Goal: Task Accomplishment & Management: Complete application form

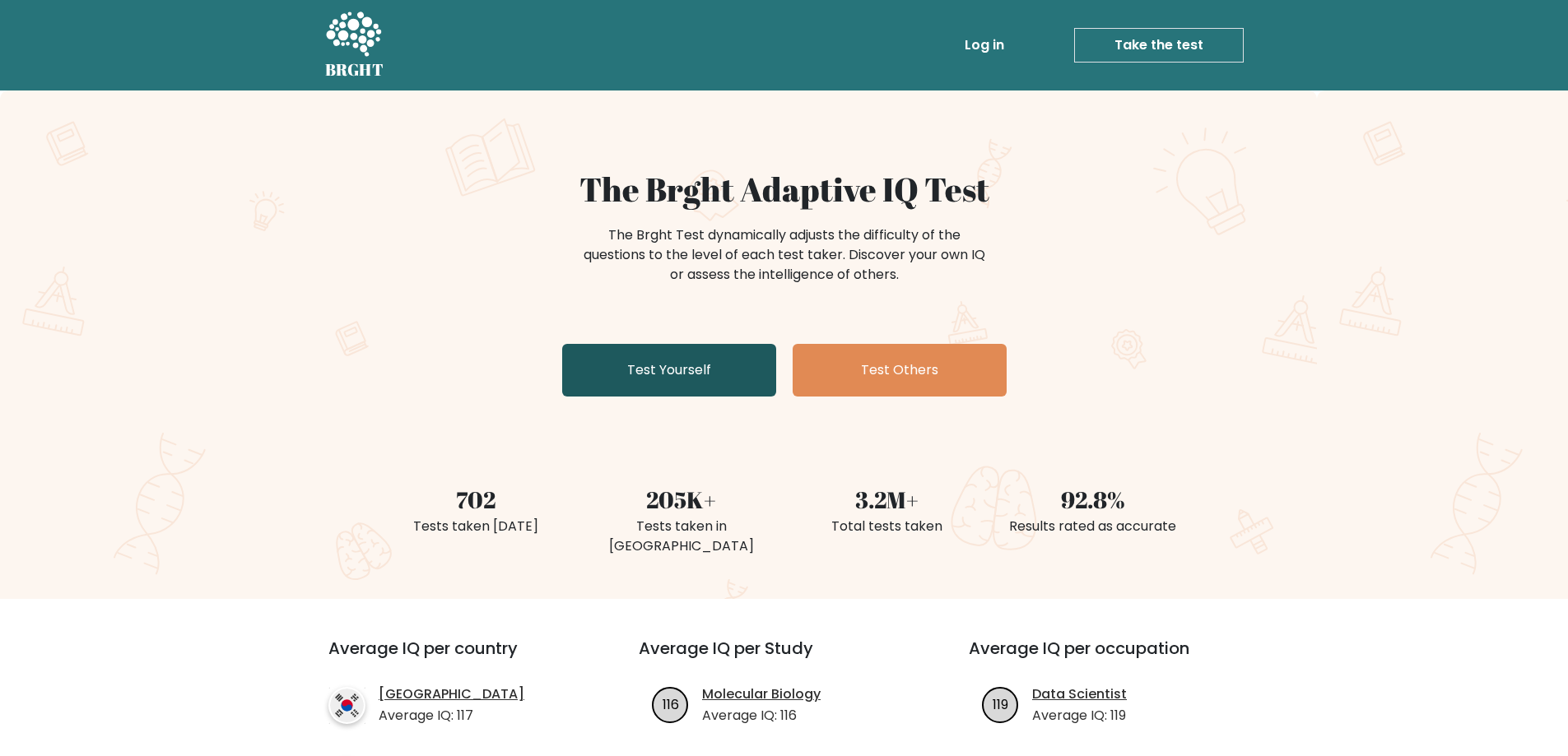
click at [709, 356] on link "Test Yourself" at bounding box center [669, 370] width 214 height 52
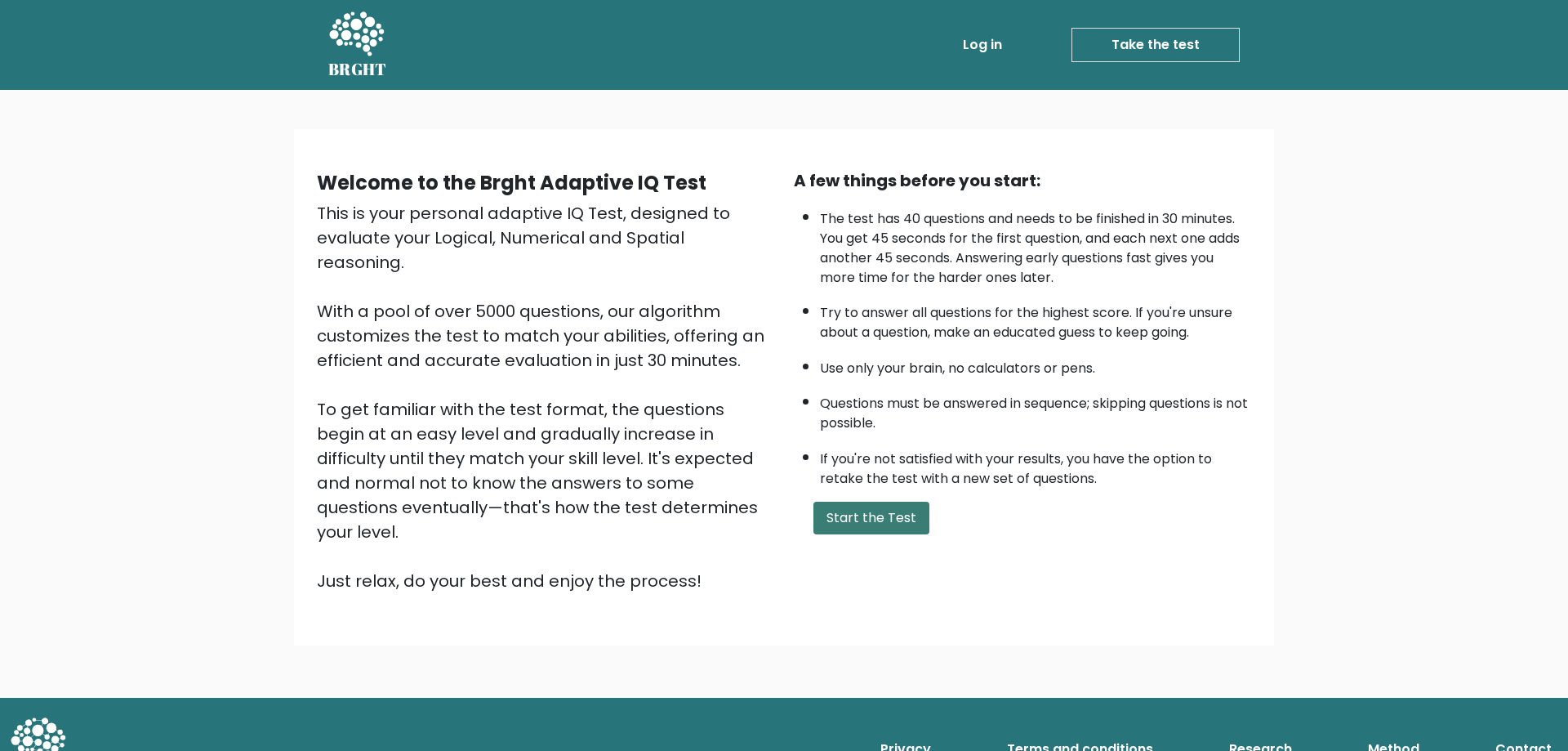
click at [872, 522] on button "Start the Test" at bounding box center [871, 517] width 116 height 32
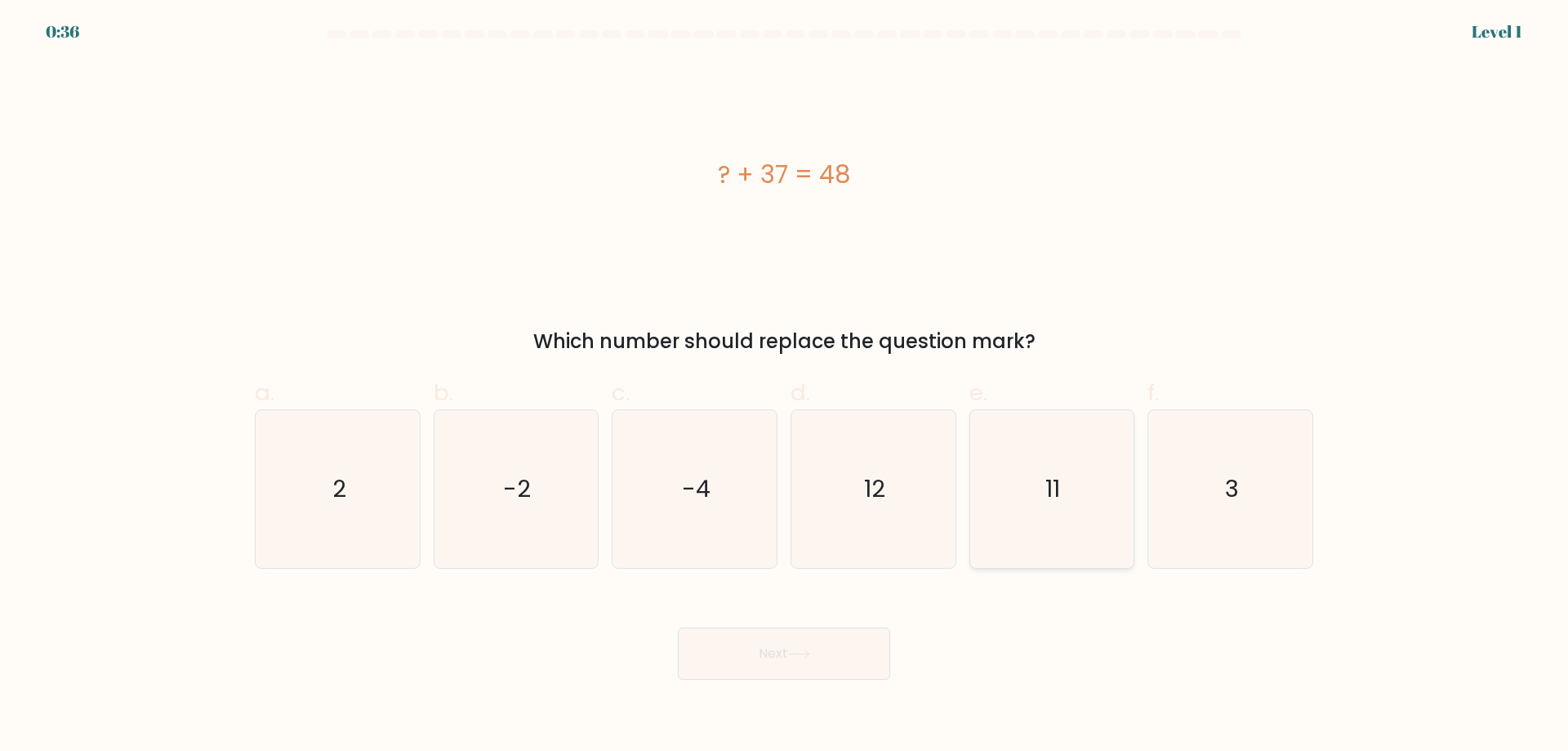
click at [1084, 497] on icon "11" at bounding box center [1051, 489] width 158 height 158
click at [785, 387] on input "e. 11" at bounding box center [784, 381] width 1 height 11
radio input "true"
click at [865, 636] on button "Next" at bounding box center [784, 653] width 212 height 52
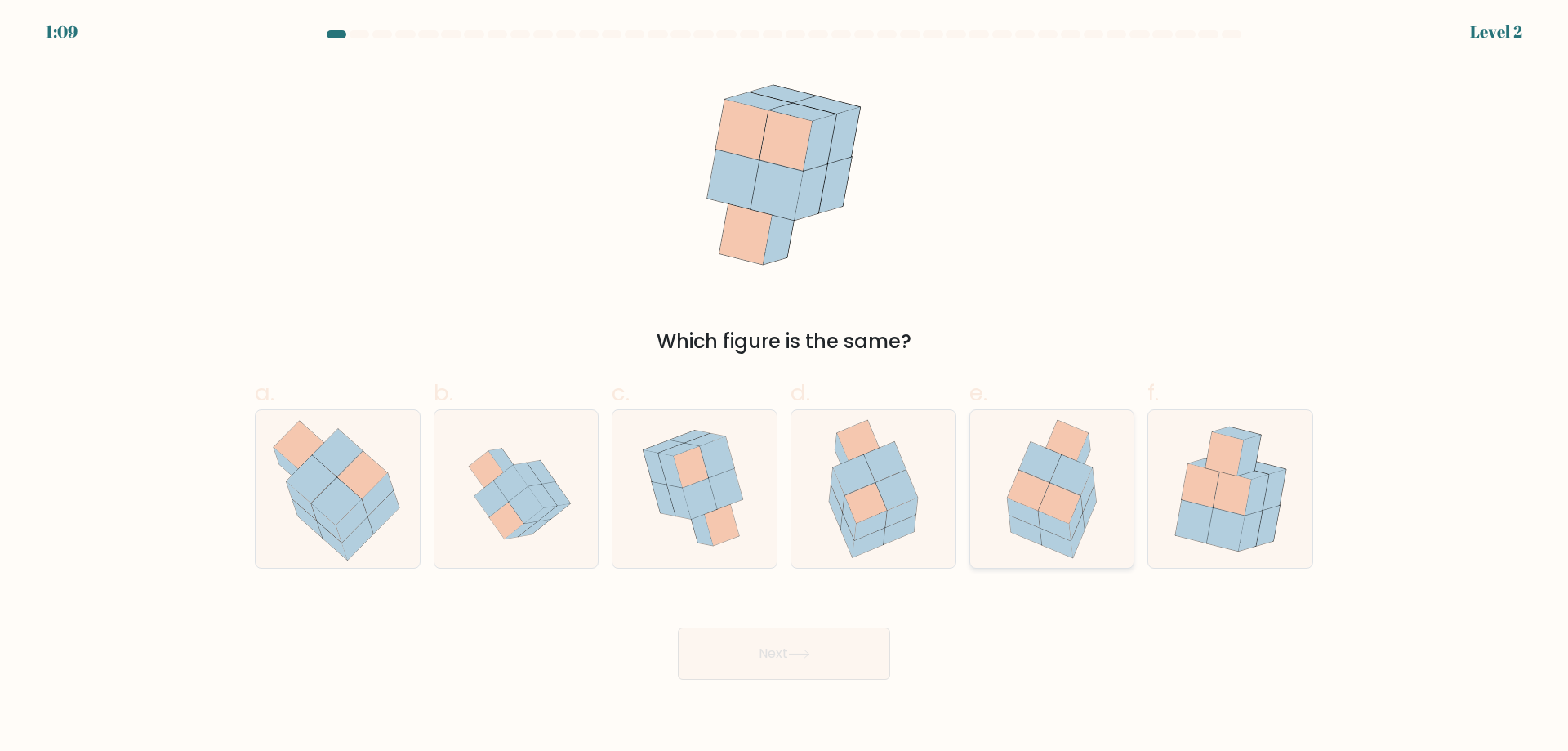
click at [1081, 512] on icon at bounding box center [1075, 518] width 13 height 44
click at [785, 387] on input "e." at bounding box center [784, 381] width 1 height 11
radio input "true"
click at [787, 673] on button "Next" at bounding box center [784, 653] width 212 height 52
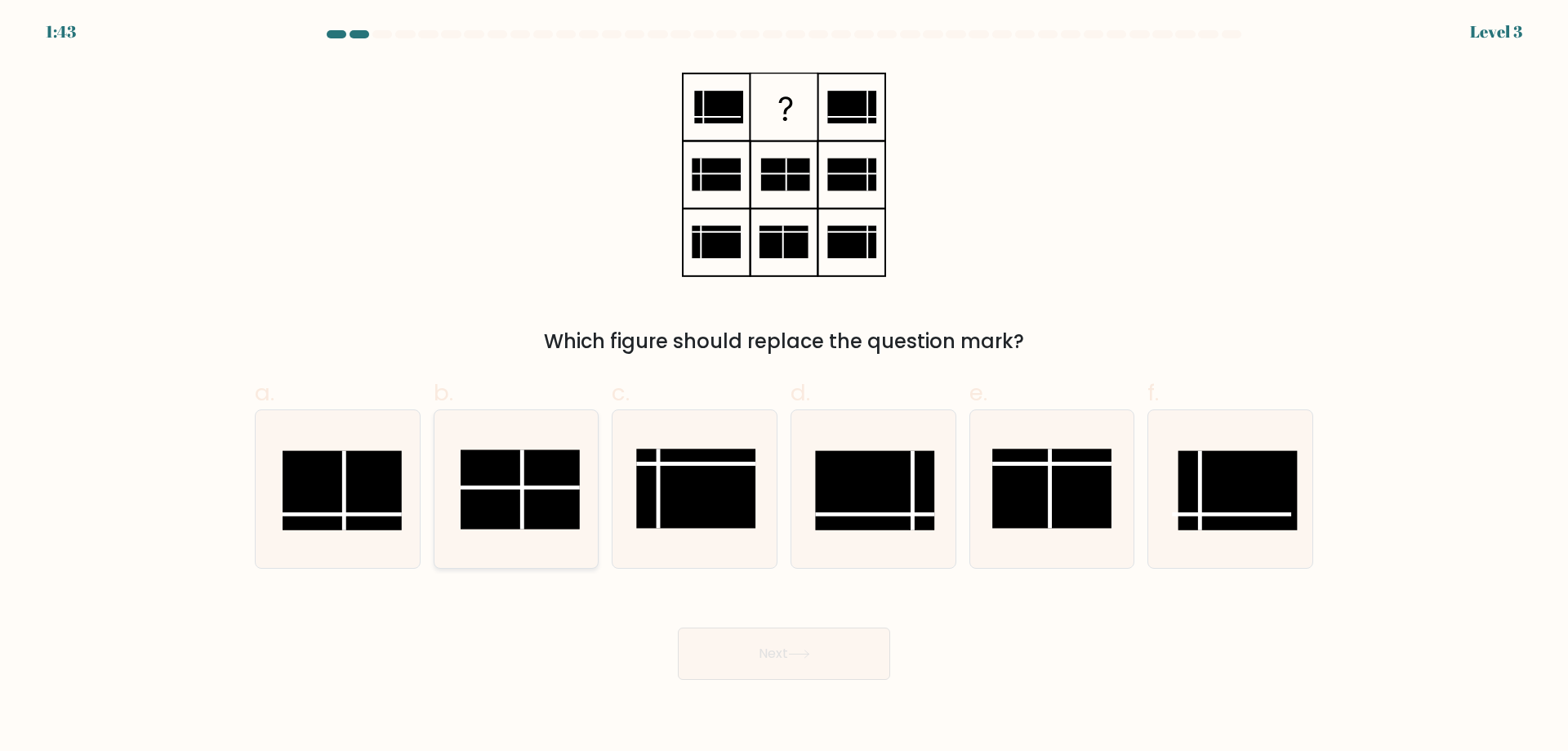
click at [565, 506] on rect at bounding box center [522, 489] width 119 height 79
click at [784, 387] on input "b." at bounding box center [784, 381] width 1 height 11
radio input "true"
click at [390, 482] on rect at bounding box center [343, 491] width 119 height 79
click at [784, 387] on input "a." at bounding box center [784, 381] width 1 height 11
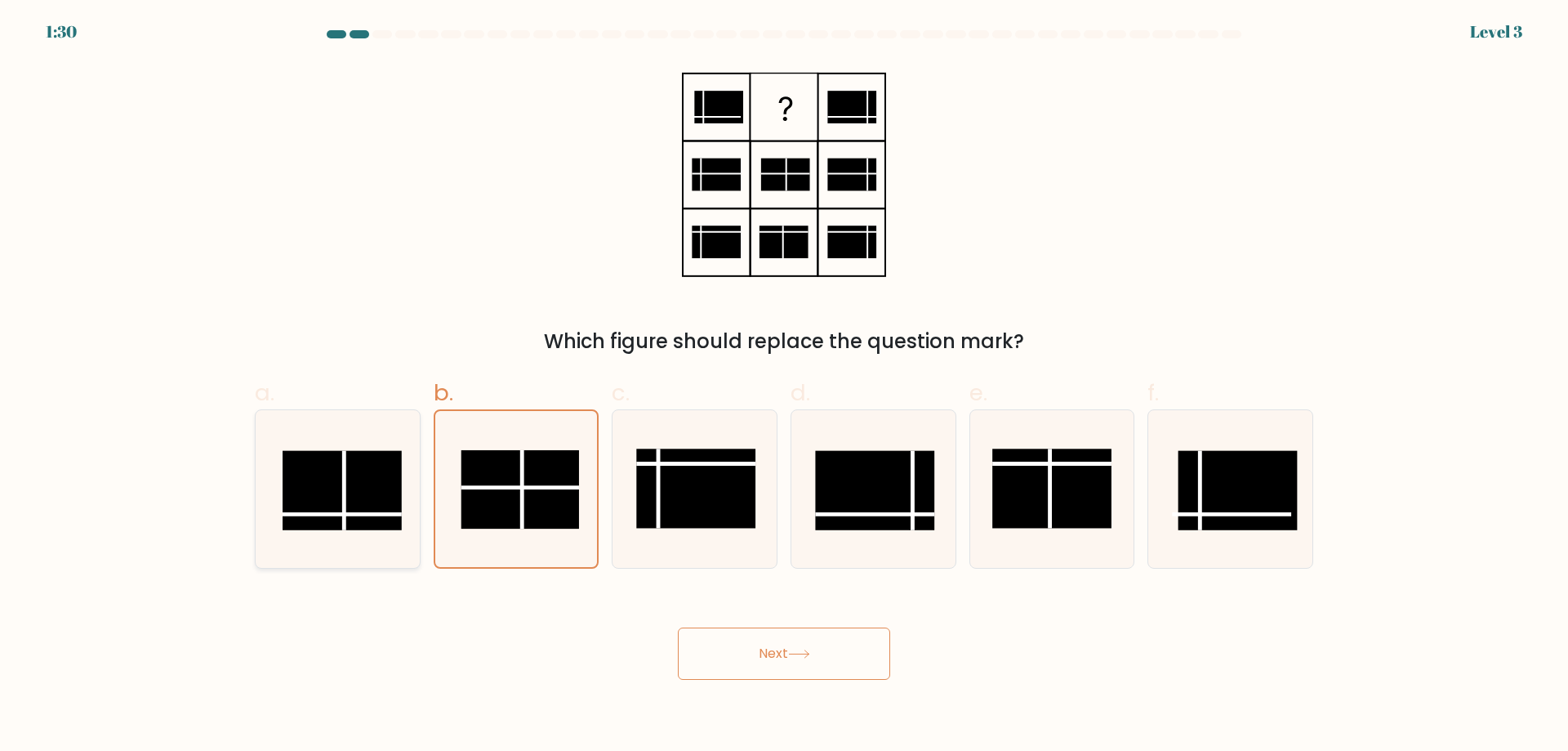
radio input "true"
click at [762, 644] on button "Next" at bounding box center [784, 653] width 212 height 52
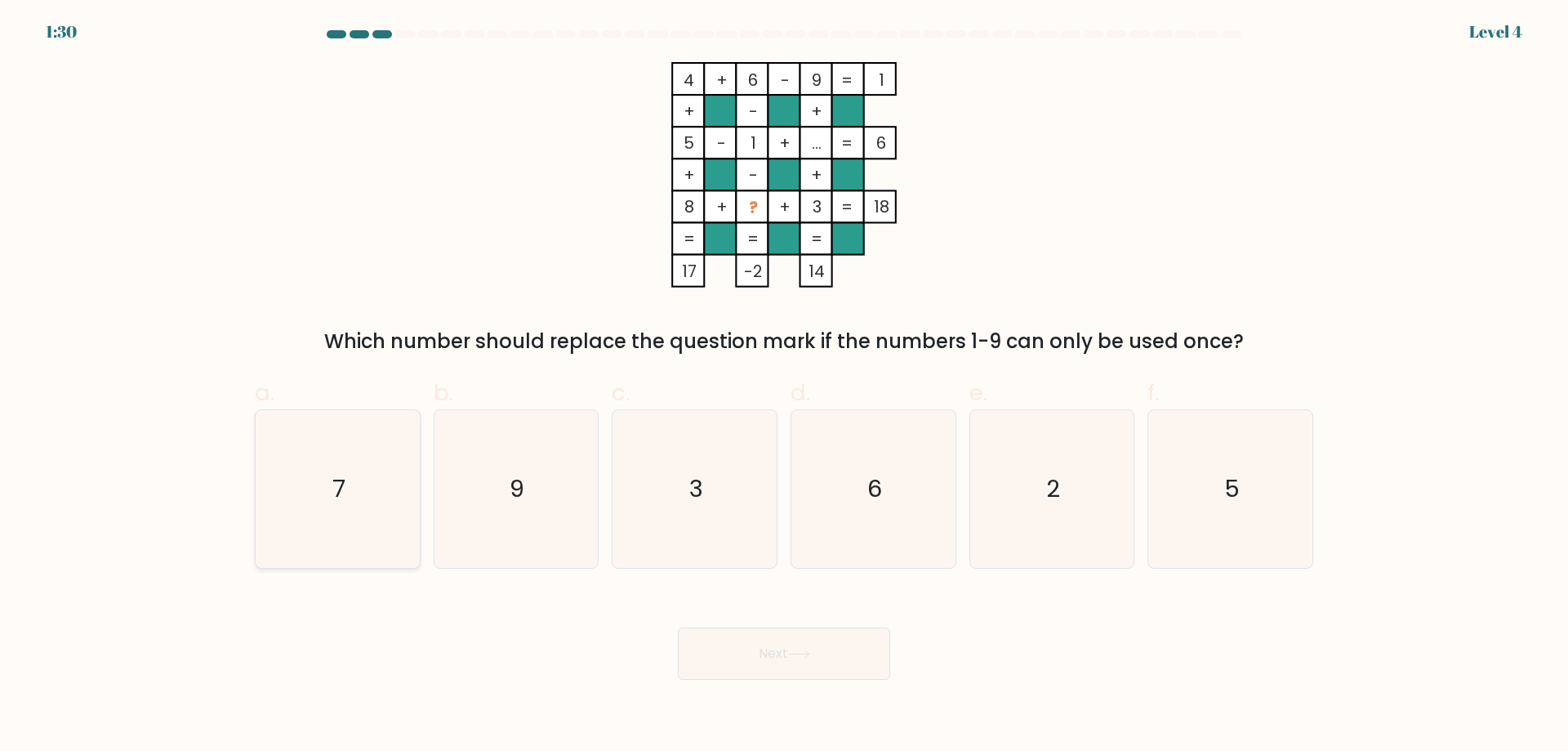
click at [337, 502] on text "7" at bounding box center [339, 488] width 13 height 32
click at [784, 387] on input "a. 7" at bounding box center [784, 381] width 1 height 11
radio input "true"
click at [767, 664] on button "Next" at bounding box center [784, 653] width 212 height 52
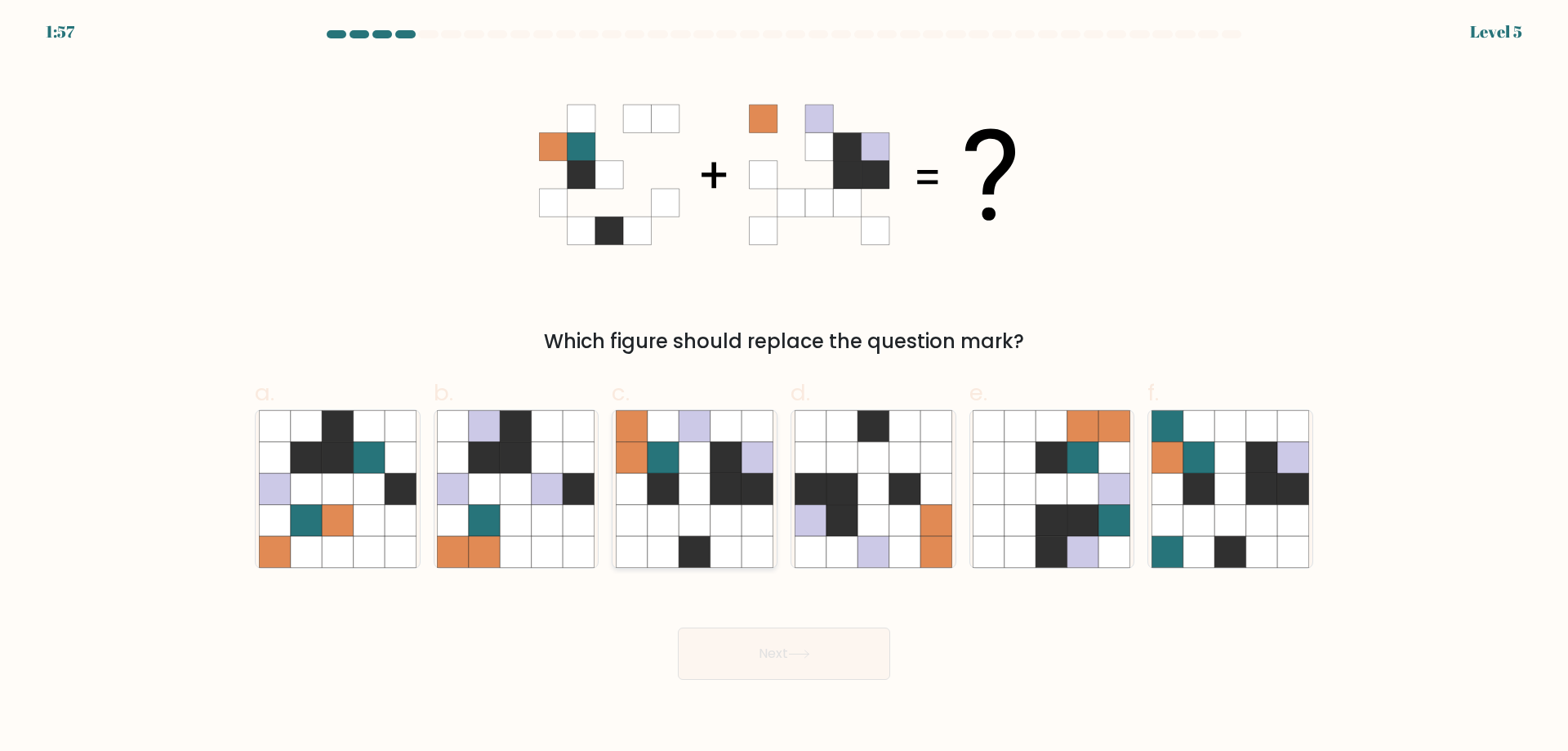
click at [750, 540] on icon at bounding box center [758, 551] width 31 height 31
click at [784, 387] on input "c." at bounding box center [784, 381] width 1 height 11
radio input "true"
click at [785, 644] on button "Next" at bounding box center [784, 653] width 212 height 52
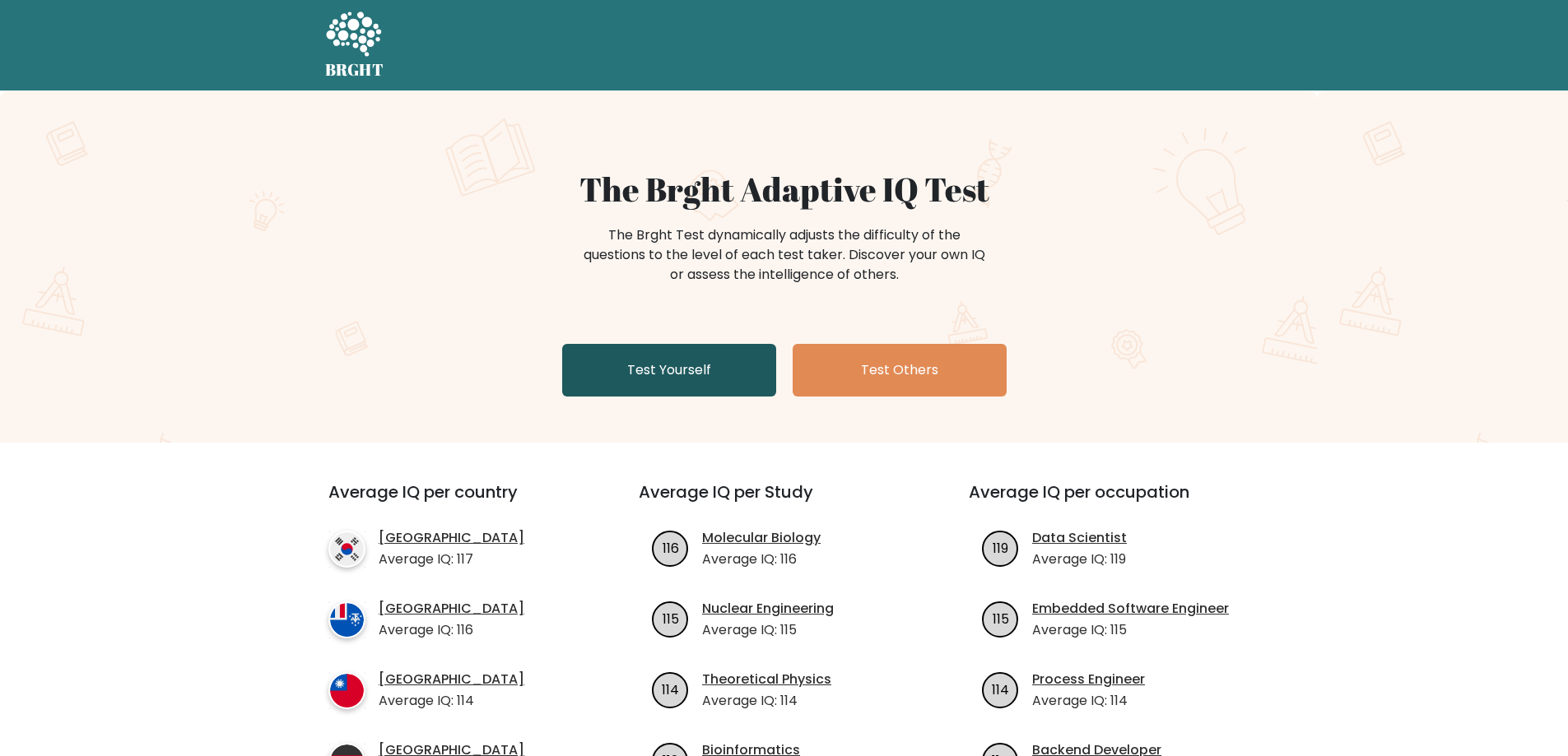
click at [724, 382] on link "Test Yourself" at bounding box center [669, 370] width 214 height 52
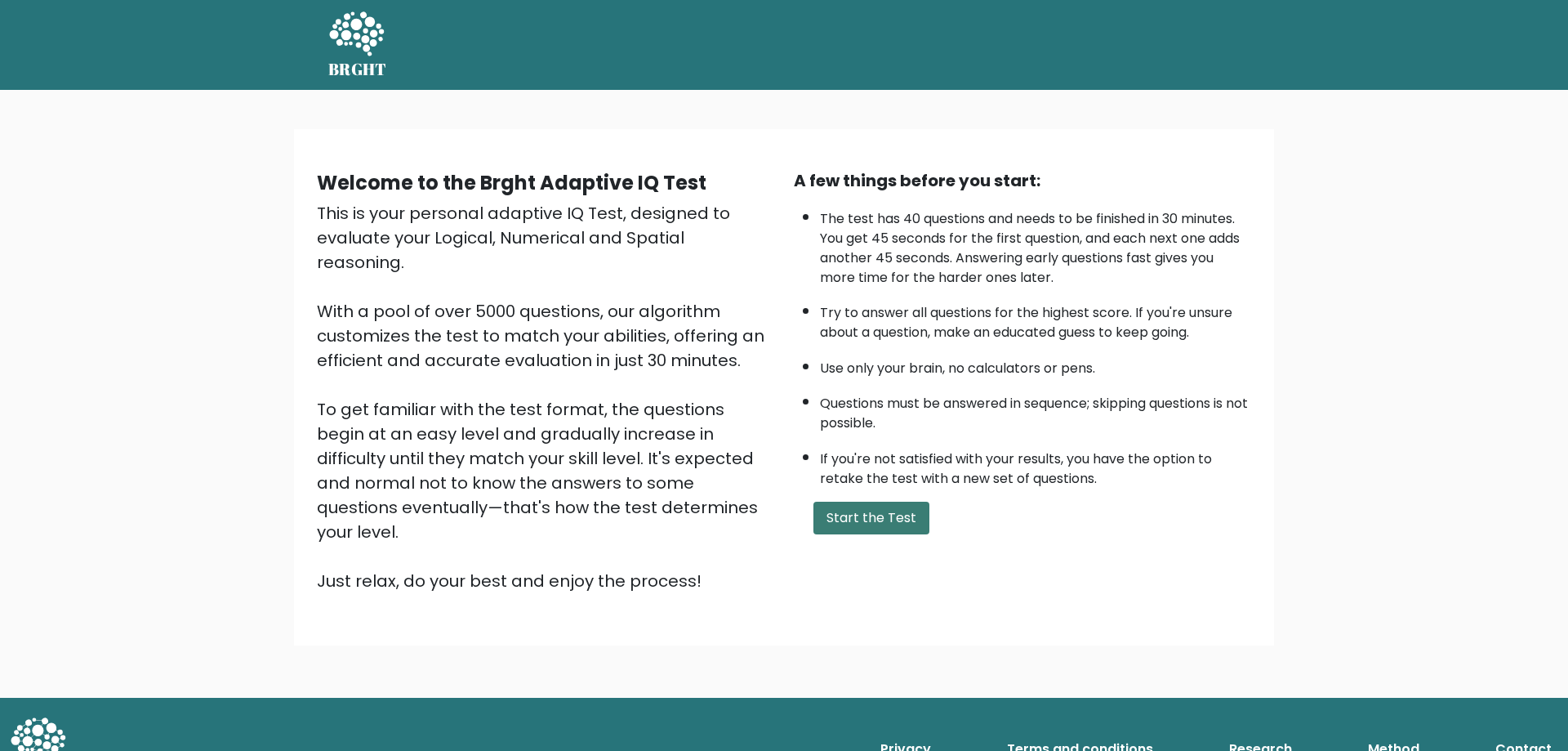
click at [875, 510] on button "Start the Test" at bounding box center [871, 517] width 116 height 32
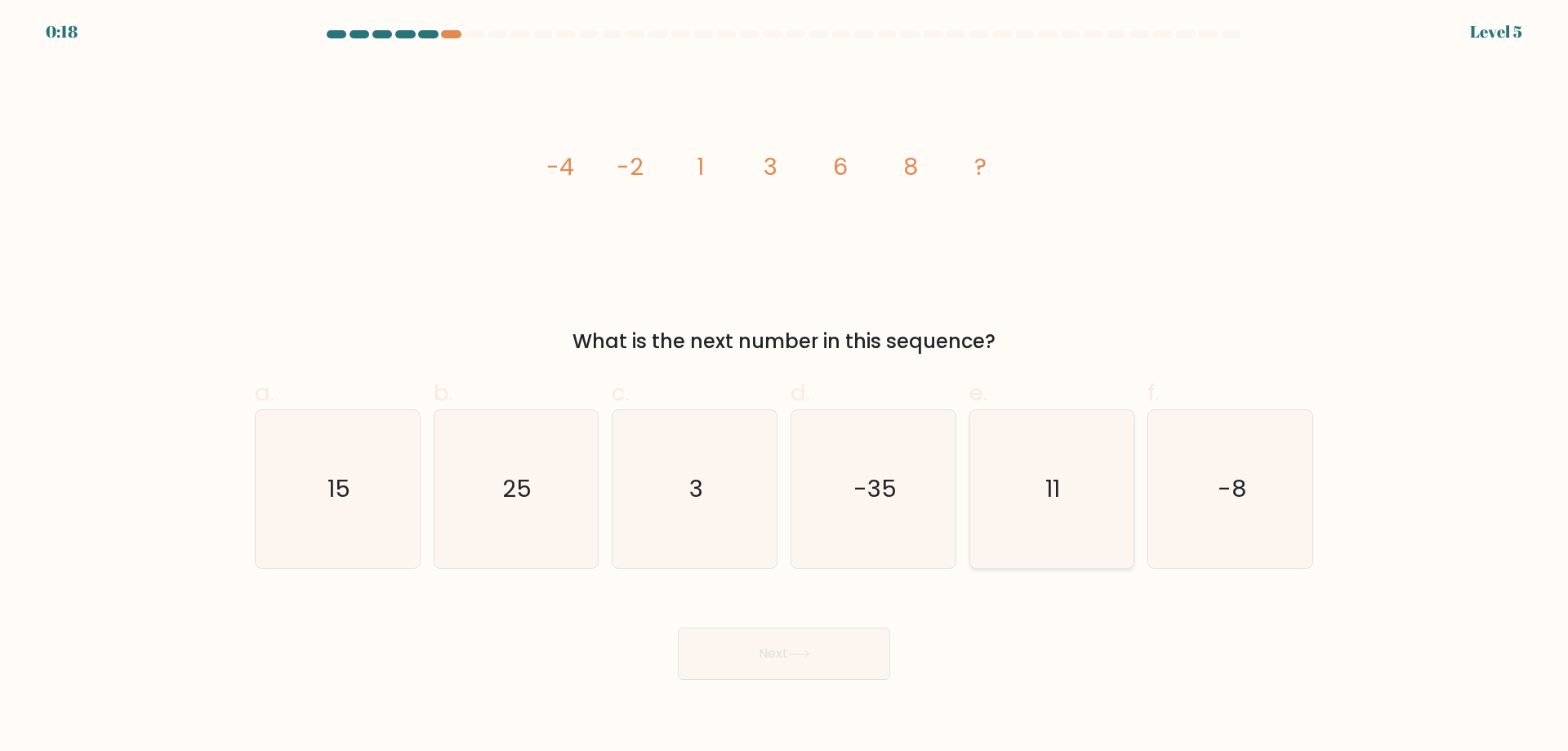
click at [1066, 509] on icon "11" at bounding box center [1051, 489] width 158 height 158
click at [785, 387] on input "e. 11" at bounding box center [784, 381] width 1 height 11
radio input "true"
click at [824, 654] on button "Next" at bounding box center [784, 653] width 212 height 52
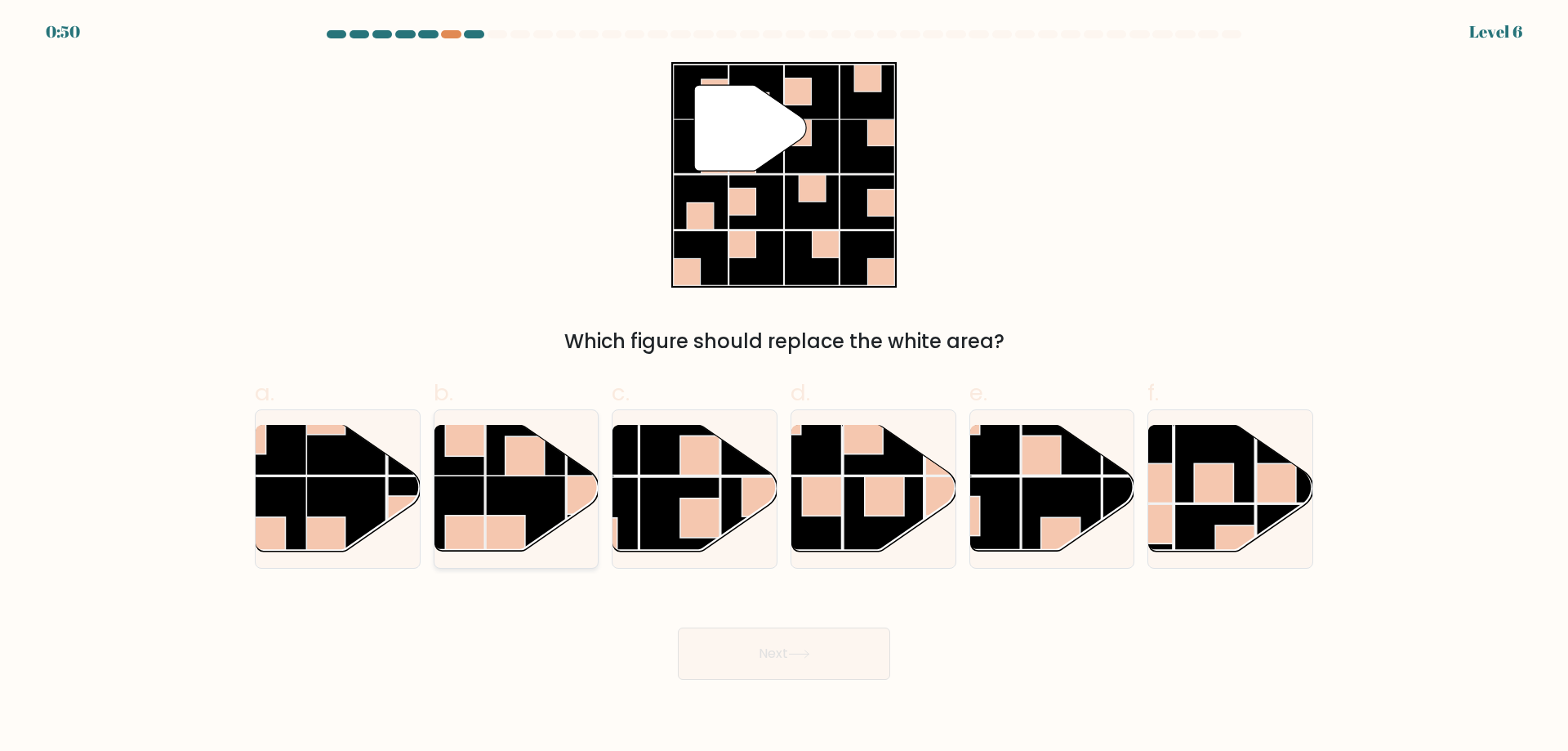
click at [518, 501] on rect at bounding box center [527, 516] width 80 height 80
click at [784, 387] on input "b." at bounding box center [784, 381] width 1 height 11
radio input "true"
click at [751, 655] on button "Next" at bounding box center [784, 653] width 212 height 52
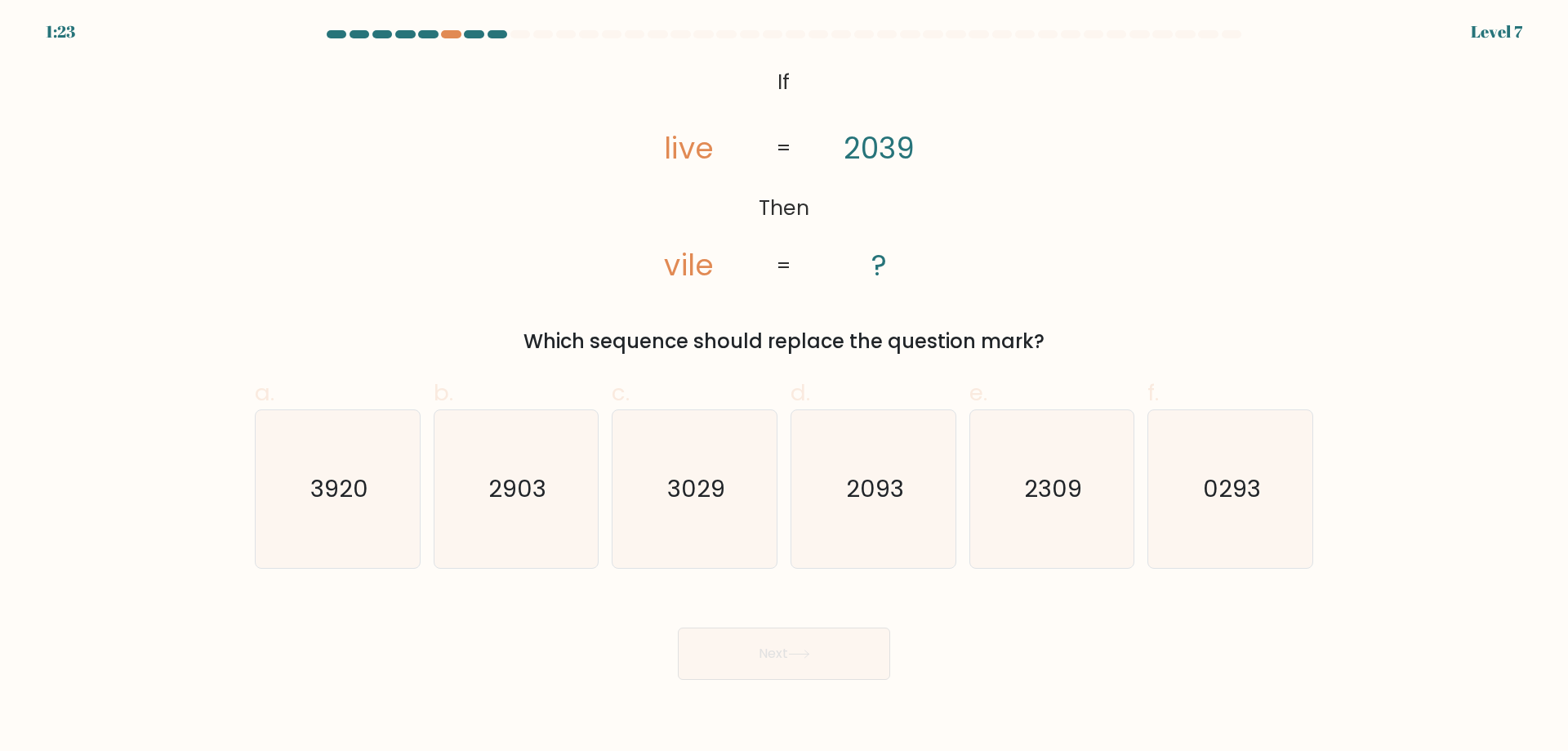
click at [1340, 189] on form "If ?" at bounding box center [784, 354] width 1568 height 649
click at [665, 522] on icon "3029" at bounding box center [694, 489] width 158 height 158
click at [784, 387] on input "c. 3029" at bounding box center [784, 381] width 1 height 11
radio input "true"
click at [777, 640] on button "Next" at bounding box center [784, 653] width 212 height 52
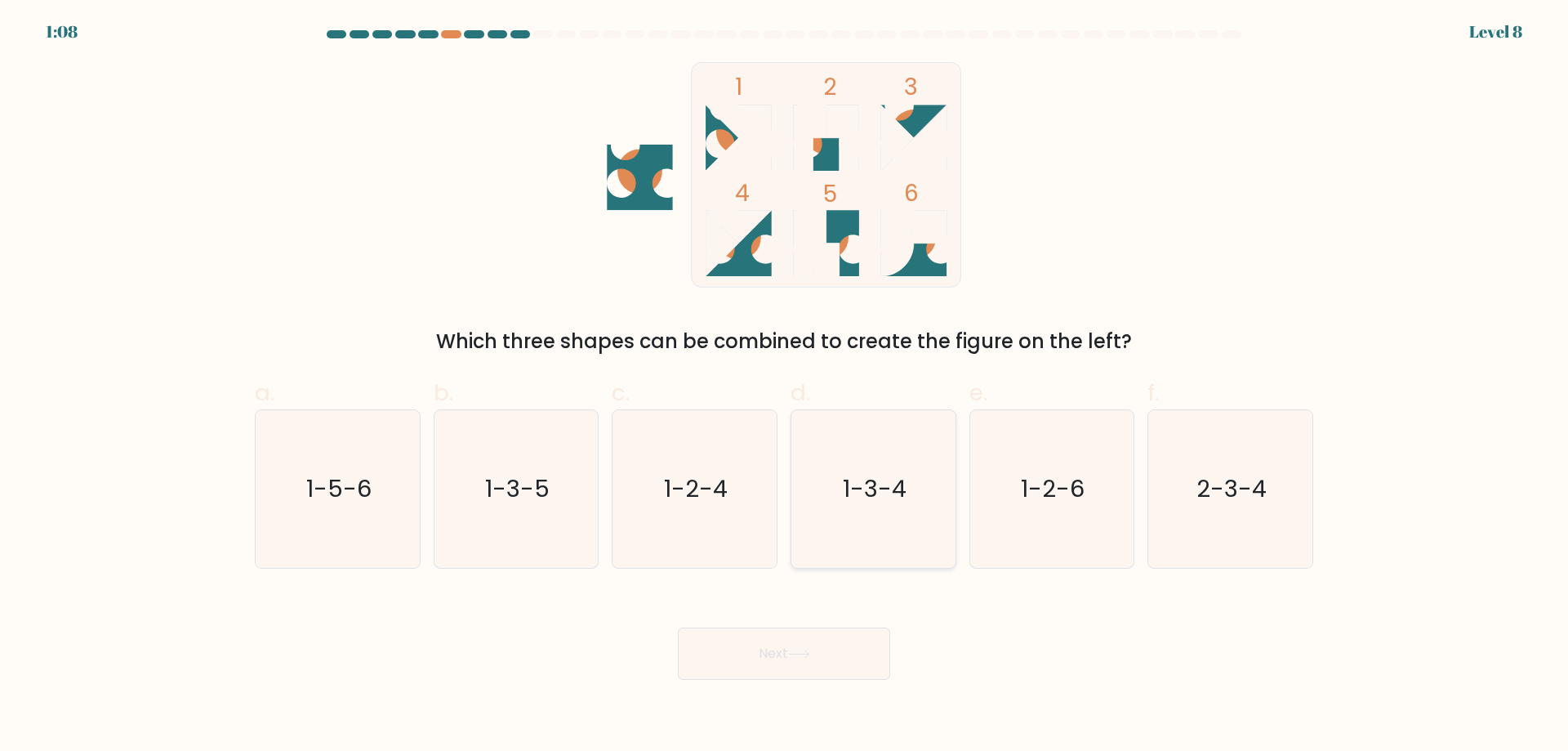
click at [841, 483] on icon "1-3-4" at bounding box center [873, 489] width 158 height 158
click at [785, 387] on input "d. 1-3-4" at bounding box center [784, 381] width 1 height 11
radio input "true"
click at [838, 640] on button "Next" at bounding box center [784, 653] width 212 height 52
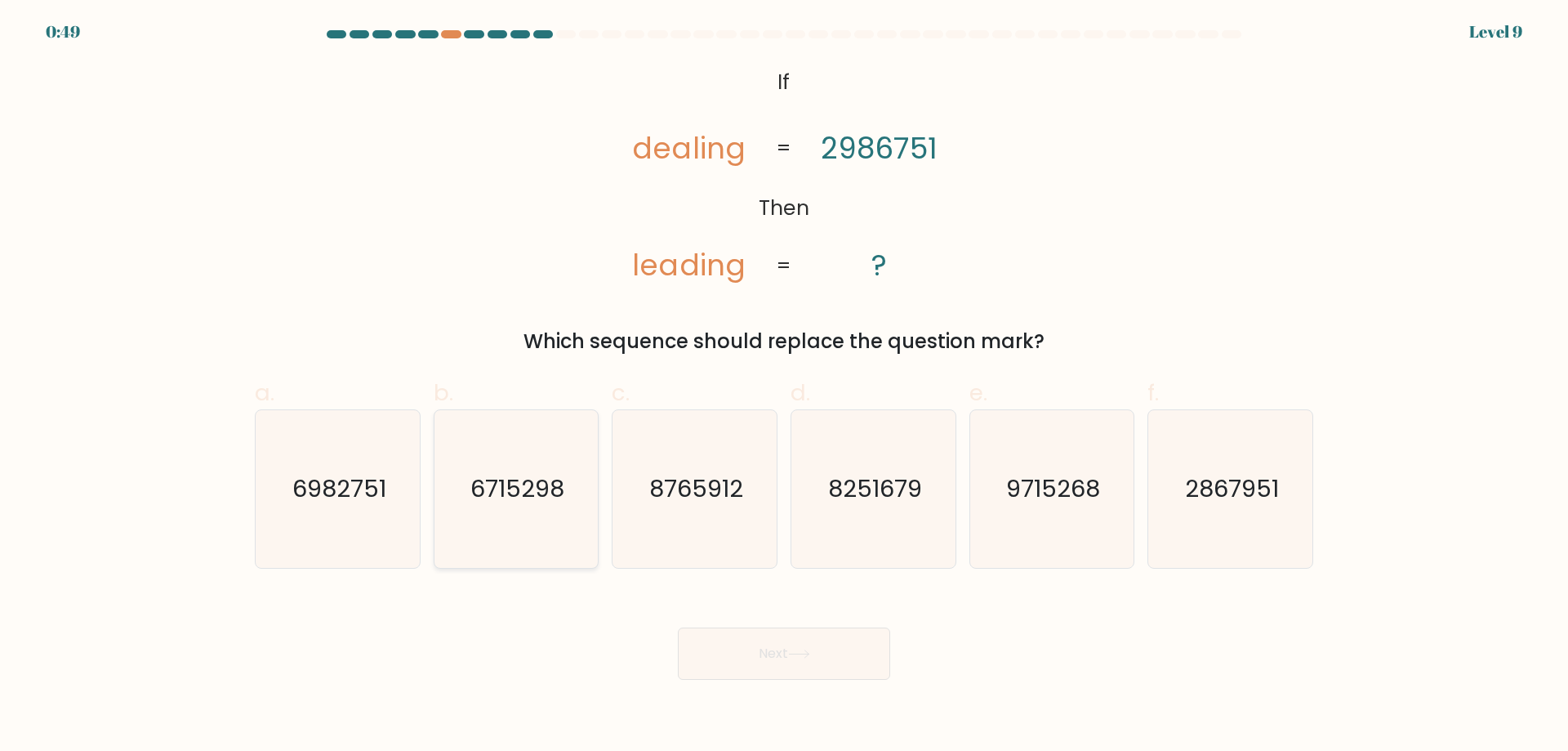
click at [493, 486] on text "6715298" at bounding box center [518, 488] width 94 height 32
click at [784, 387] on input "b. 6715298" at bounding box center [784, 381] width 1 height 11
radio input "true"
click at [731, 654] on button "Next" at bounding box center [784, 653] width 212 height 52
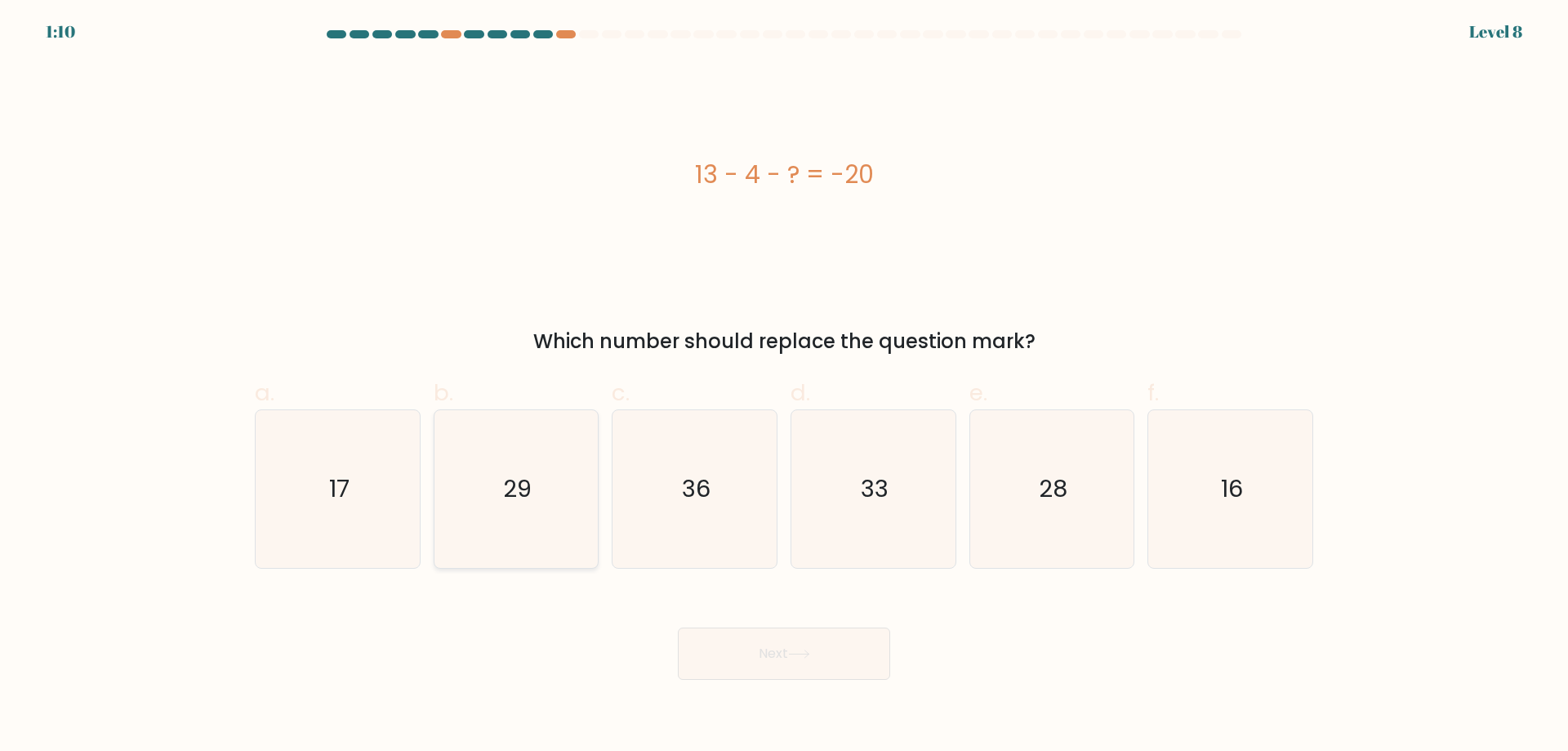
click at [543, 469] on icon "29" at bounding box center [515, 489] width 158 height 158
click at [784, 387] on input "b. 29" at bounding box center [784, 381] width 1 height 11
radio input "true"
click at [757, 659] on button "Next" at bounding box center [784, 653] width 212 height 52
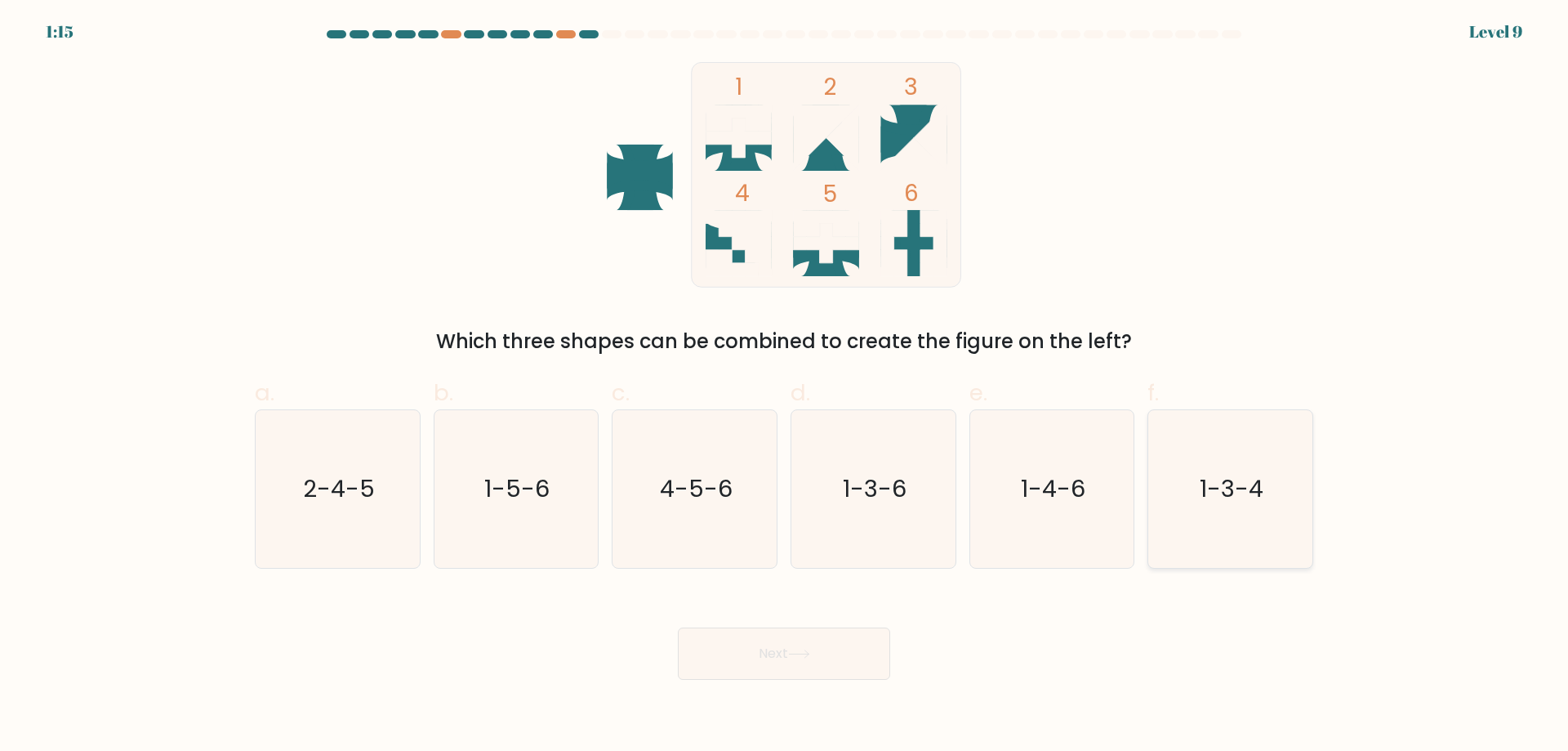
click at [1222, 507] on icon "1-3-4" at bounding box center [1230, 489] width 158 height 158
click at [785, 387] on input "f. 1-3-4" at bounding box center [784, 381] width 1 height 11
radio input "true"
click at [776, 654] on button "Next" at bounding box center [784, 653] width 212 height 52
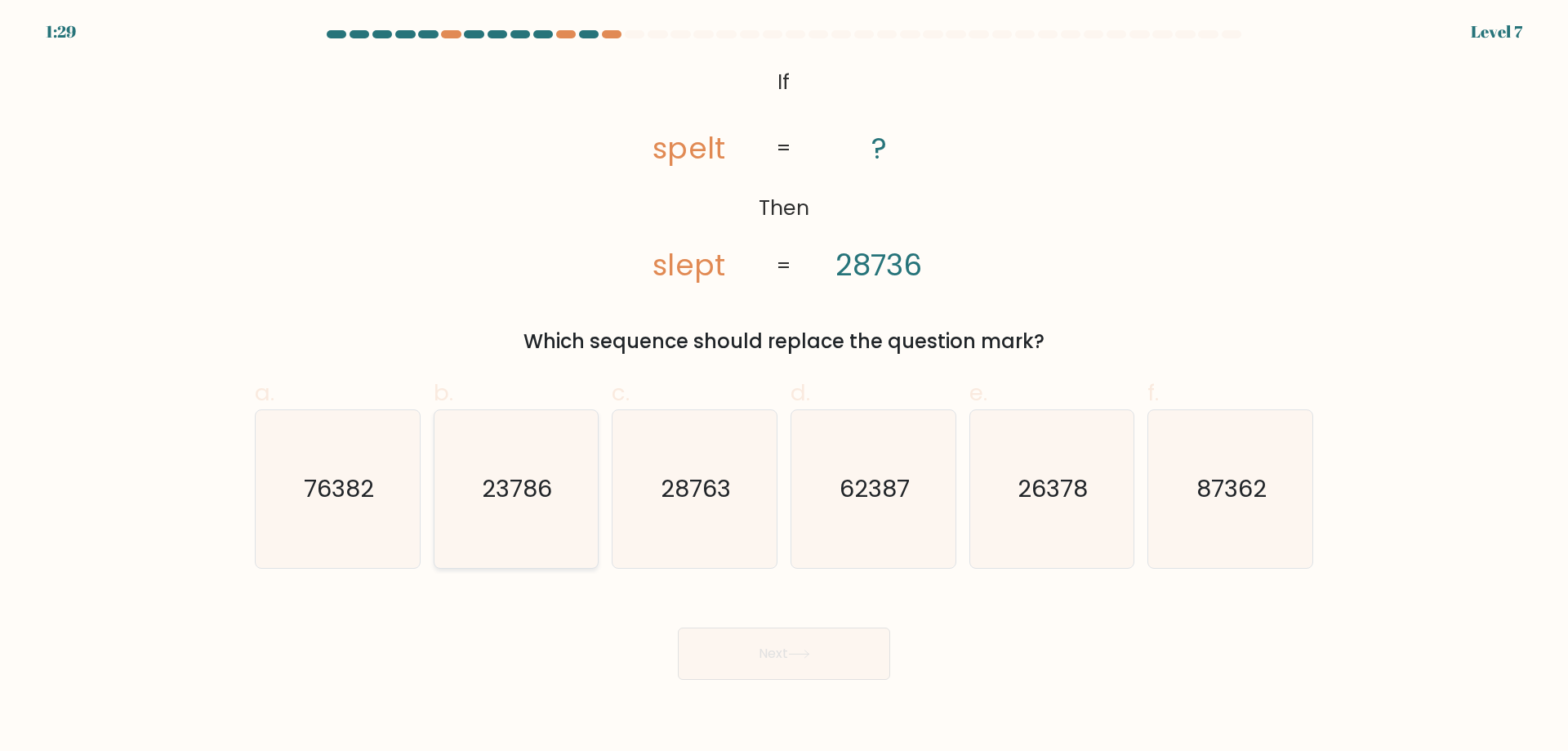
click at [556, 496] on icon "23786" at bounding box center [515, 489] width 158 height 158
click at [784, 387] on input "b. 23786" at bounding box center [784, 381] width 1 height 11
radio input "true"
click at [765, 649] on button "Next" at bounding box center [784, 653] width 212 height 52
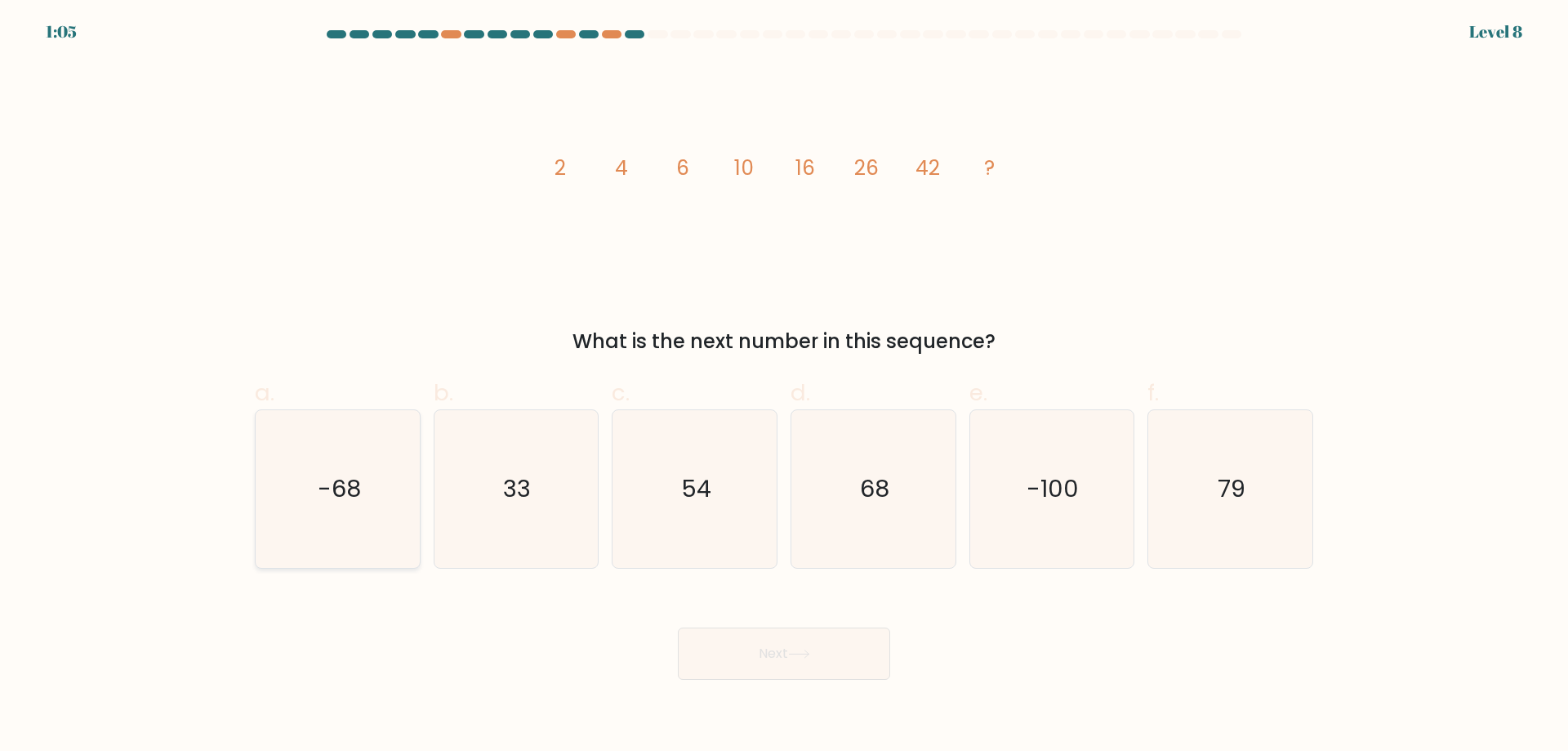
click at [397, 466] on icon "-68" at bounding box center [338, 489] width 158 height 158
click at [784, 387] on input "a. -68" at bounding box center [784, 381] width 1 height 11
radio input "true"
click at [890, 521] on icon "68" at bounding box center [873, 489] width 158 height 158
click at [785, 387] on input "d. 68" at bounding box center [784, 381] width 1 height 11
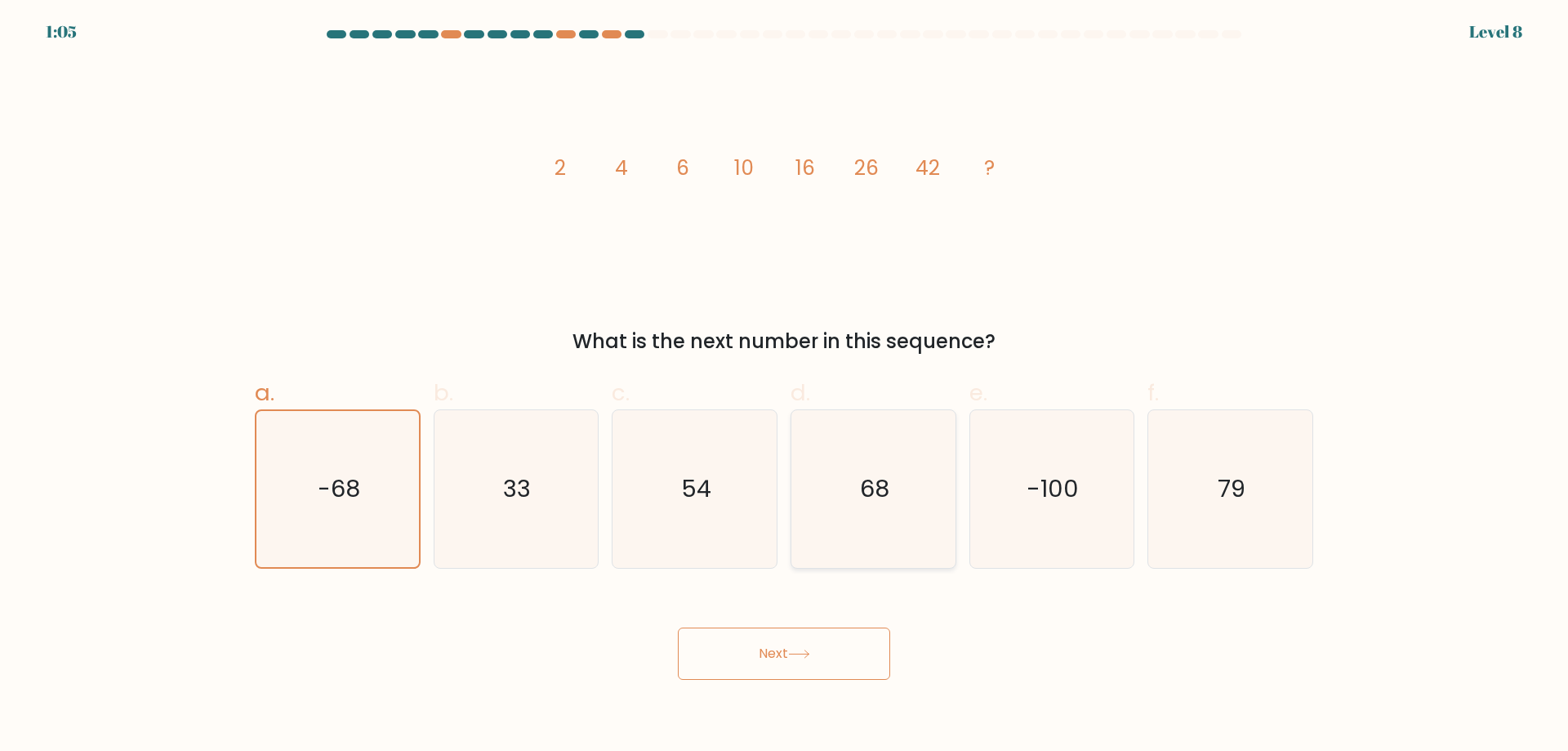
radio input "true"
click at [825, 668] on button "Next" at bounding box center [784, 653] width 212 height 52
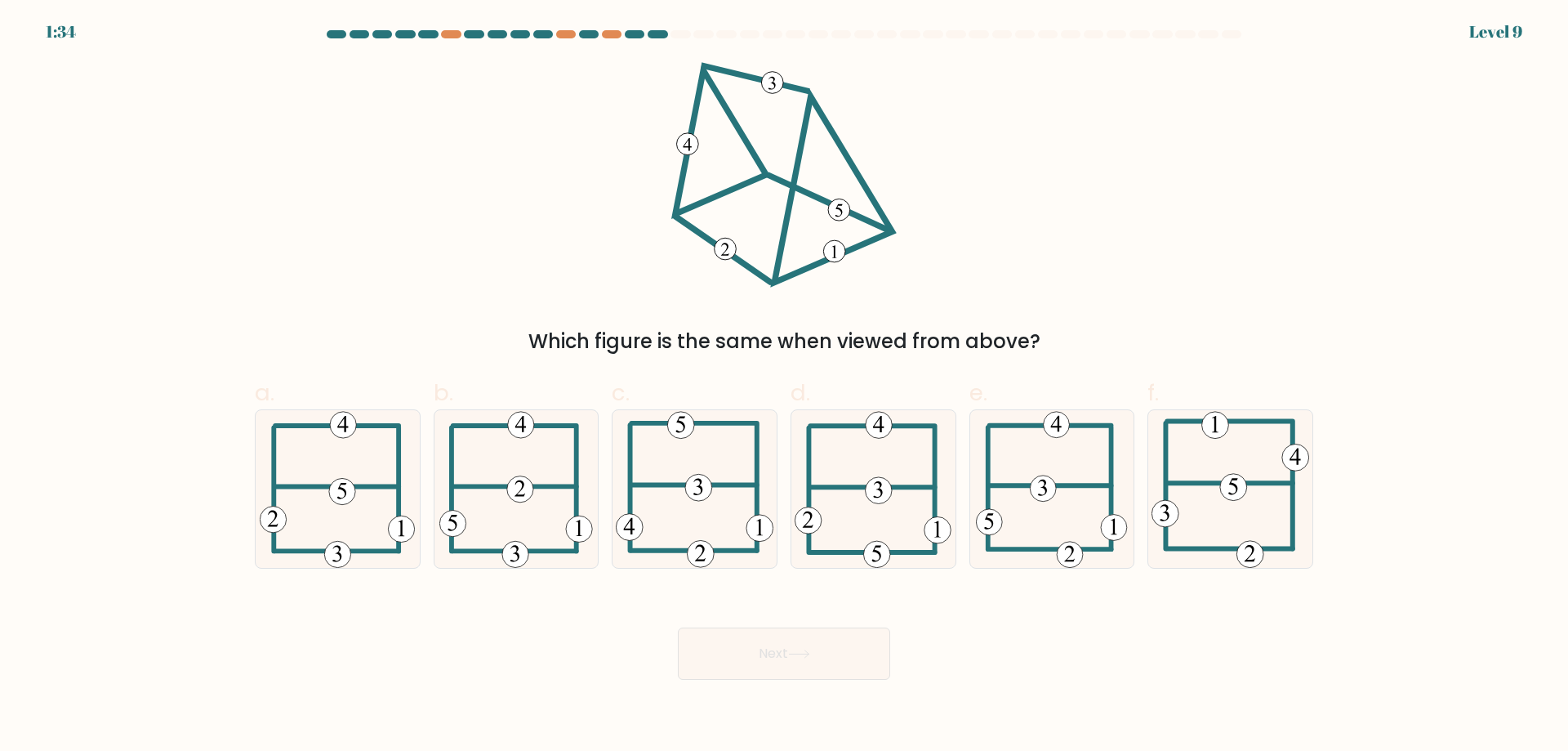
click at [1533, 198] on form at bounding box center [784, 354] width 1568 height 649
click at [378, 426] on 112 at bounding box center [337, 426] width 123 height 0
click at [784, 387] on input "a." at bounding box center [784, 381] width 1 height 11
radio input "true"
click at [779, 652] on button "Next" at bounding box center [784, 653] width 212 height 52
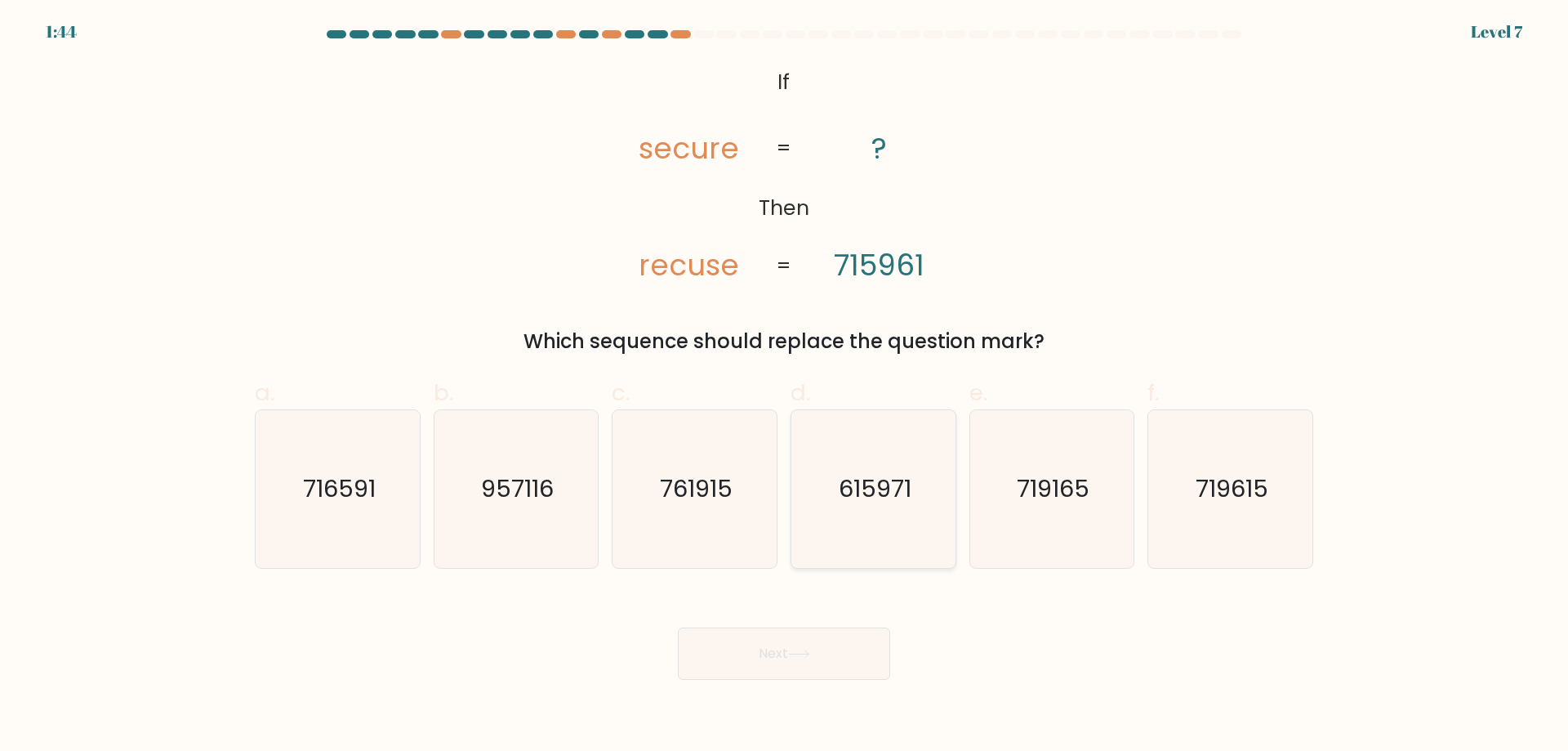
click at [897, 516] on icon "615971" at bounding box center [873, 489] width 158 height 158
click at [785, 387] on input "d. 615971" at bounding box center [784, 381] width 1 height 11
radio input "true"
click at [853, 653] on button "Next" at bounding box center [784, 653] width 212 height 52
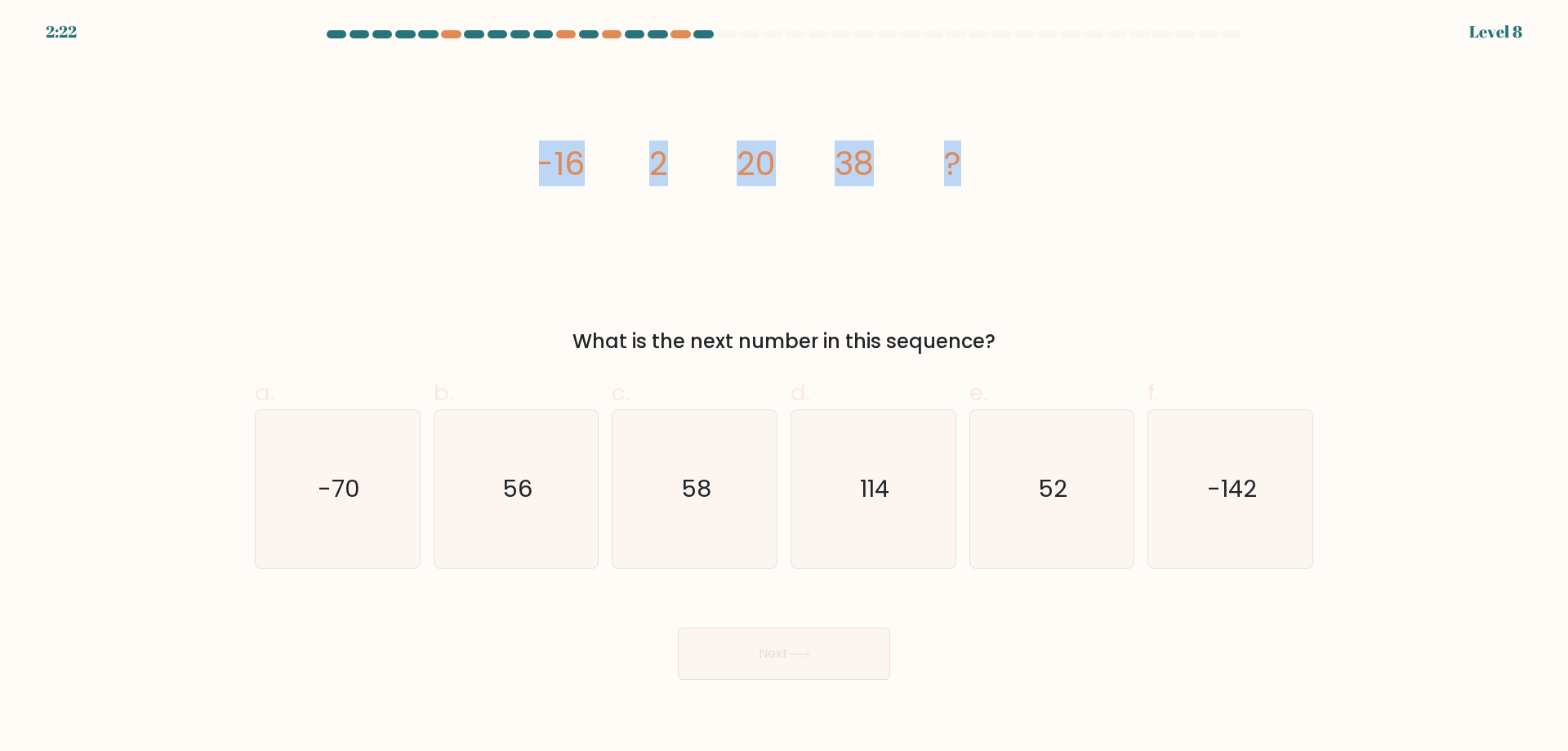
drag, startPoint x: 538, startPoint y: 186, endPoint x: 1164, endPoint y: 185, distance: 626.0
click at [1164, 185] on div "image/svg+xml -16 2 20 38 ? What is the next number in this sequence?" at bounding box center [784, 209] width 1079 height 294
copy g "-16 2 20 38 ?"
click at [534, 500] on icon "56" at bounding box center [515, 489] width 158 height 158
click at [784, 387] on input "b. 56" at bounding box center [784, 381] width 1 height 11
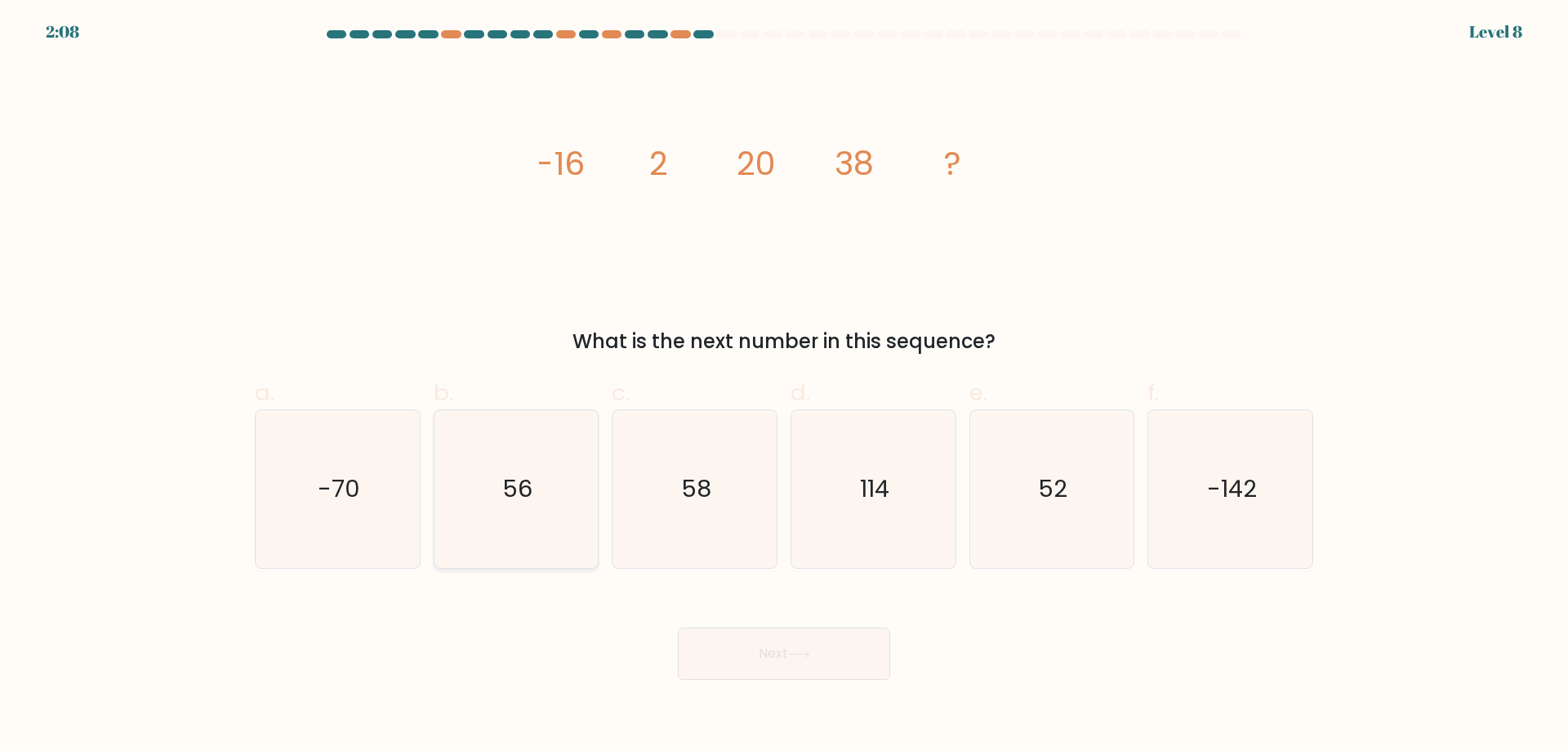
radio input "true"
click at [694, 634] on div "Next" at bounding box center [784, 634] width 1079 height 91
click at [698, 644] on button "Next" at bounding box center [784, 653] width 212 height 52
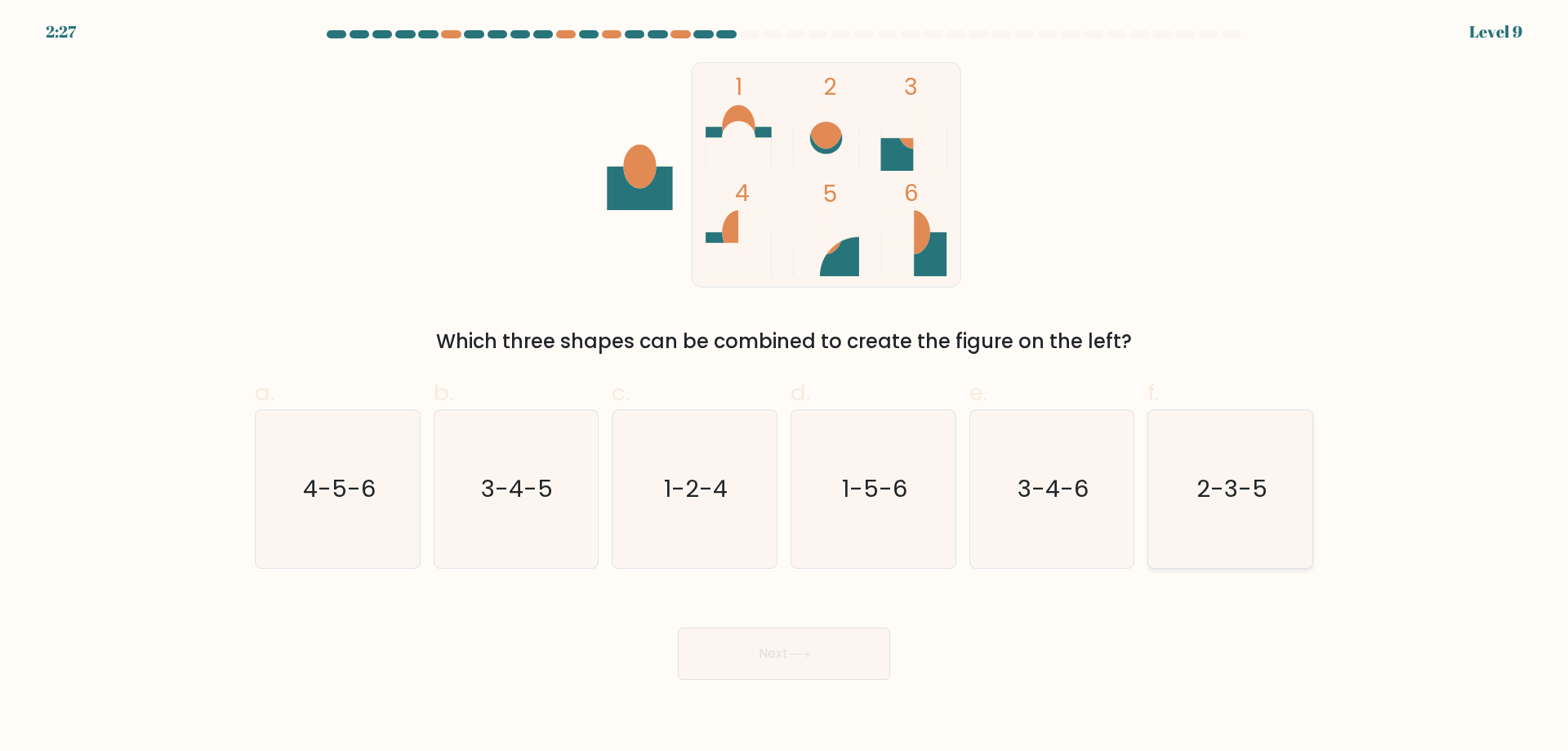
drag, startPoint x: 1064, startPoint y: 693, endPoint x: 1152, endPoint y: 439, distance: 268.8
click at [1063, 693] on body "2:27 Level 9" at bounding box center [784, 375] width 1568 height 751
drag, startPoint x: 645, startPoint y: 498, endPoint x: 687, endPoint y: 649, distance: 156.7
click at [644, 498] on icon "1-2-4" at bounding box center [694, 489] width 158 height 158
click at [784, 387] on input "c. 1-2-4" at bounding box center [784, 381] width 1 height 11
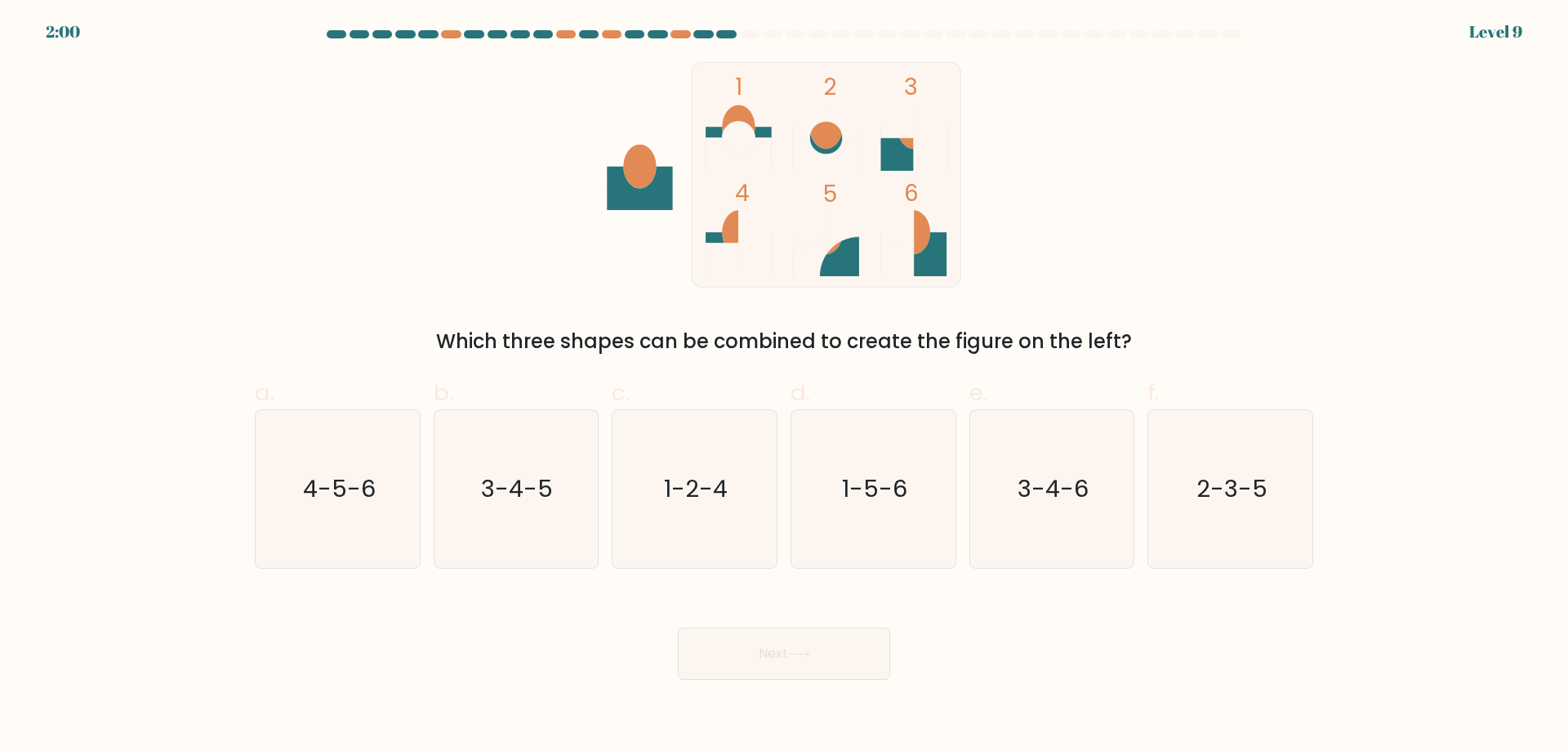
radio input "true"
click at [742, 666] on button "Next" at bounding box center [784, 653] width 212 height 52
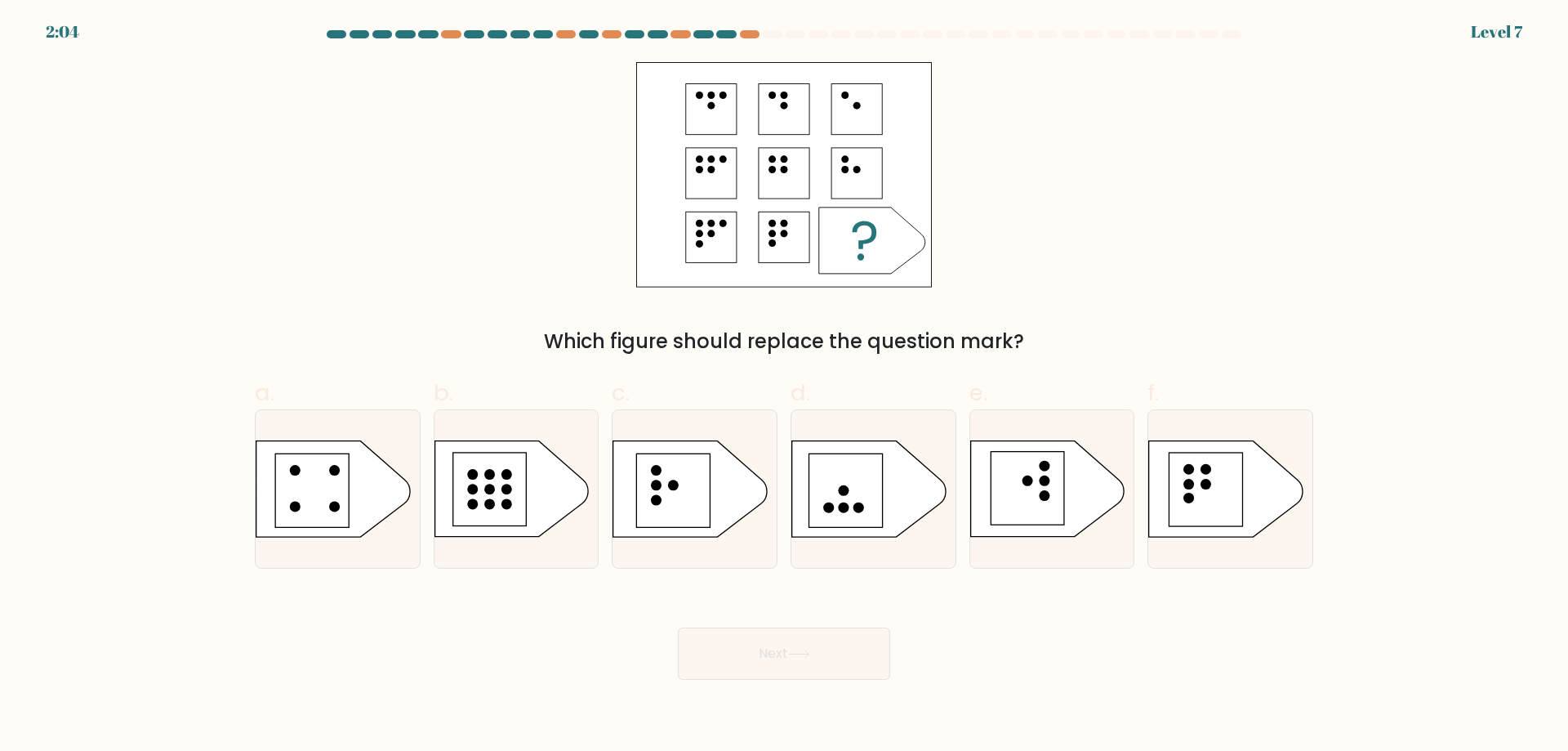
click at [828, 215] on icon at bounding box center [872, 241] width 106 height 67
drag, startPoint x: 826, startPoint y: 210, endPoint x: 956, endPoint y: 204, distance: 130.1
click at [953, 202] on form "a." at bounding box center [784, 354] width 1568 height 649
click at [1231, 235] on div "Which figure should replace the question mark?" at bounding box center [784, 209] width 1079 height 294
click at [664, 500] on rect at bounding box center [673, 491] width 73 height 73
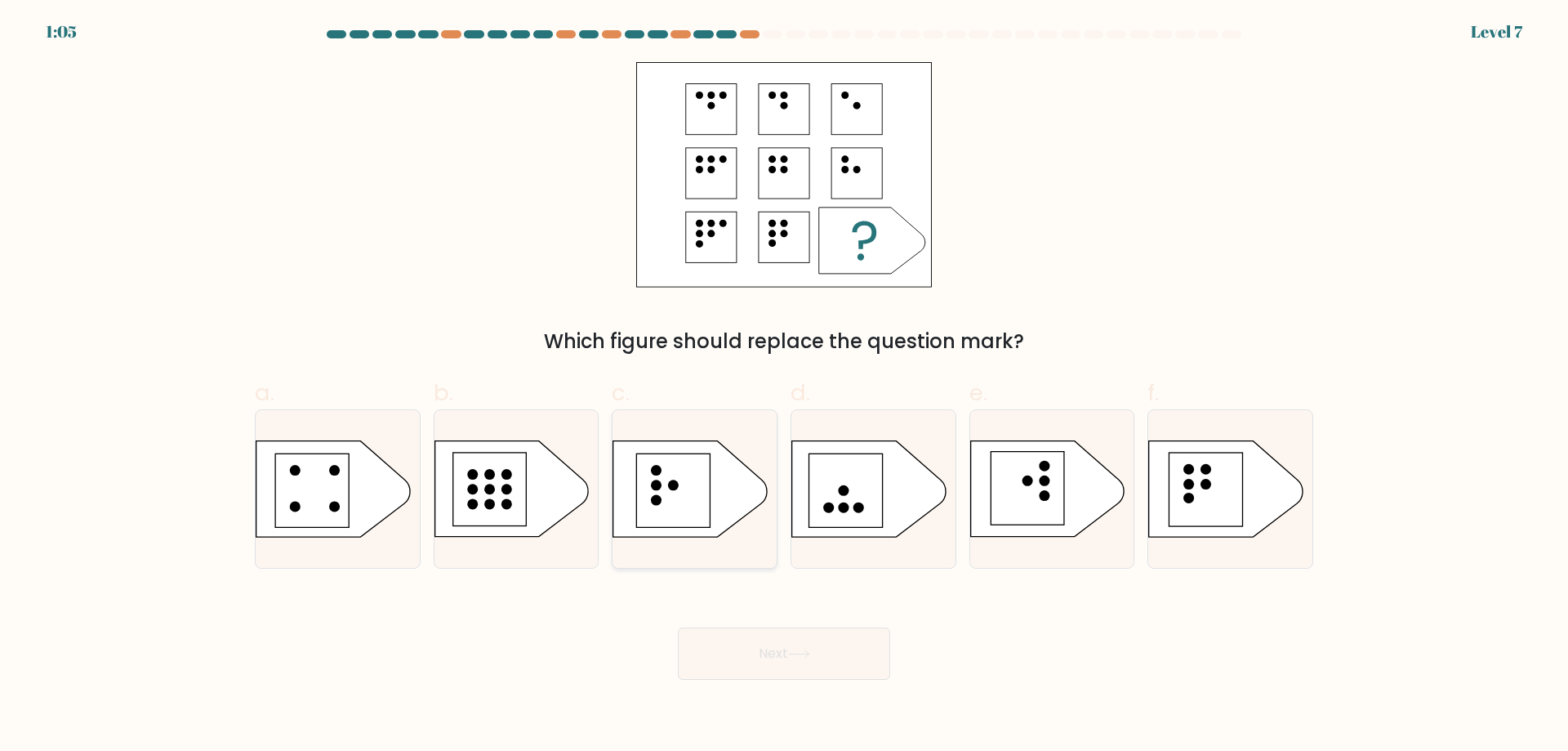
click at [784, 387] on input "c." at bounding box center [784, 381] width 1 height 11
radio input "true"
click at [803, 676] on button "Next" at bounding box center [784, 653] width 212 height 52
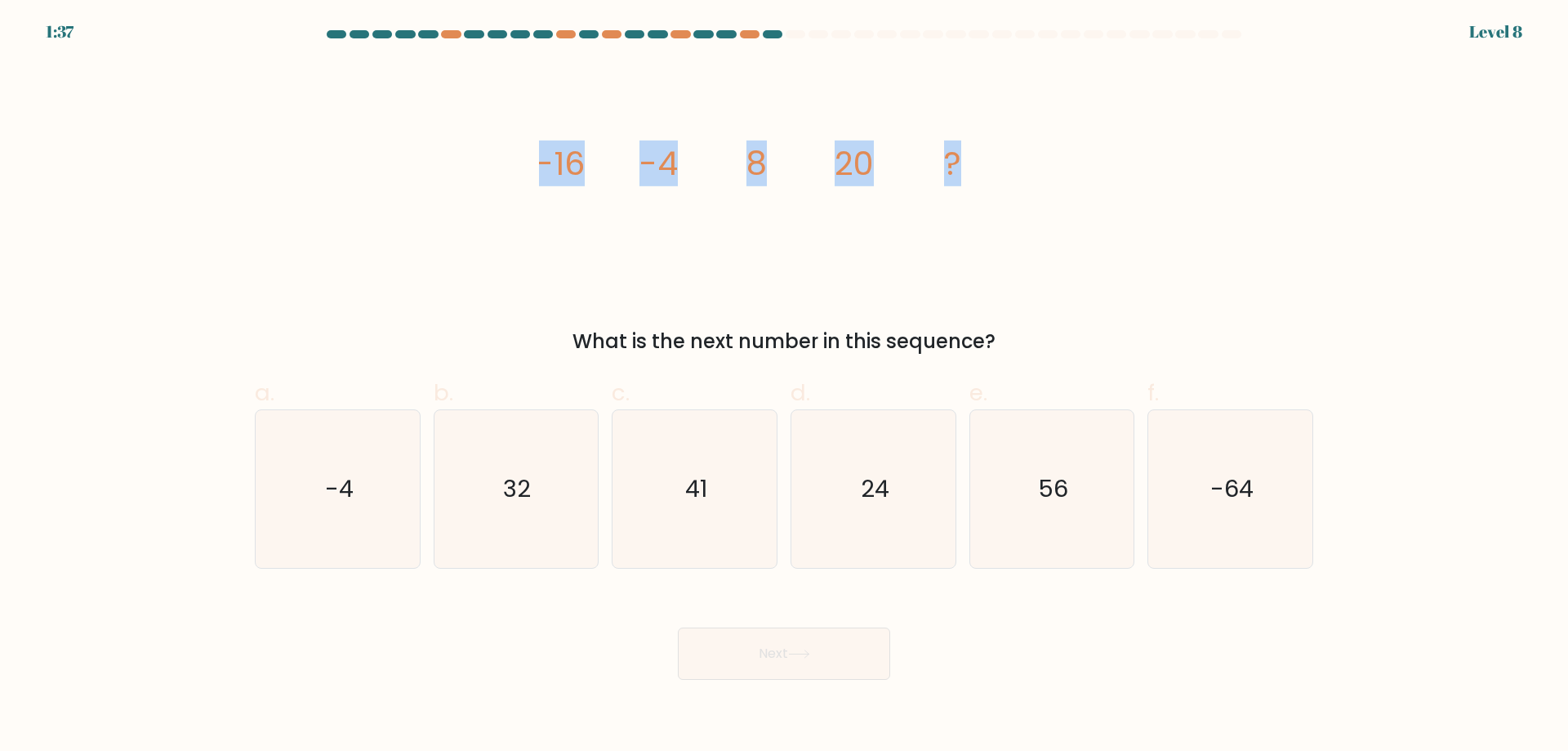
drag, startPoint x: 457, startPoint y: 169, endPoint x: 1161, endPoint y: 192, distance: 704.4
click at [1161, 192] on div "image/svg+xml -16 -4 8 20 ? What is the next number in this sequence?" at bounding box center [784, 209] width 1079 height 294
copy g "-16 -4 8 20 ?"
click at [536, 521] on icon "32" at bounding box center [515, 489] width 158 height 158
click at [784, 387] on input "b. 32" at bounding box center [784, 381] width 1 height 11
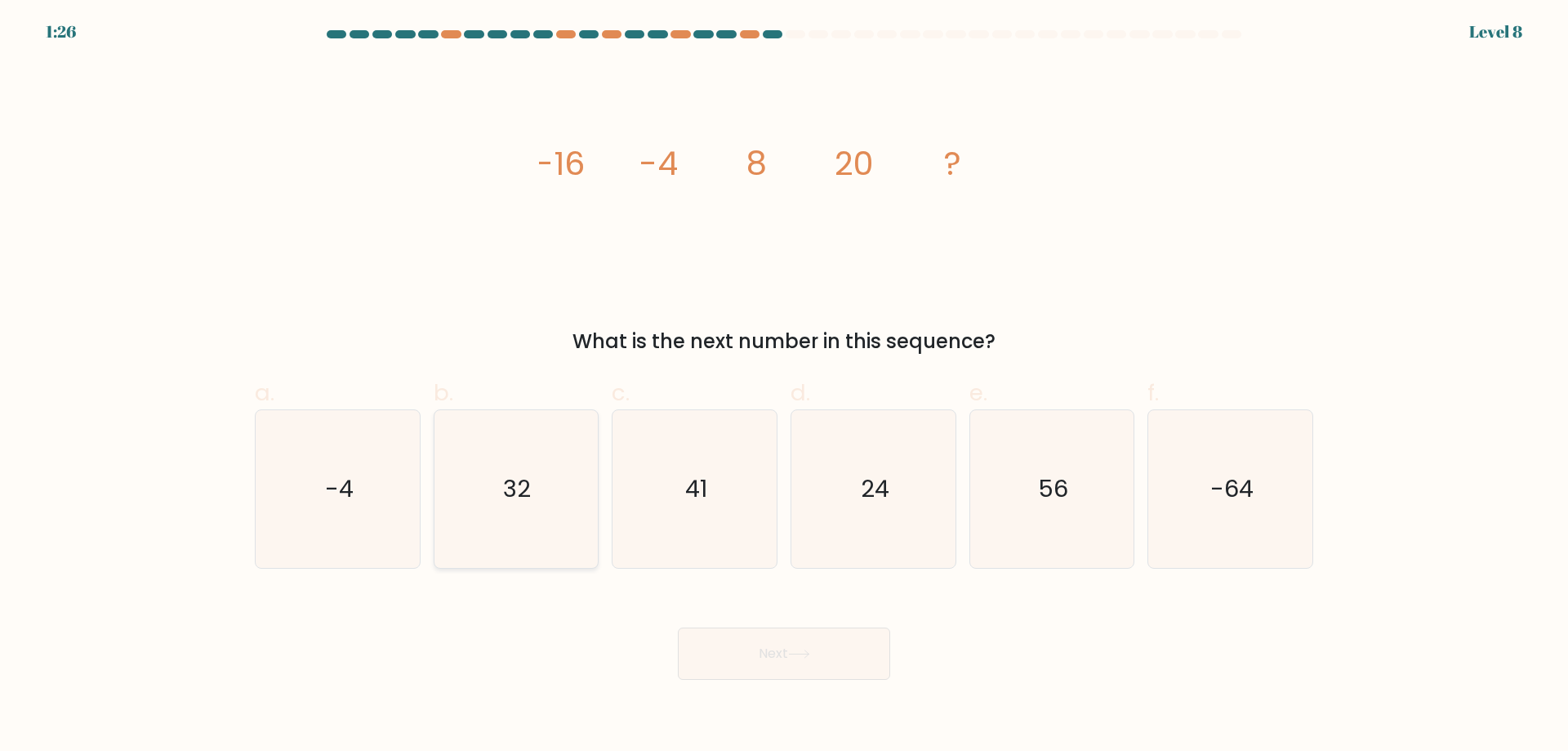
radio input "true"
click at [772, 666] on button "Next" at bounding box center [784, 653] width 212 height 52
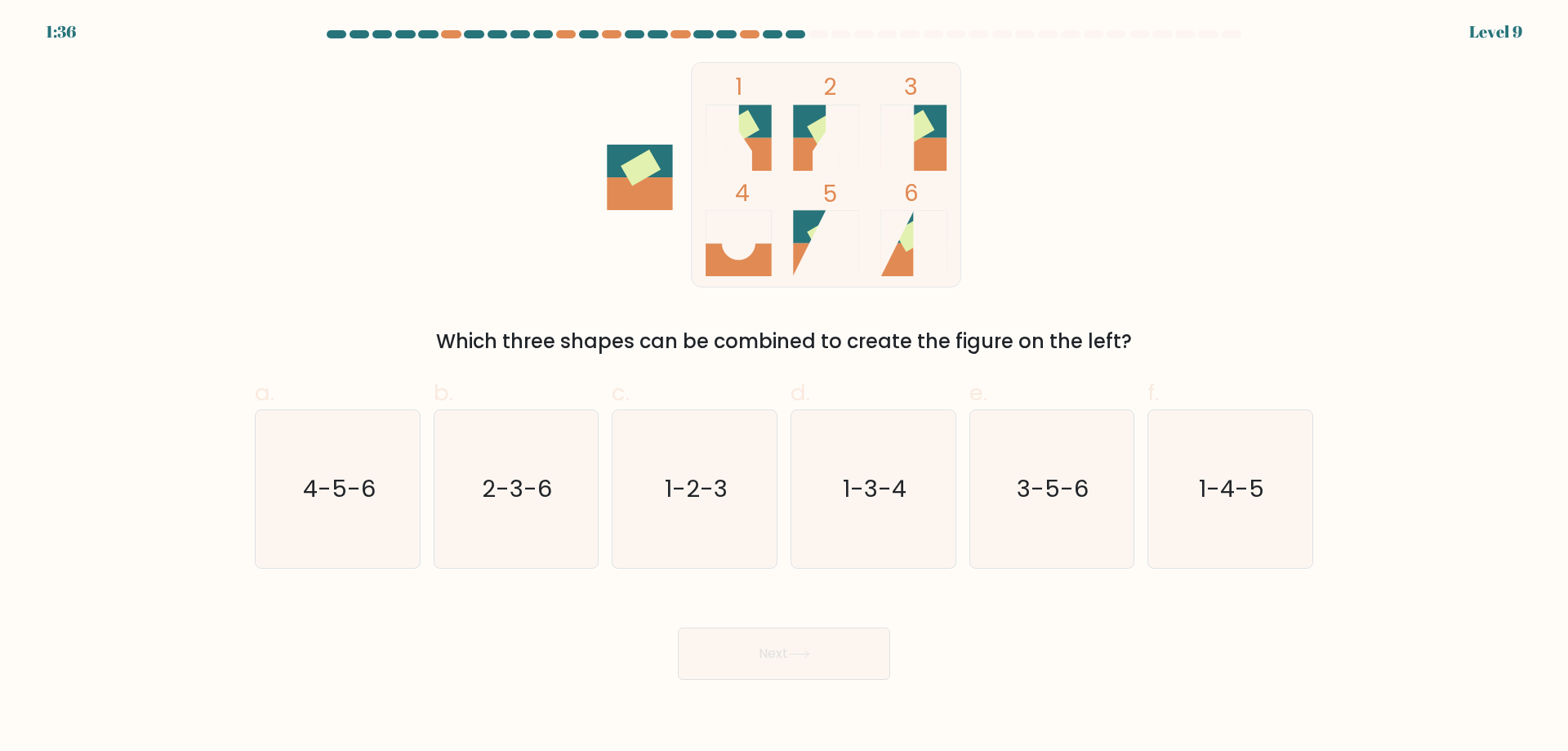
click at [1518, 141] on form at bounding box center [784, 354] width 1568 height 649
drag, startPoint x: 0, startPoint y: 572, endPoint x: 89, endPoint y: 365, distance: 225.3
click at [0, 572] on form at bounding box center [784, 354] width 1568 height 649
click at [748, 474] on icon "1-2-3" at bounding box center [694, 489] width 158 height 158
click at [784, 387] on input "c. 1-2-3" at bounding box center [784, 381] width 1 height 11
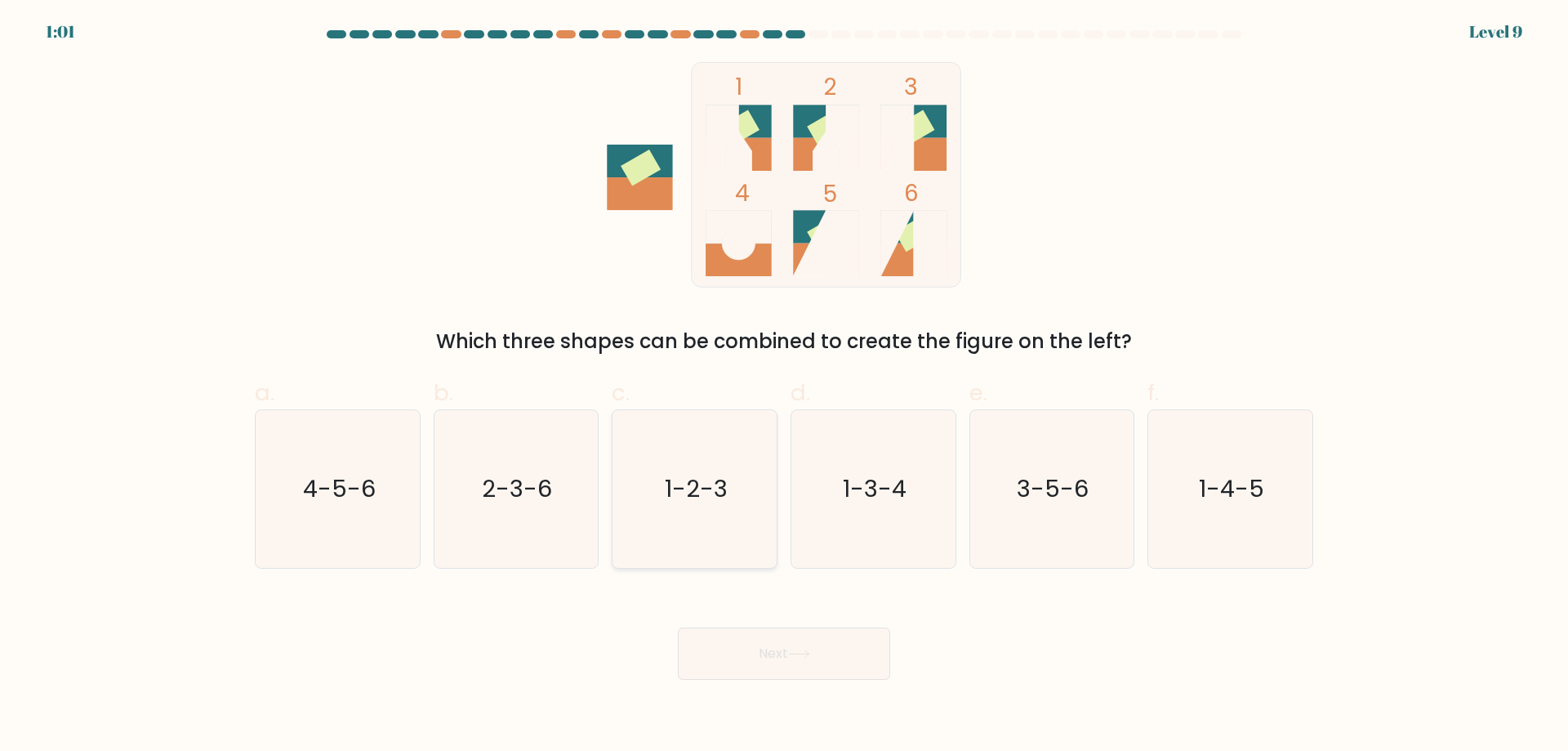
radio input "true"
click at [793, 653] on icon at bounding box center [799, 653] width 23 height 9
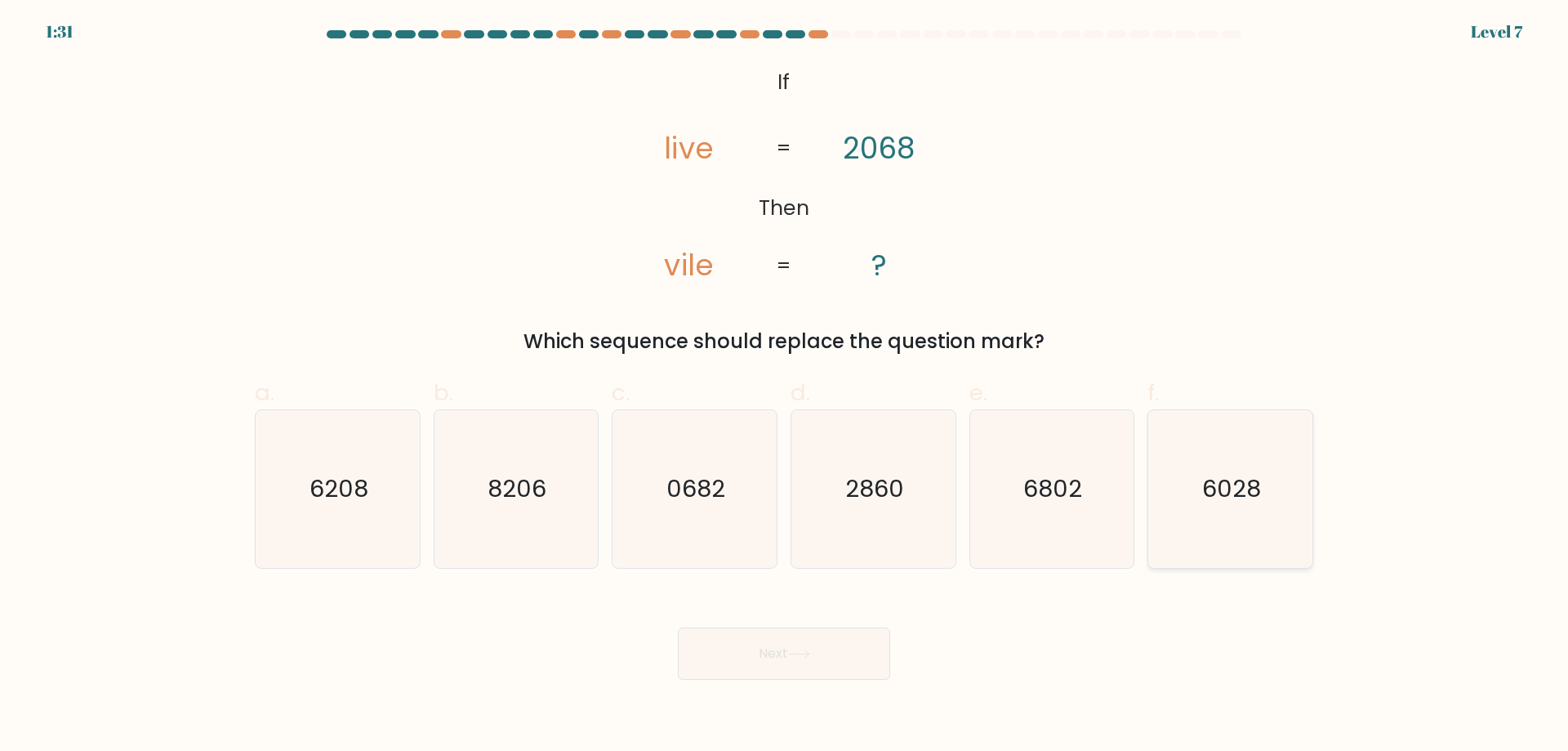
click at [1213, 509] on icon "6028" at bounding box center [1230, 489] width 158 height 158
click at [785, 387] on input "f. 6028" at bounding box center [784, 381] width 1 height 11
radio input "true"
click at [785, 664] on button "Next" at bounding box center [784, 653] width 212 height 52
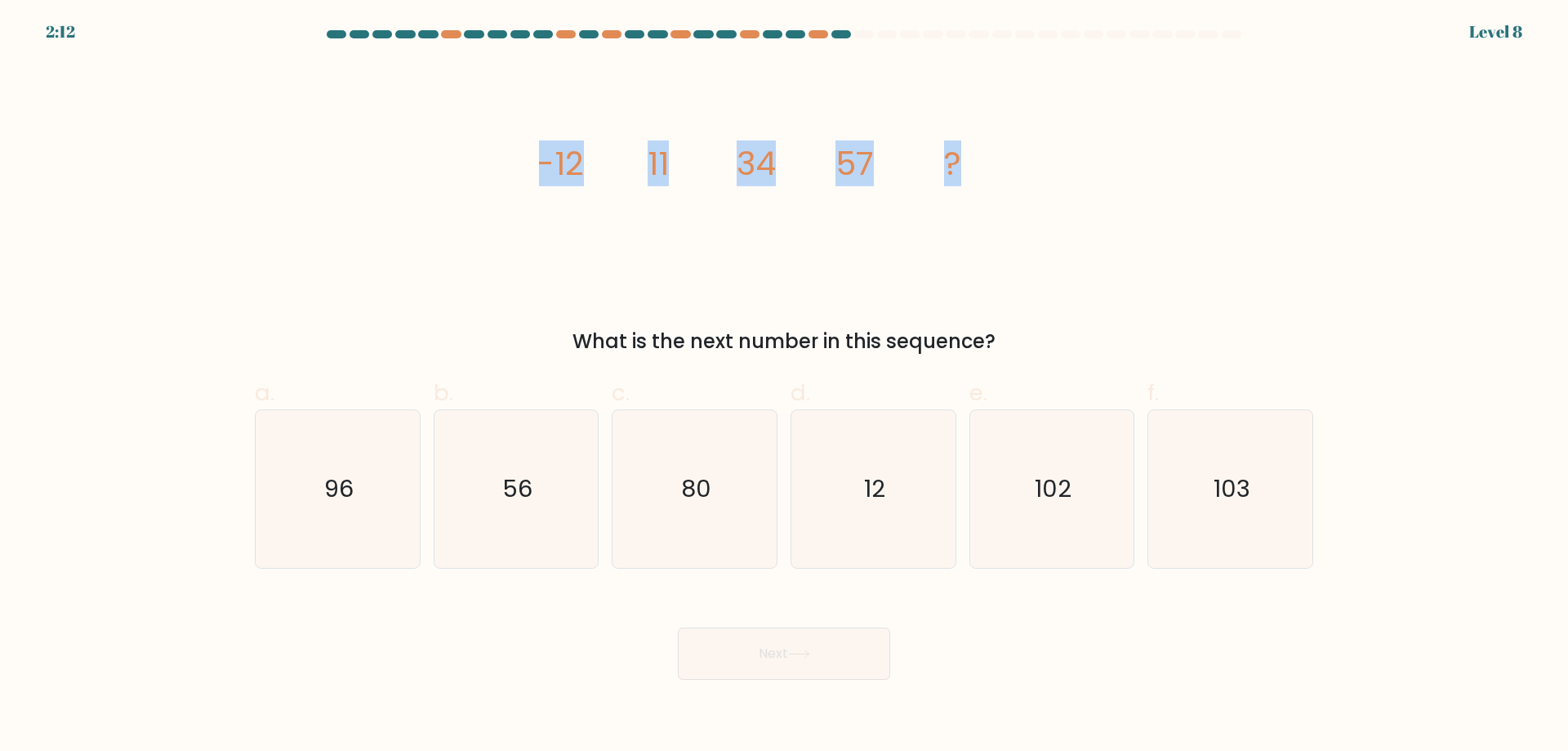
drag, startPoint x: 511, startPoint y: 157, endPoint x: 1327, endPoint y: 178, distance: 816.3
click at [1340, 178] on form at bounding box center [784, 354] width 1568 height 649
copy g "-12 11 34 57 ?"
drag, startPoint x: 1083, startPoint y: 475, endPoint x: 910, endPoint y: 487, distance: 173.4
click at [1083, 476] on icon "102" at bounding box center [1051, 489] width 158 height 158
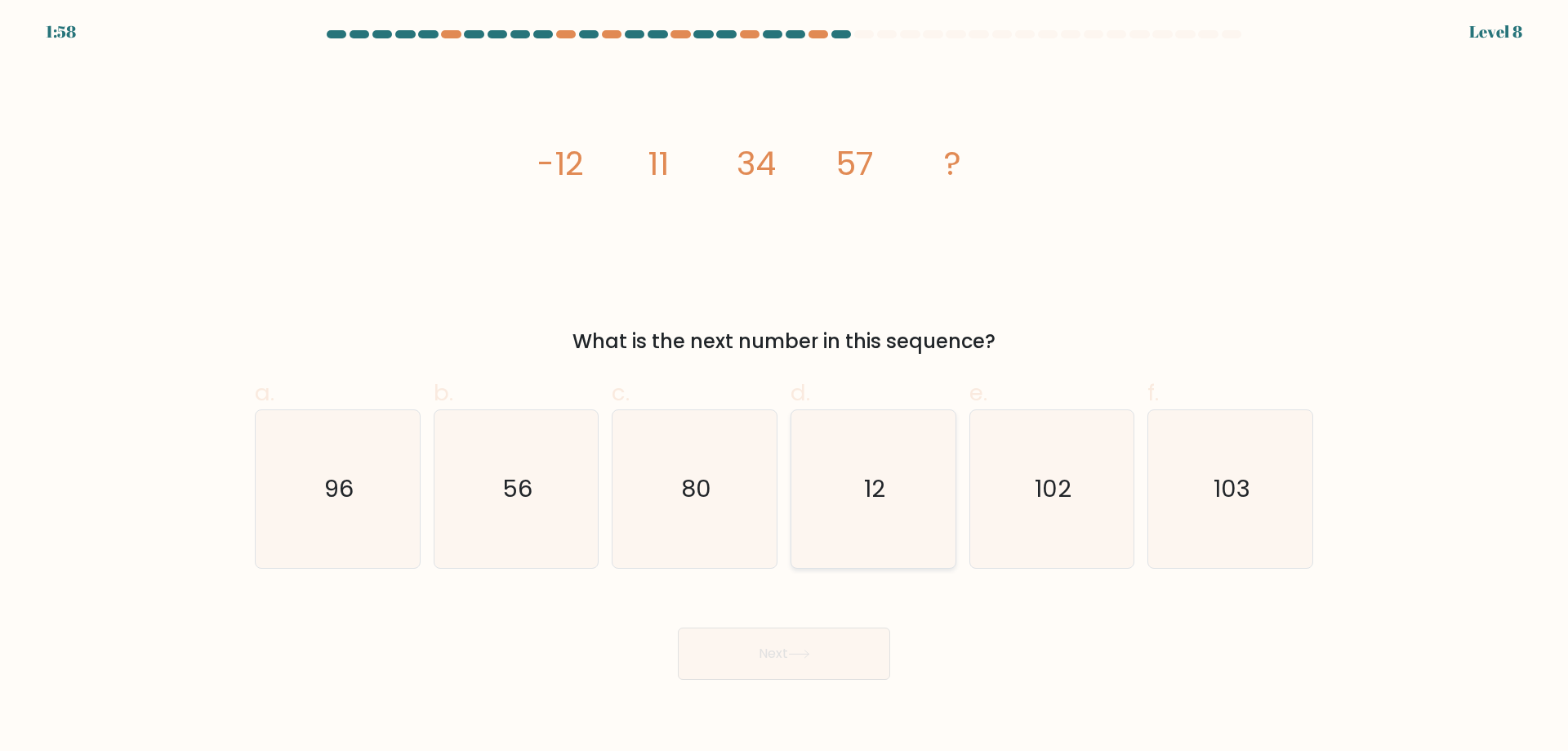
click at [785, 387] on input "e. 102" at bounding box center [784, 381] width 1 height 11
radio input "true"
click at [639, 502] on icon "80" at bounding box center [694, 489] width 158 height 158
click at [784, 387] on input "c. 80" at bounding box center [784, 381] width 1 height 11
radio input "true"
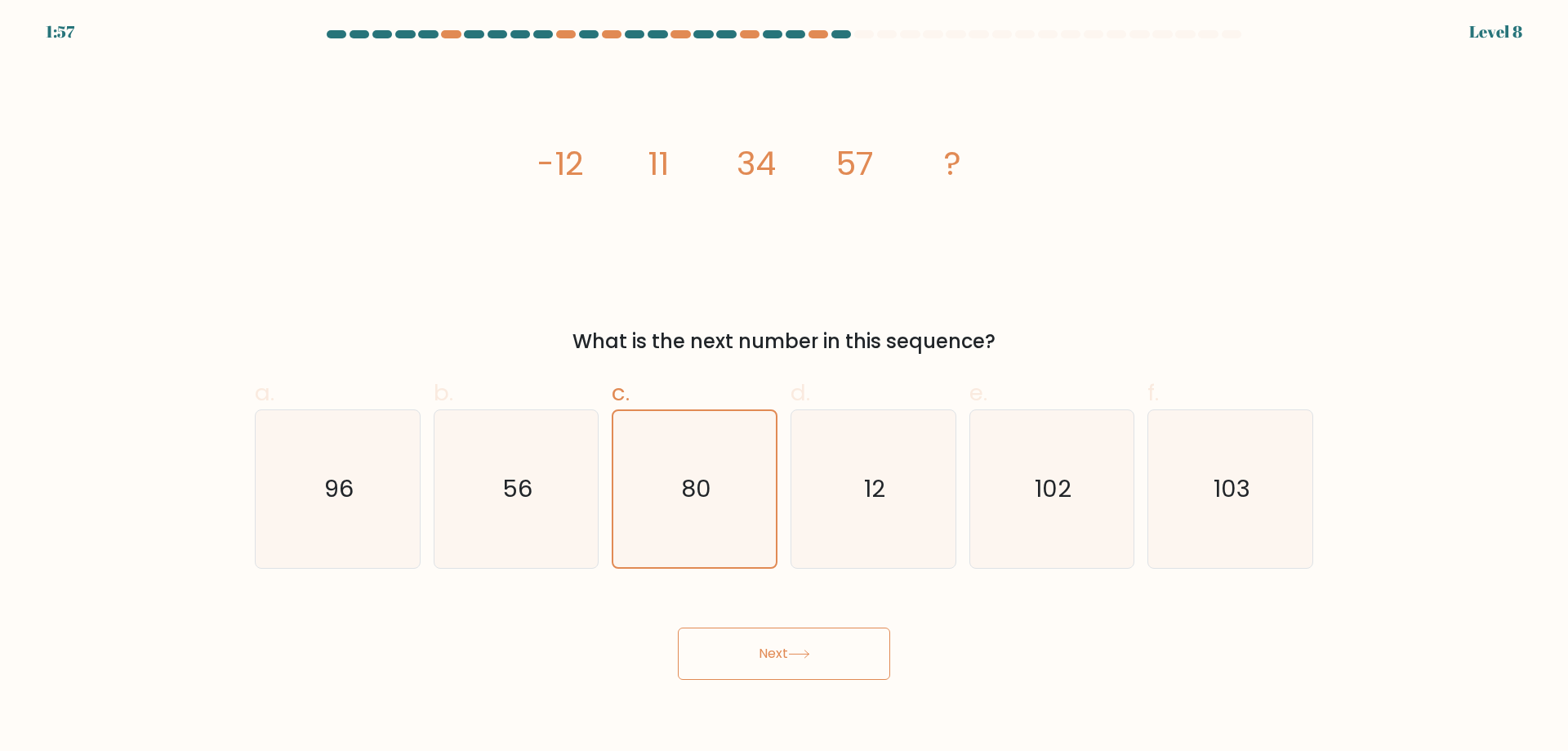
click at [727, 654] on button "Next" at bounding box center [784, 653] width 212 height 52
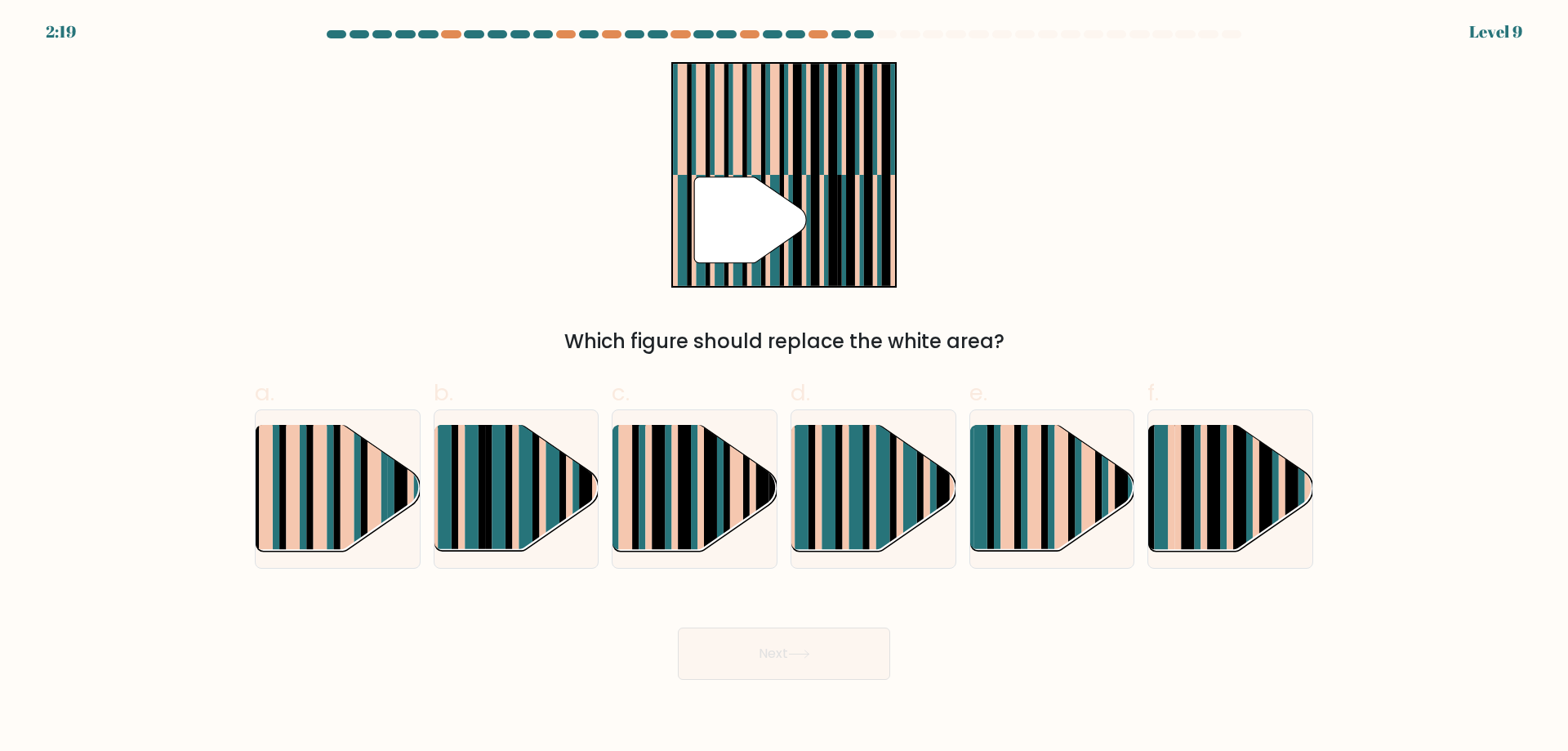
drag, startPoint x: 1567, startPoint y: 163, endPoint x: 1510, endPoint y: 132, distance: 64.9
click at [1567, 163] on form at bounding box center [784, 354] width 1568 height 649
click at [919, 501] on rect at bounding box center [919, 503] width 7 height 163
click at [785, 387] on input "d." at bounding box center [784, 381] width 1 height 11
radio input "true"
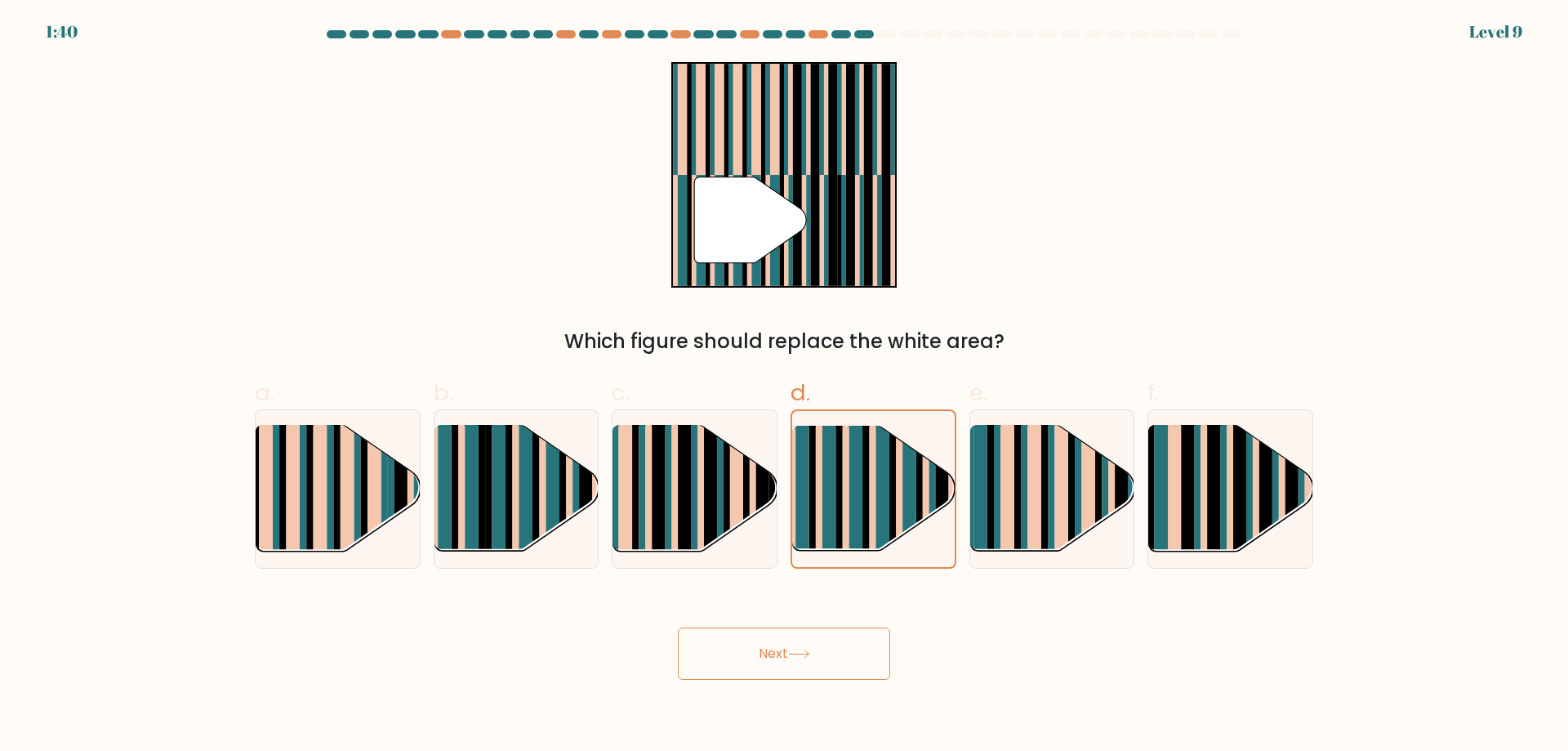
click at [857, 648] on button "Next" at bounding box center [784, 653] width 212 height 52
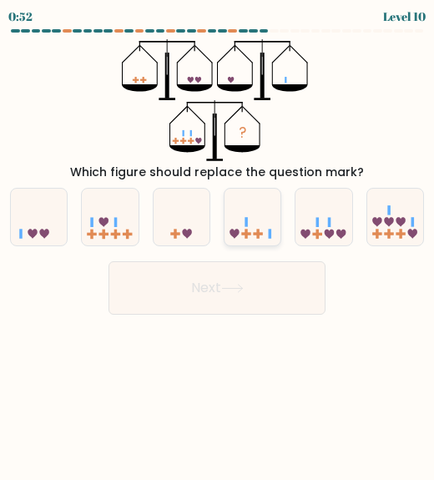
click at [253, 224] on icon at bounding box center [252, 217] width 56 height 47
click at [218, 240] on input "d." at bounding box center [217, 242] width 1 height 4
radio input "true"
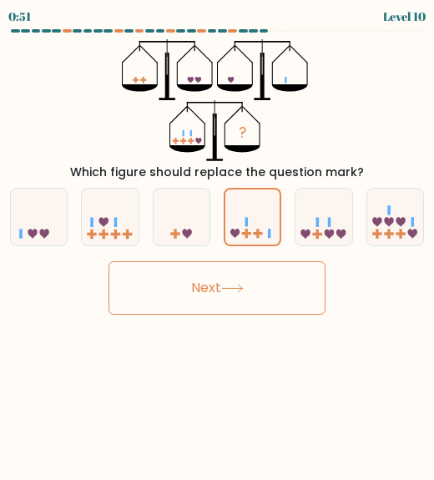
click at [255, 286] on button "Next" at bounding box center [216, 287] width 217 height 53
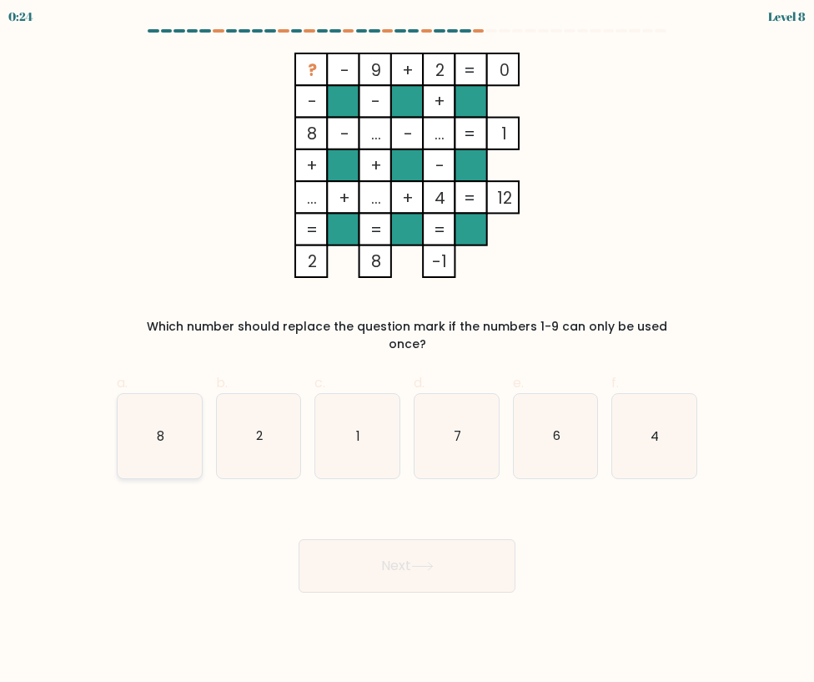
drag, startPoint x: 138, startPoint y: 419, endPoint x: 172, endPoint y: 460, distance: 53.3
click at [138, 419] on icon "8" at bounding box center [160, 436] width 84 height 84
click at [407, 352] on input "a. 8" at bounding box center [407, 346] width 1 height 11
radio input "true"
click at [351, 539] on button "Next" at bounding box center [407, 565] width 217 height 53
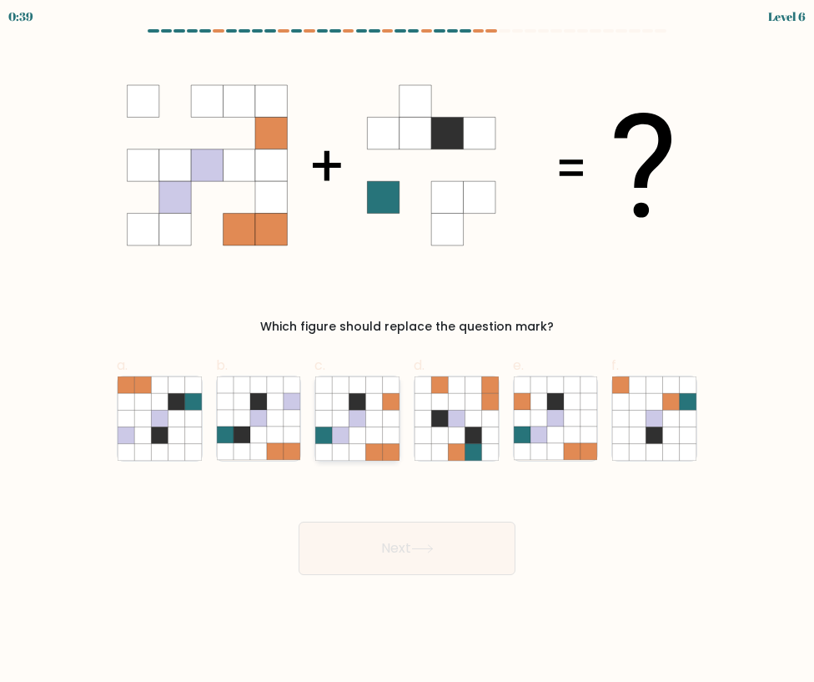
click at [334, 406] on icon at bounding box center [341, 401] width 17 height 17
click at [407, 352] on input "c." at bounding box center [407, 346] width 1 height 11
radio input "true"
click at [408, 552] on button "Next" at bounding box center [407, 548] width 217 height 53
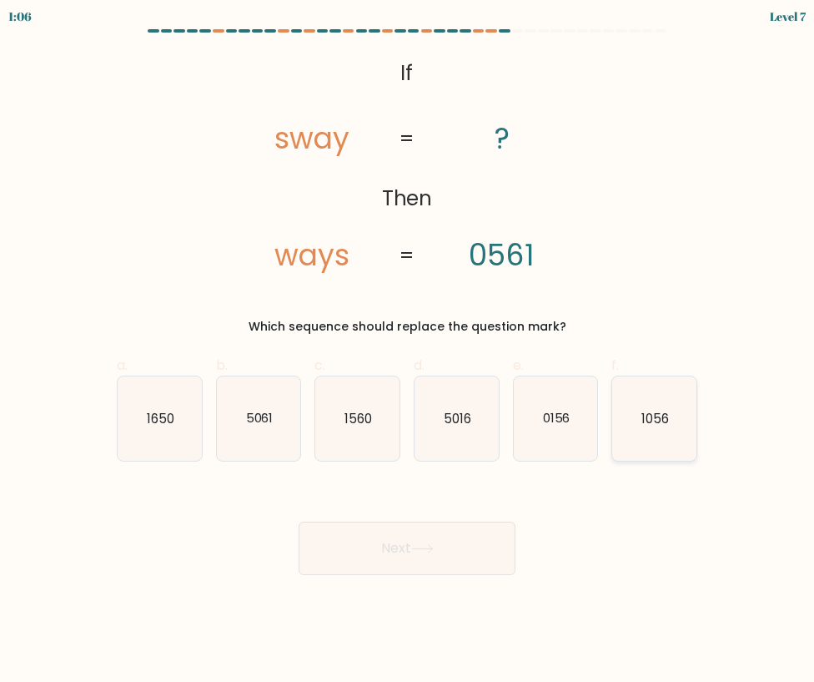
click at [666, 401] on icon "1056" at bounding box center [655, 418] width 84 height 84
click at [408, 352] on input "f. 1056" at bounding box center [407, 346] width 1 height 11
radio input "true"
click at [431, 544] on icon at bounding box center [422, 548] width 23 height 9
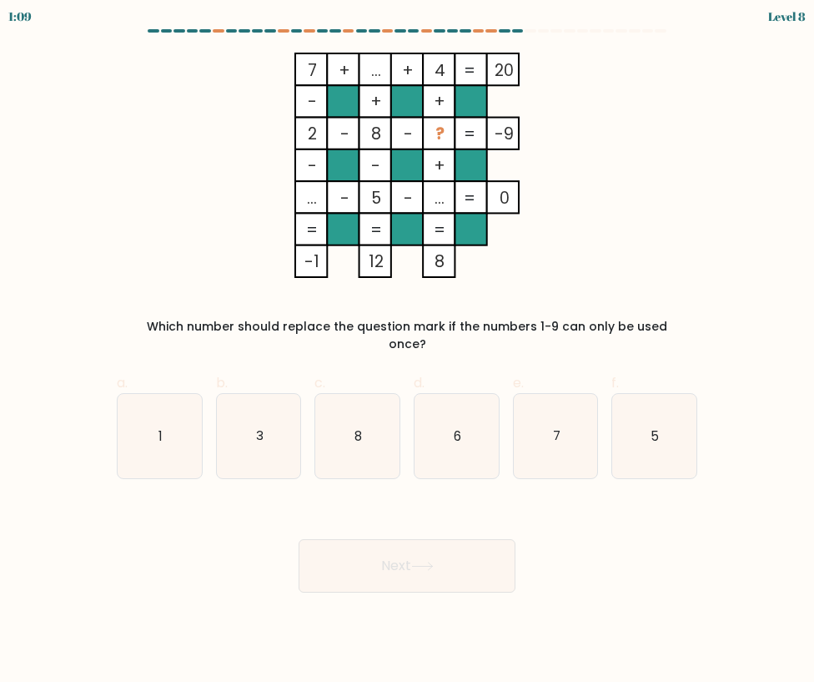
drag, startPoint x: 249, startPoint y: 427, endPoint x: 272, endPoint y: 476, distance: 53.7
click at [249, 427] on icon "3" at bounding box center [259, 436] width 84 height 84
click at [407, 352] on input "b. 3" at bounding box center [407, 346] width 1 height 11
radio input "true"
click at [380, 563] on button "Next" at bounding box center [407, 565] width 217 height 53
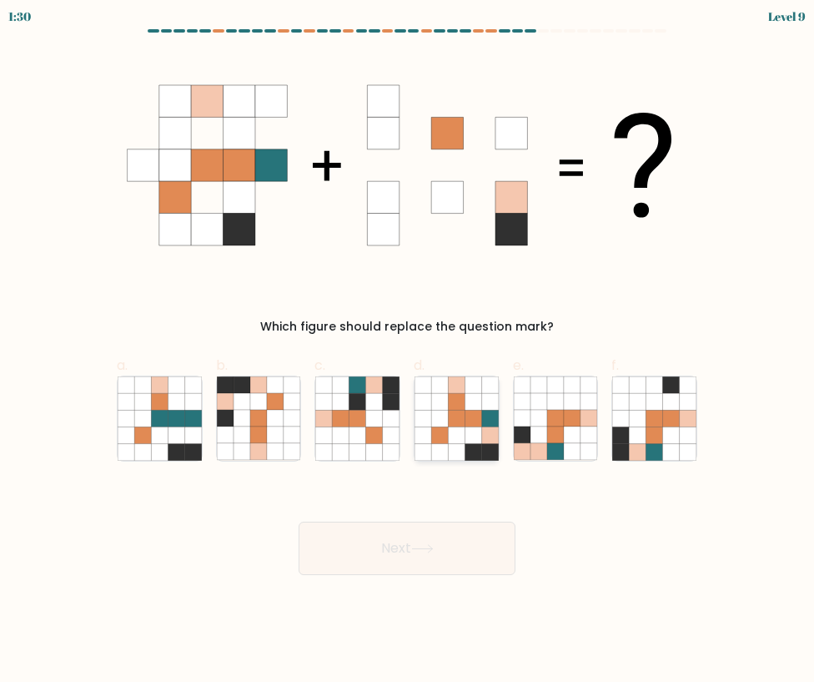
click at [487, 416] on icon at bounding box center [490, 418] width 17 height 17
click at [408, 352] on input "d." at bounding box center [407, 346] width 1 height 11
radio input "true"
click at [429, 548] on icon at bounding box center [422, 549] width 20 height 8
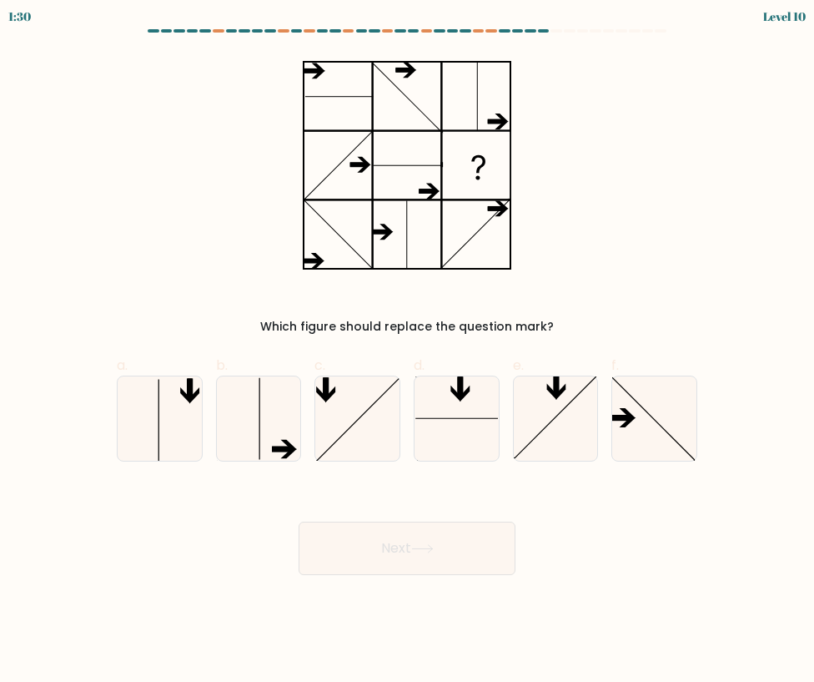
click at [678, 463] on form at bounding box center [407, 302] width 814 height 546
click at [673, 454] on icon at bounding box center [655, 418] width 84 height 84
click at [408, 352] on input "f." at bounding box center [407, 346] width 1 height 11
radio input "true"
click at [463, 542] on button "Next" at bounding box center [407, 548] width 217 height 53
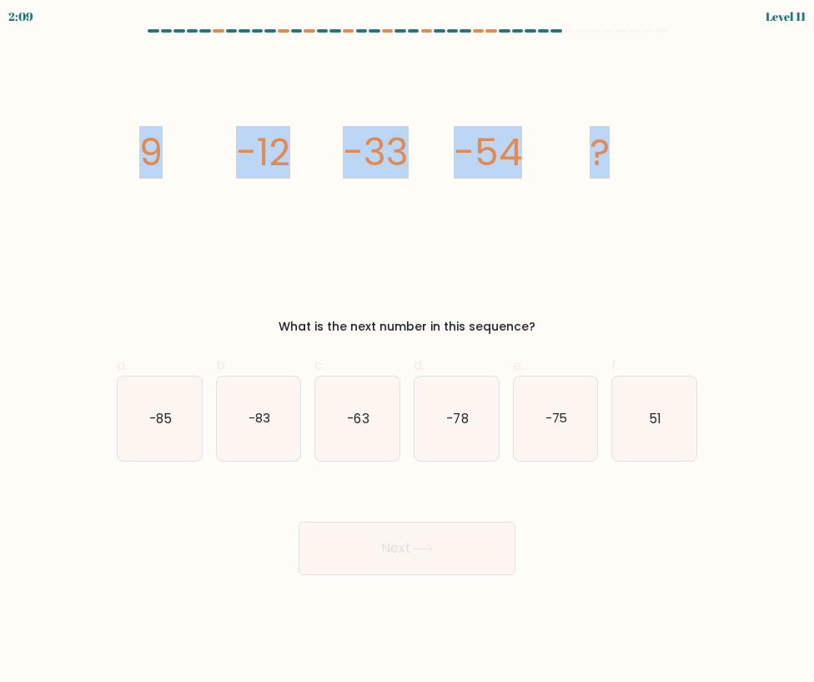
drag, startPoint x: 65, startPoint y: 153, endPoint x: 657, endPoint y: 139, distance: 591.8
click at [657, 139] on form at bounding box center [407, 302] width 814 height 546
copy g "9 -12 -33 -54 ?"
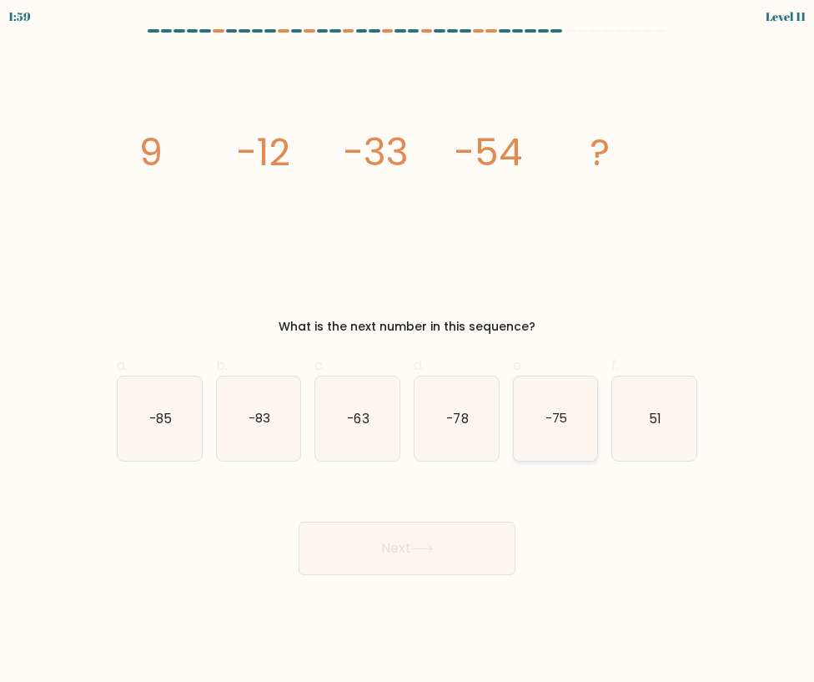
drag, startPoint x: 553, startPoint y: 421, endPoint x: 546, endPoint y: 440, distance: 20.6
click at [554, 421] on text "-75" at bounding box center [556, 418] width 23 height 18
click at [408, 352] on input "e. -75" at bounding box center [407, 346] width 1 height 11
radio input "true"
click at [448, 549] on button "Next" at bounding box center [407, 548] width 217 height 53
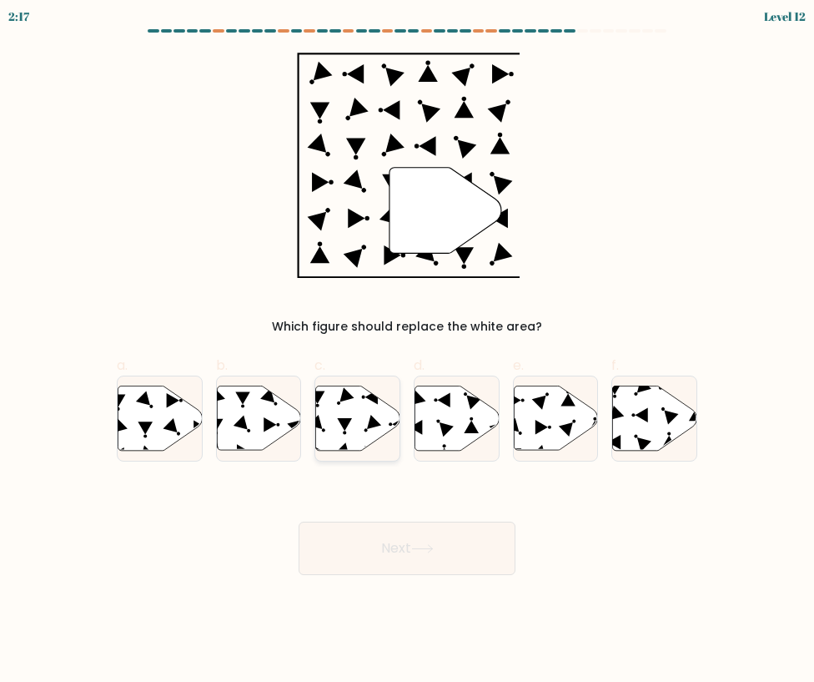
click at [338, 435] on icon at bounding box center [358, 418] width 84 height 64
click at [407, 352] on input "c." at bounding box center [407, 346] width 1 height 11
radio input "true"
click at [460, 537] on button "Next" at bounding box center [407, 548] width 217 height 53
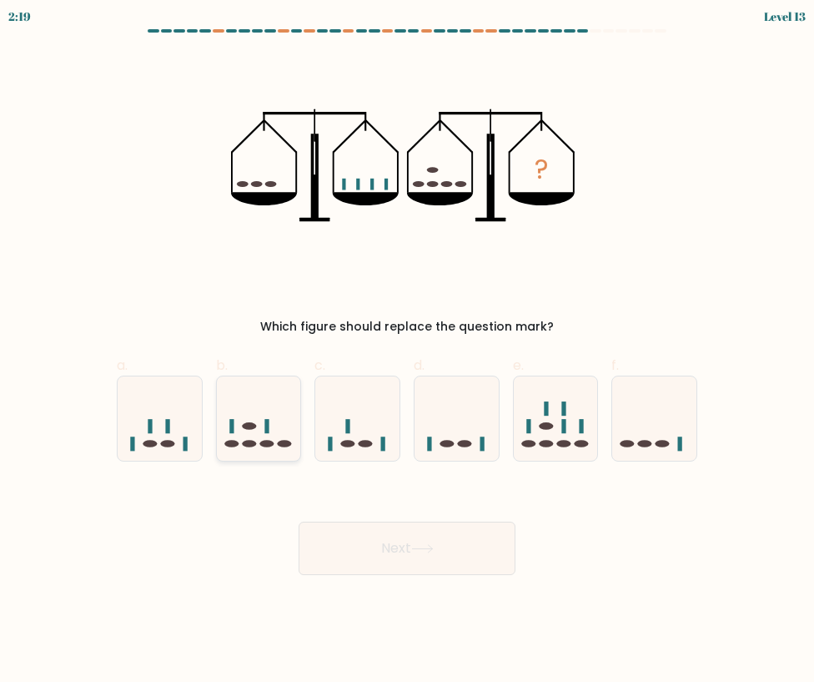
click at [285, 428] on icon at bounding box center [259, 418] width 84 height 69
click at [407, 352] on input "b." at bounding box center [407, 346] width 1 height 11
radio input "true"
click at [385, 542] on button "Next" at bounding box center [407, 548] width 217 height 53
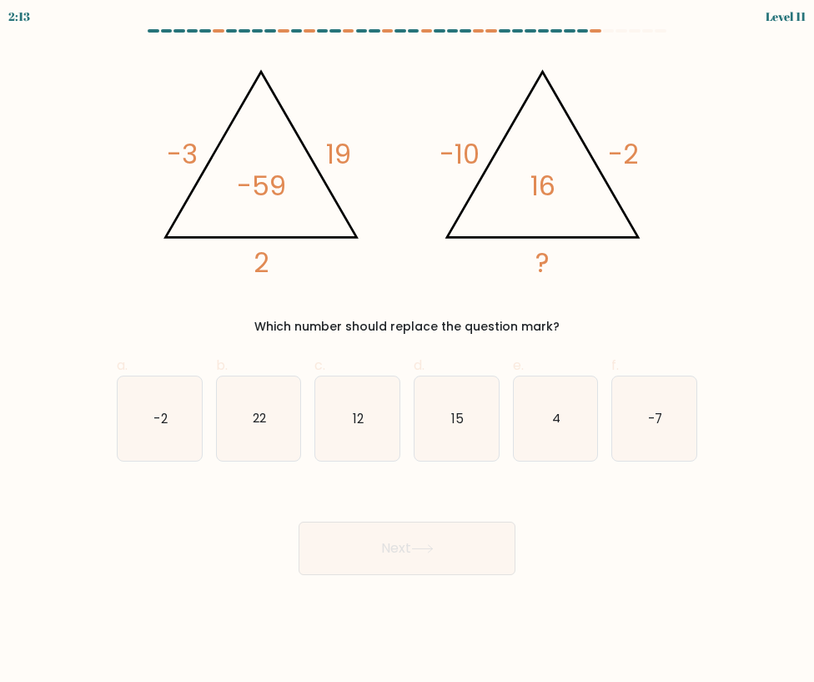
drag, startPoint x: 572, startPoint y: 409, endPoint x: 502, endPoint y: 508, distance: 121.1
click at [572, 411] on icon "4" at bounding box center [556, 418] width 84 height 84
click at [408, 352] on input "e. 4" at bounding box center [407, 346] width 1 height 11
radio input "true"
click at [451, 547] on button "Next" at bounding box center [407, 548] width 217 height 53
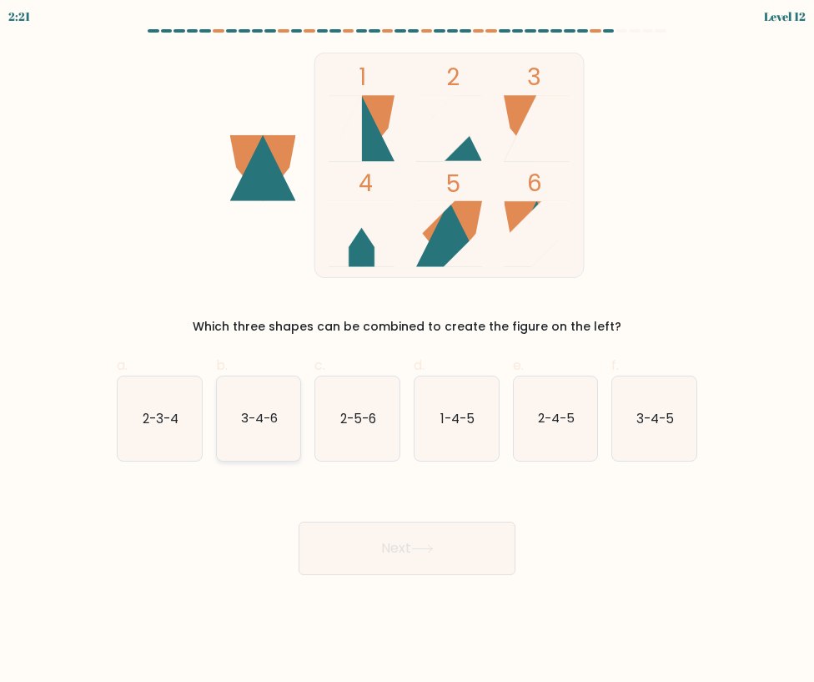
drag, startPoint x: 280, startPoint y: 435, endPoint x: 386, endPoint y: 545, distance: 152.9
click at [278, 436] on icon "3-4-6" at bounding box center [259, 418] width 84 height 84
click at [407, 352] on input "b. 3-4-6" at bounding box center [407, 346] width 1 height 11
radio input "true"
click at [411, 560] on button "Next" at bounding box center [407, 548] width 217 height 53
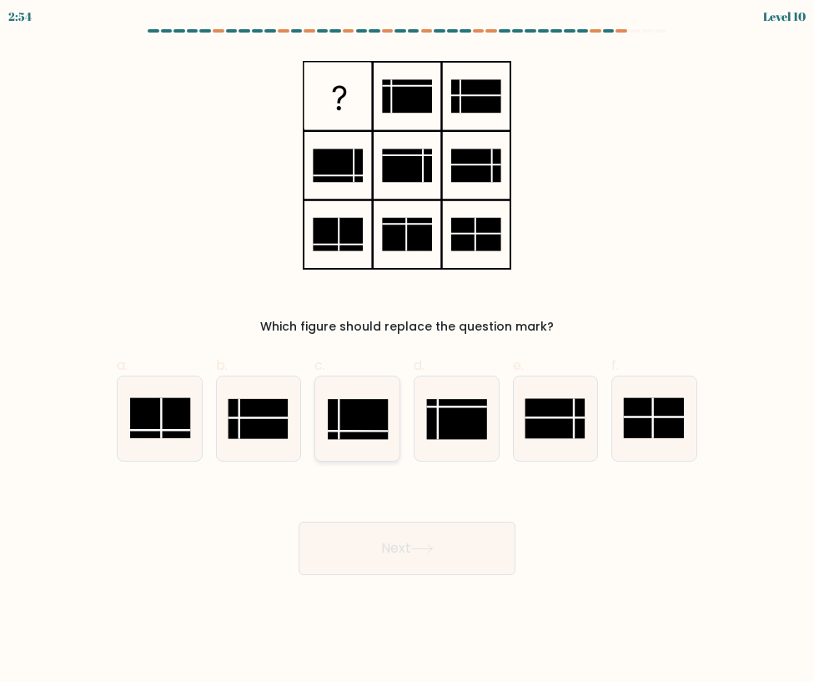
click at [355, 402] on rect at bounding box center [358, 419] width 60 height 40
click at [407, 352] on input "c." at bounding box center [407, 346] width 1 height 11
radio input "true"
click at [392, 562] on button "Next" at bounding box center [407, 548] width 217 height 53
click at [364, 552] on button "Next" at bounding box center [407, 548] width 217 height 53
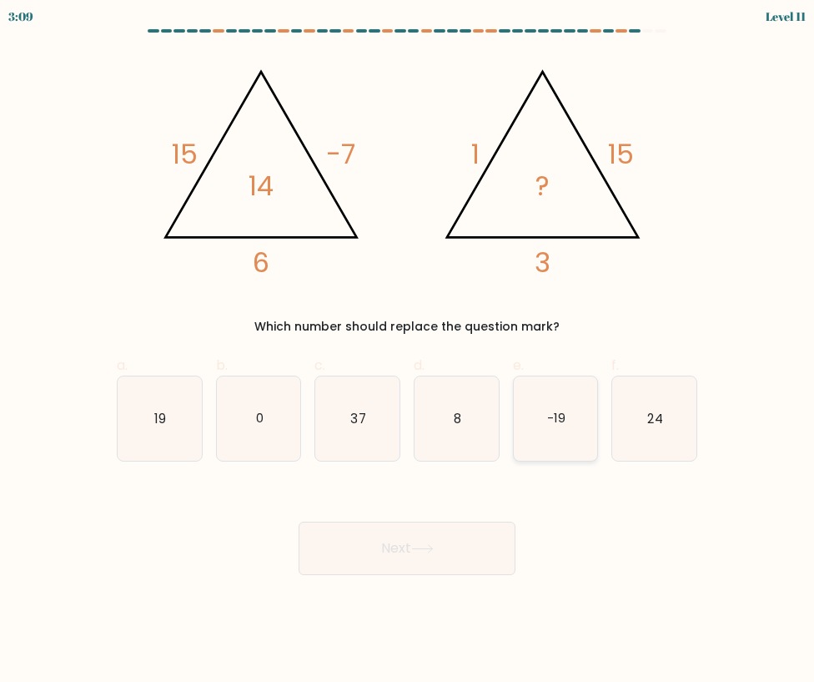
click at [575, 389] on icon "-19" at bounding box center [556, 418] width 84 height 84
click at [408, 352] on input "e. -19" at bounding box center [407, 346] width 1 height 11
radio input "true"
click at [145, 418] on icon "19" at bounding box center [160, 418] width 84 height 84
click at [407, 352] on input "a. 19" at bounding box center [407, 346] width 1 height 11
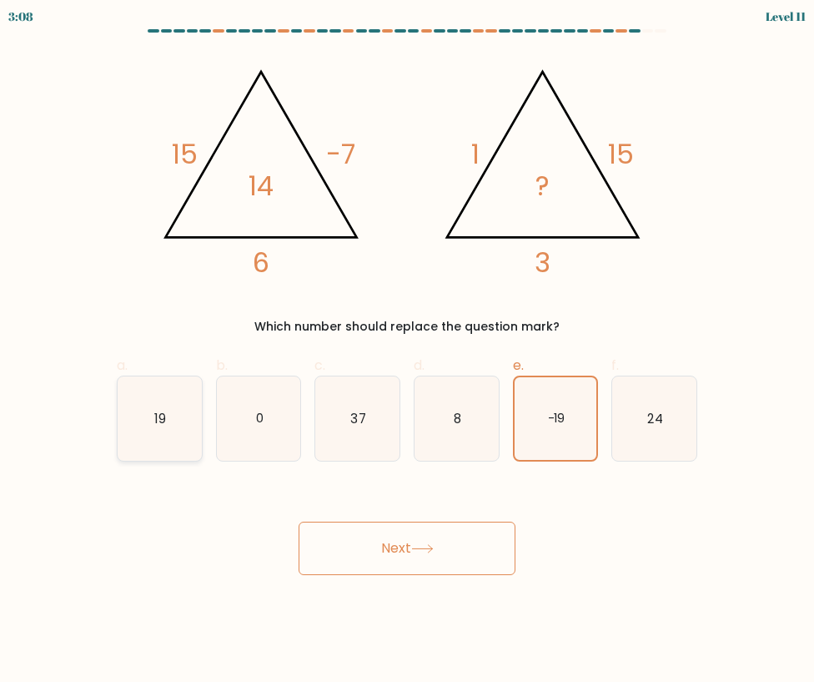
radio input "true"
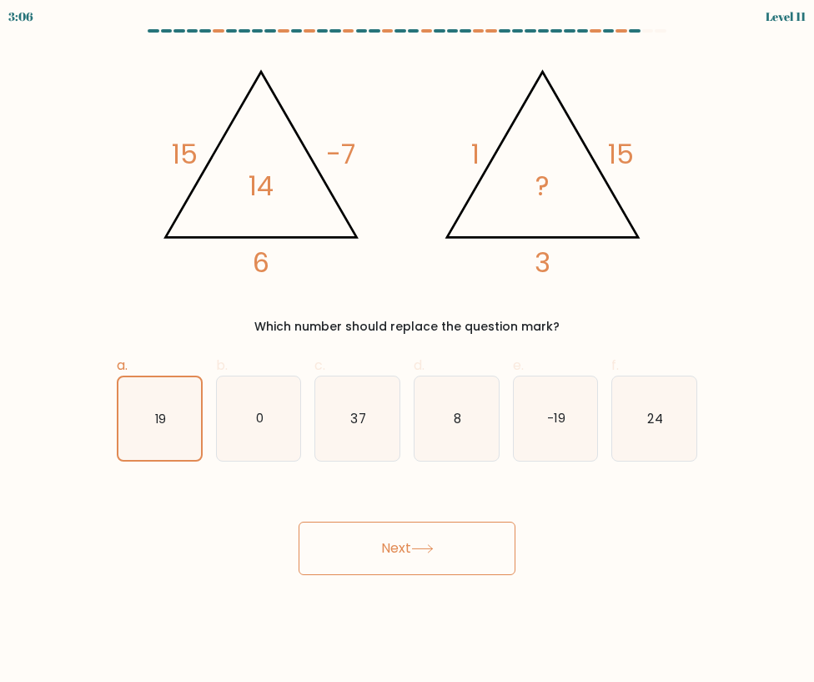
click at [411, 550] on button "Next" at bounding box center [407, 548] width 217 height 53
click at [402, 537] on button "Next" at bounding box center [407, 548] width 217 height 53
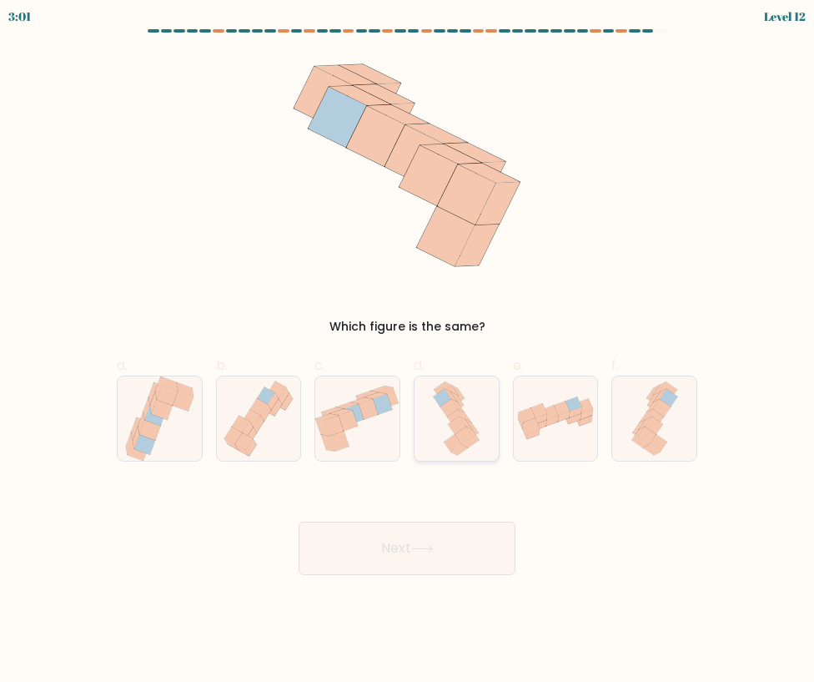
click at [446, 430] on icon at bounding box center [456, 418] width 53 height 84
click at [408, 352] on input "d." at bounding box center [407, 346] width 1 height 11
radio input "true"
click at [435, 533] on button "Next" at bounding box center [407, 548] width 217 height 53
click at [432, 549] on icon at bounding box center [422, 549] width 20 height 8
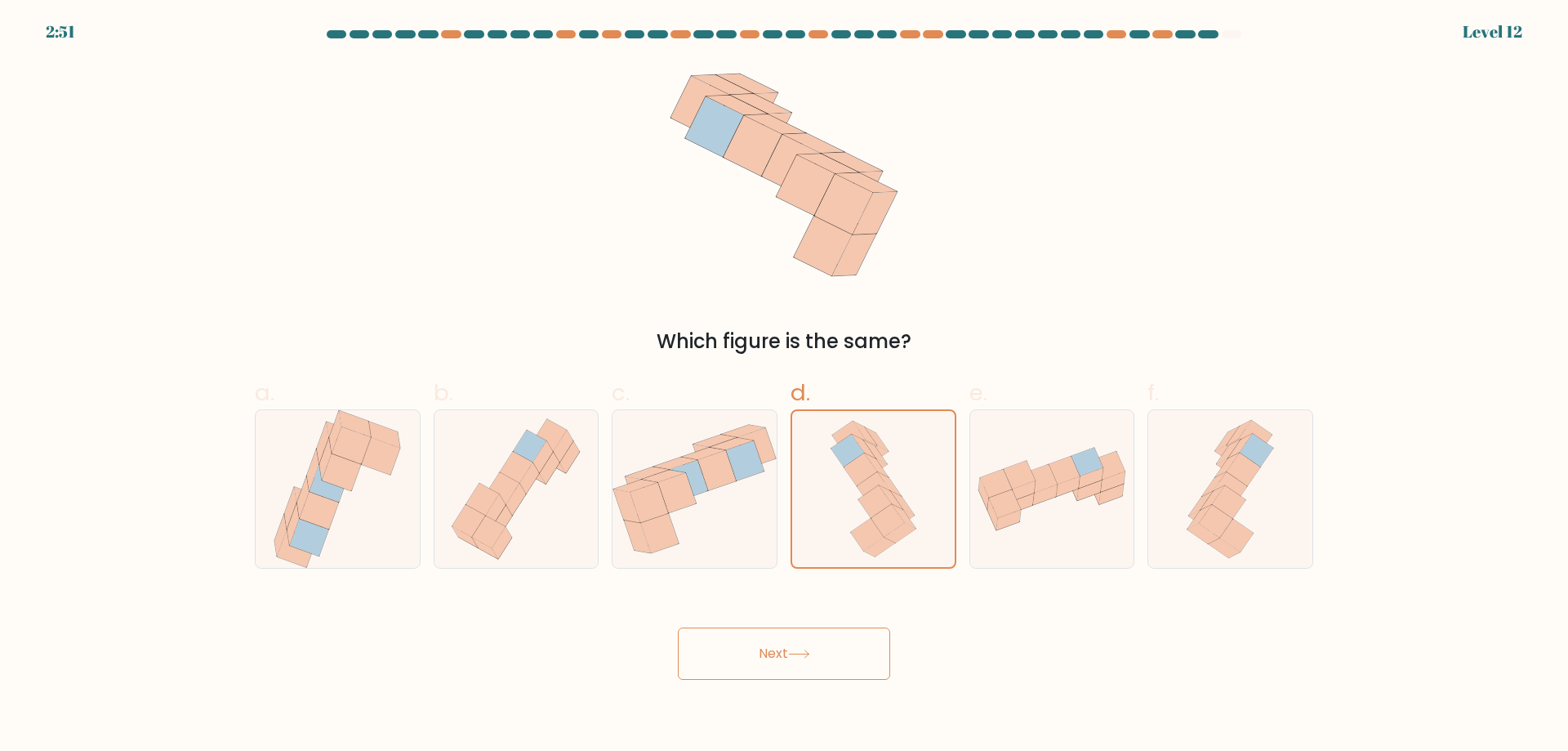
click at [806, 646] on button "Next" at bounding box center [784, 653] width 212 height 52
click at [799, 650] on icon at bounding box center [799, 653] width 23 height 9
click at [720, 520] on icon at bounding box center [695, 489] width 164 height 140
click at [784, 387] on input "c." at bounding box center [784, 381] width 1 height 11
radio input "true"
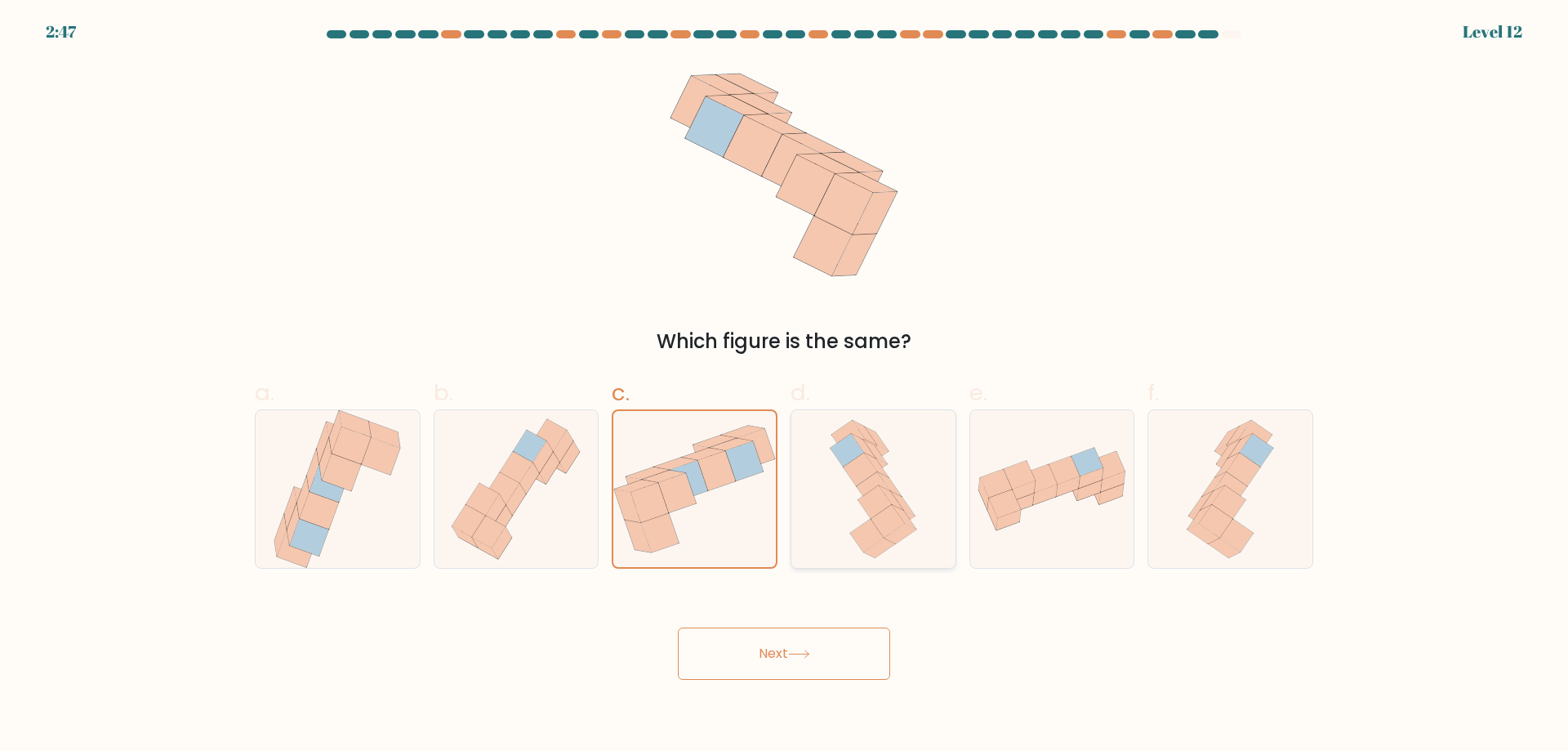
click at [833, 527] on icon at bounding box center [873, 489] width 101 height 158
click at [785, 387] on input "d." at bounding box center [784, 381] width 1 height 11
radio input "true"
click at [789, 661] on button "Next" at bounding box center [784, 653] width 212 height 52
click at [773, 655] on button "Next" at bounding box center [784, 653] width 212 height 52
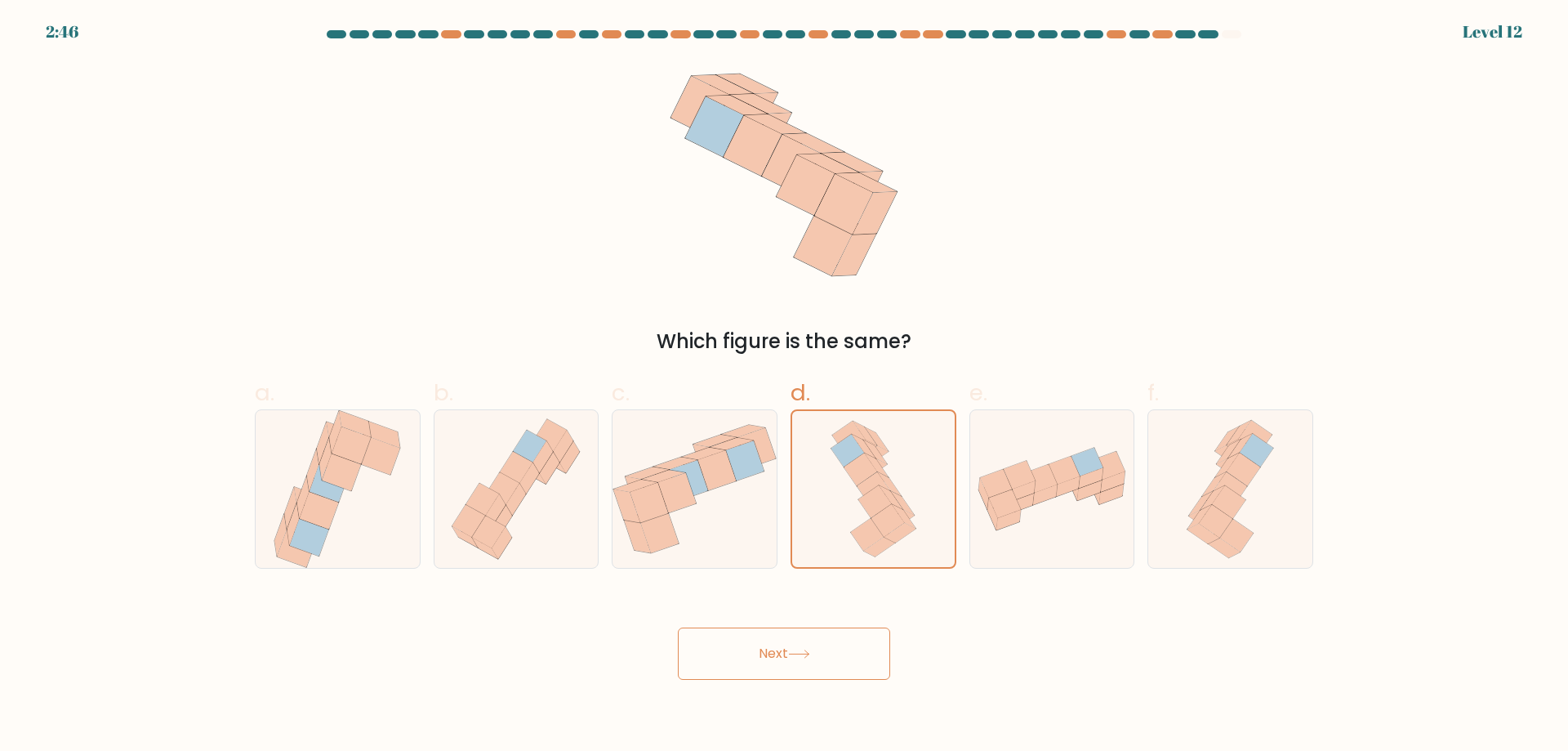
click at [762, 650] on button "Next" at bounding box center [784, 653] width 212 height 52
click at [765, 644] on button "Next" at bounding box center [784, 653] width 212 height 52
click at [762, 636] on button "Next" at bounding box center [784, 653] width 212 height 52
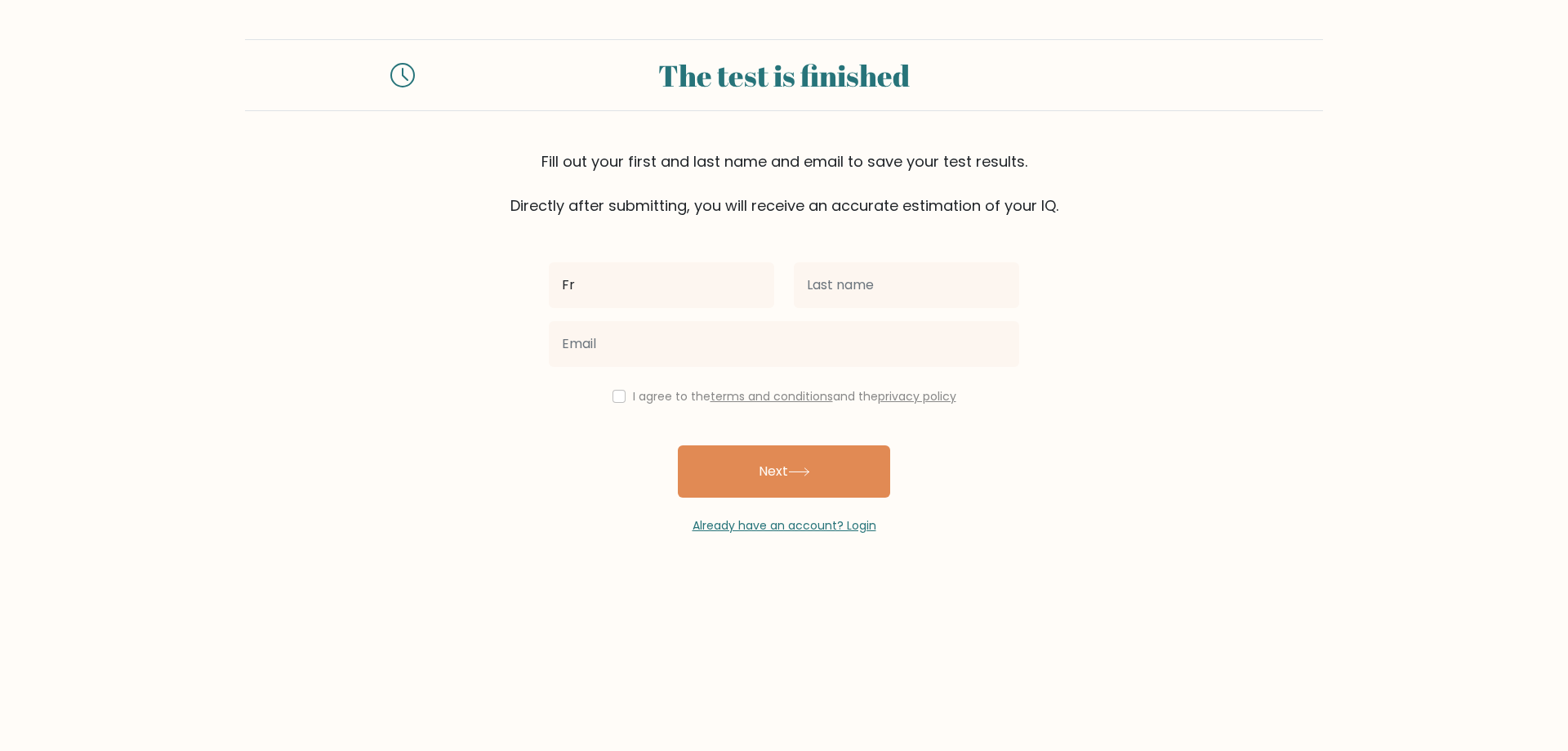
type input "[PERSON_NAME]"
click at [864, 292] on input "text" at bounding box center [906, 285] width 225 height 46
type input "MARIMON"
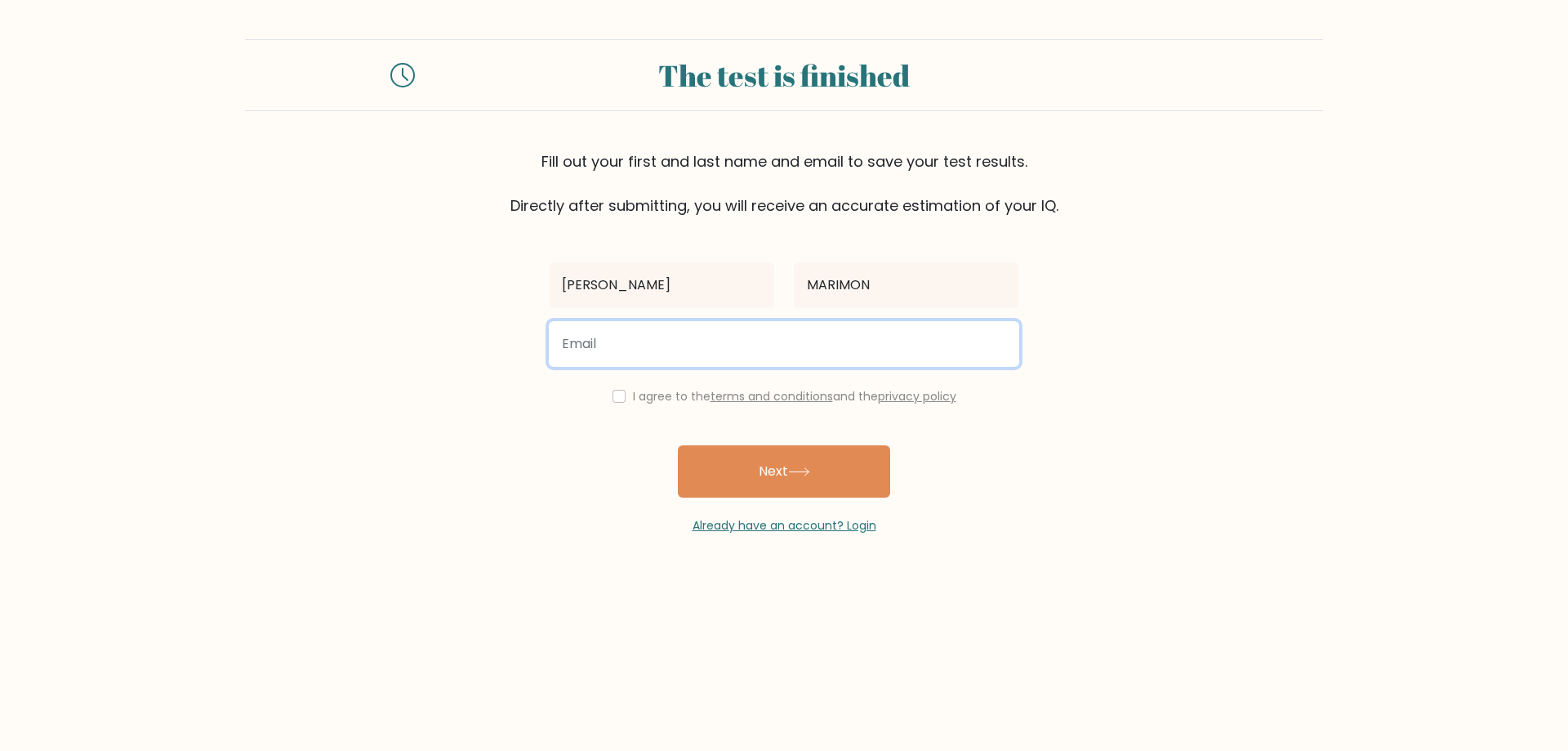
click at [753, 336] on input "email" at bounding box center [784, 344] width 471 height 46
type input "nicolemarimon2511@gmail.com"
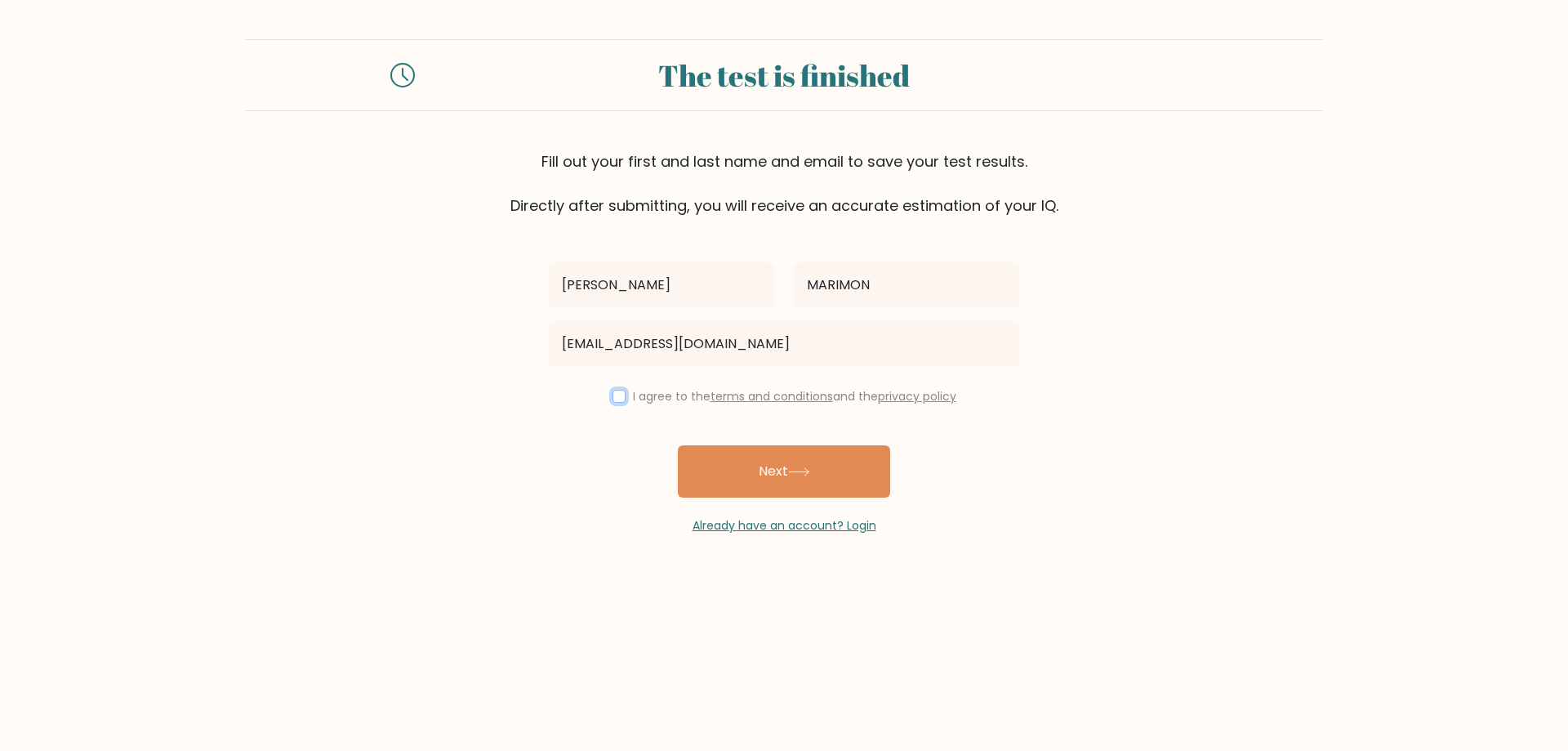
click at [615, 395] on input "checkbox" at bounding box center [619, 396] width 13 height 13
checkbox input "true"
click at [731, 477] on button "Next" at bounding box center [784, 471] width 212 height 52
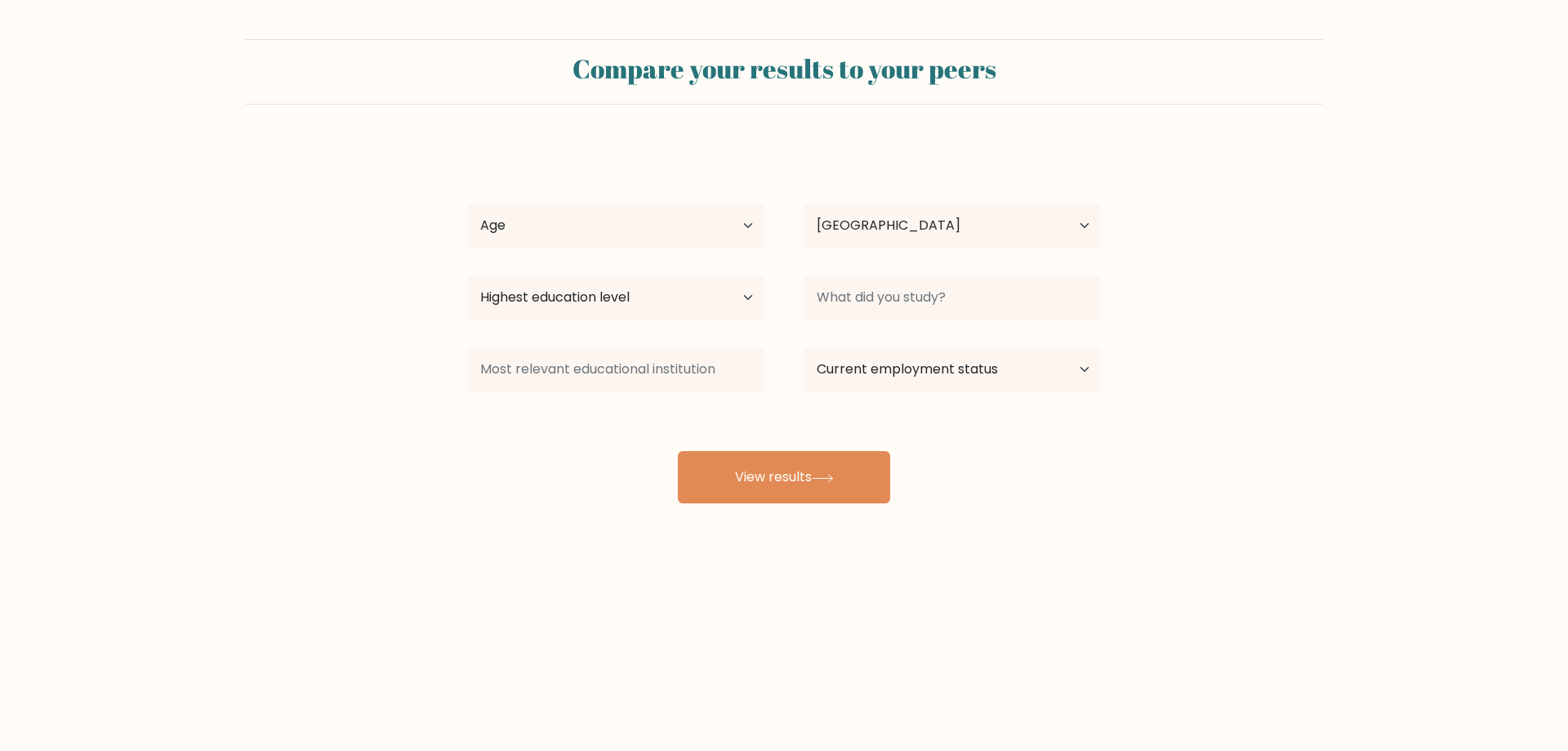
select select "PH"
click at [623, 245] on select "Age Under [DEMOGRAPHIC_DATA] [DEMOGRAPHIC_DATA] [DEMOGRAPHIC_DATA] [DEMOGRAPHIC…" at bounding box center [616, 225] width 298 height 46
select select "25_34"
click at [467, 203] on select "Age Under 18 years old 18-24 years old 25-34 years old 35-44 years old 45-54 ye…" at bounding box center [616, 225] width 298 height 46
click at [886, 237] on select "Country Afghanistan Albania Algeria American Samoa Andorra Angola Anguilla Anta…" at bounding box center [952, 225] width 298 height 46
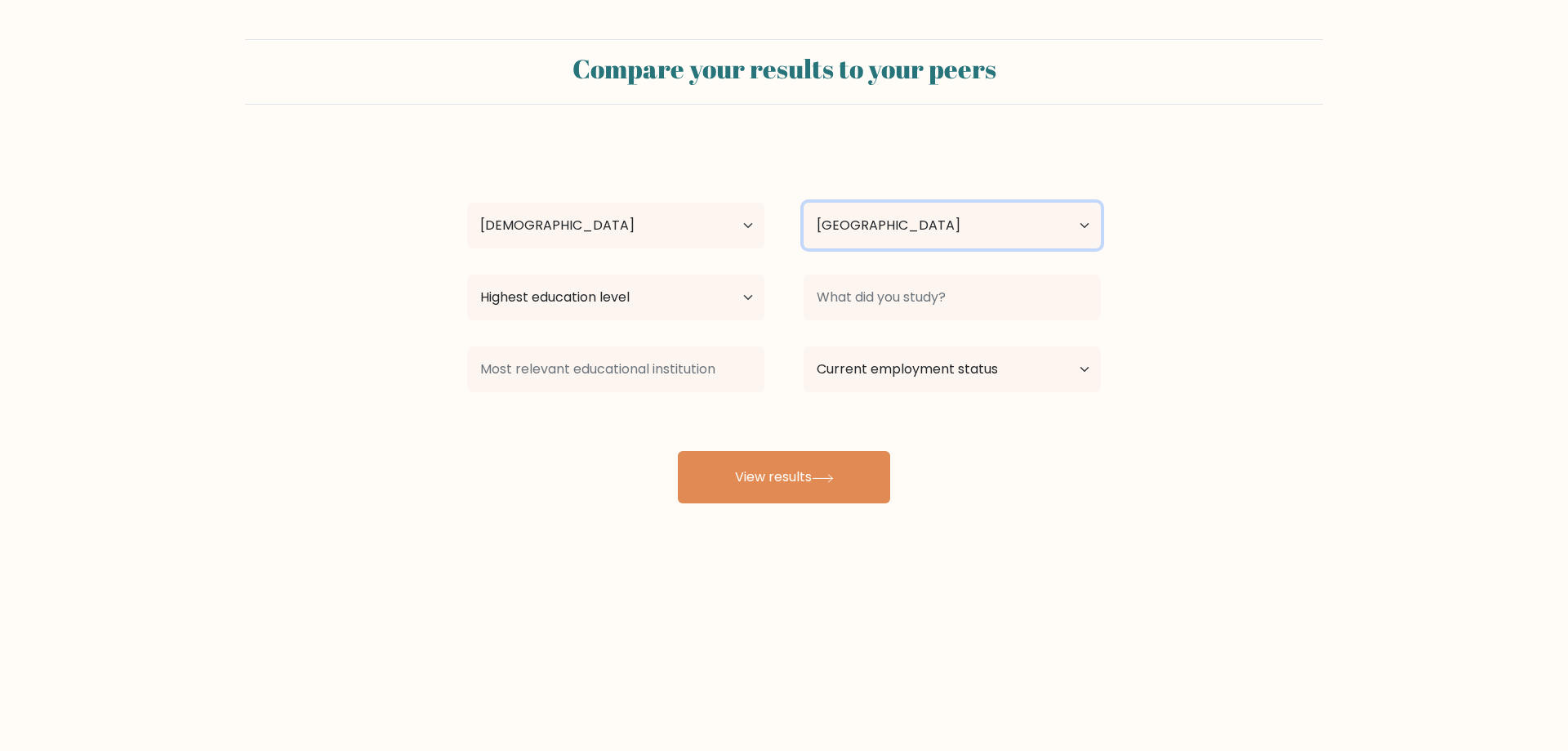
click at [886, 237] on select "Country Afghanistan Albania Algeria American Samoa Andorra Angola Anguilla Anta…" at bounding box center [952, 225] width 298 height 46
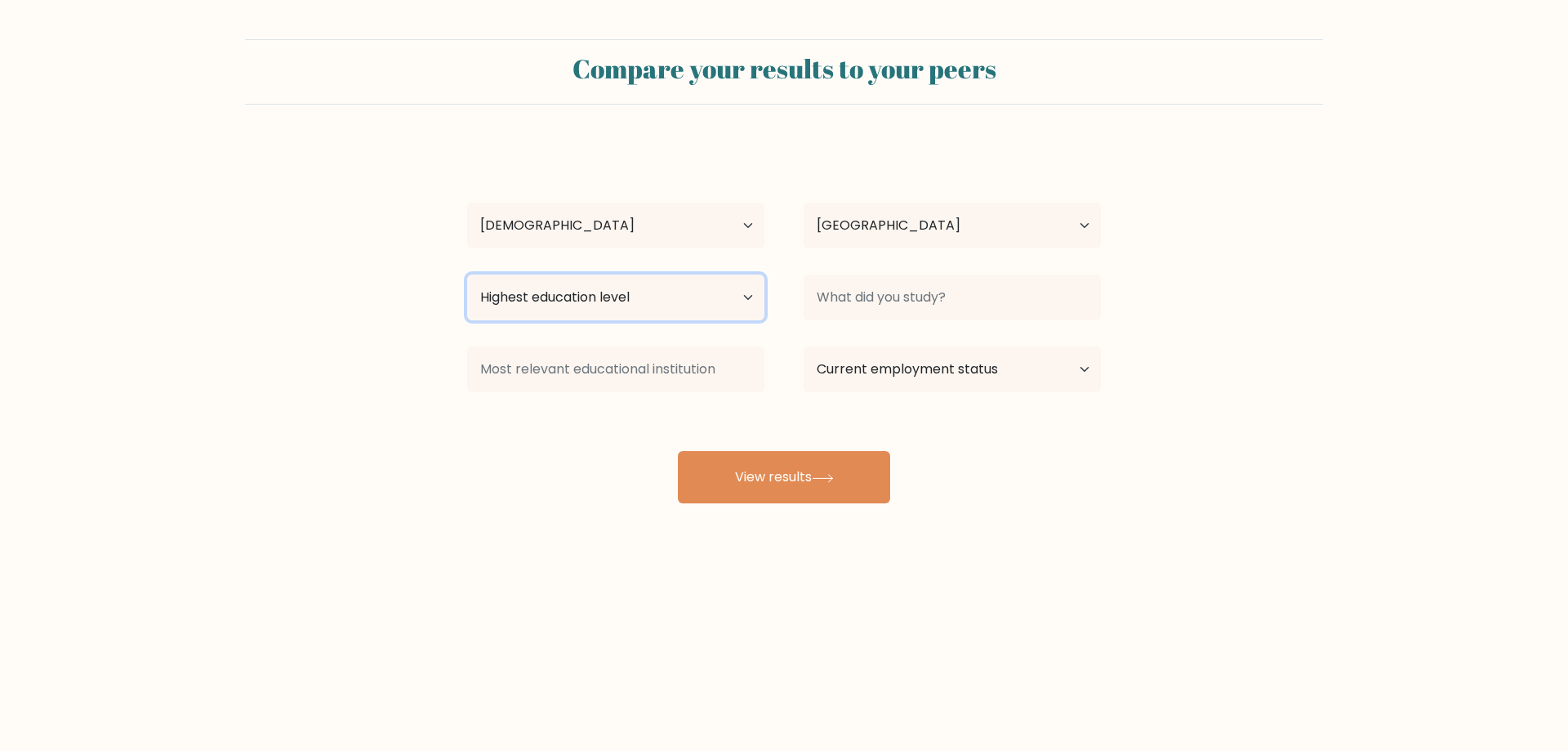
click at [652, 308] on select "Highest education level No schooling Primary Lower Secondary Upper Secondary Oc…" at bounding box center [616, 297] width 298 height 46
select select "bachelors_degree"
click at [467, 274] on select "Highest education level No schooling Primary Lower Secondary Upper Secondary Oc…" at bounding box center [616, 297] width 298 height 46
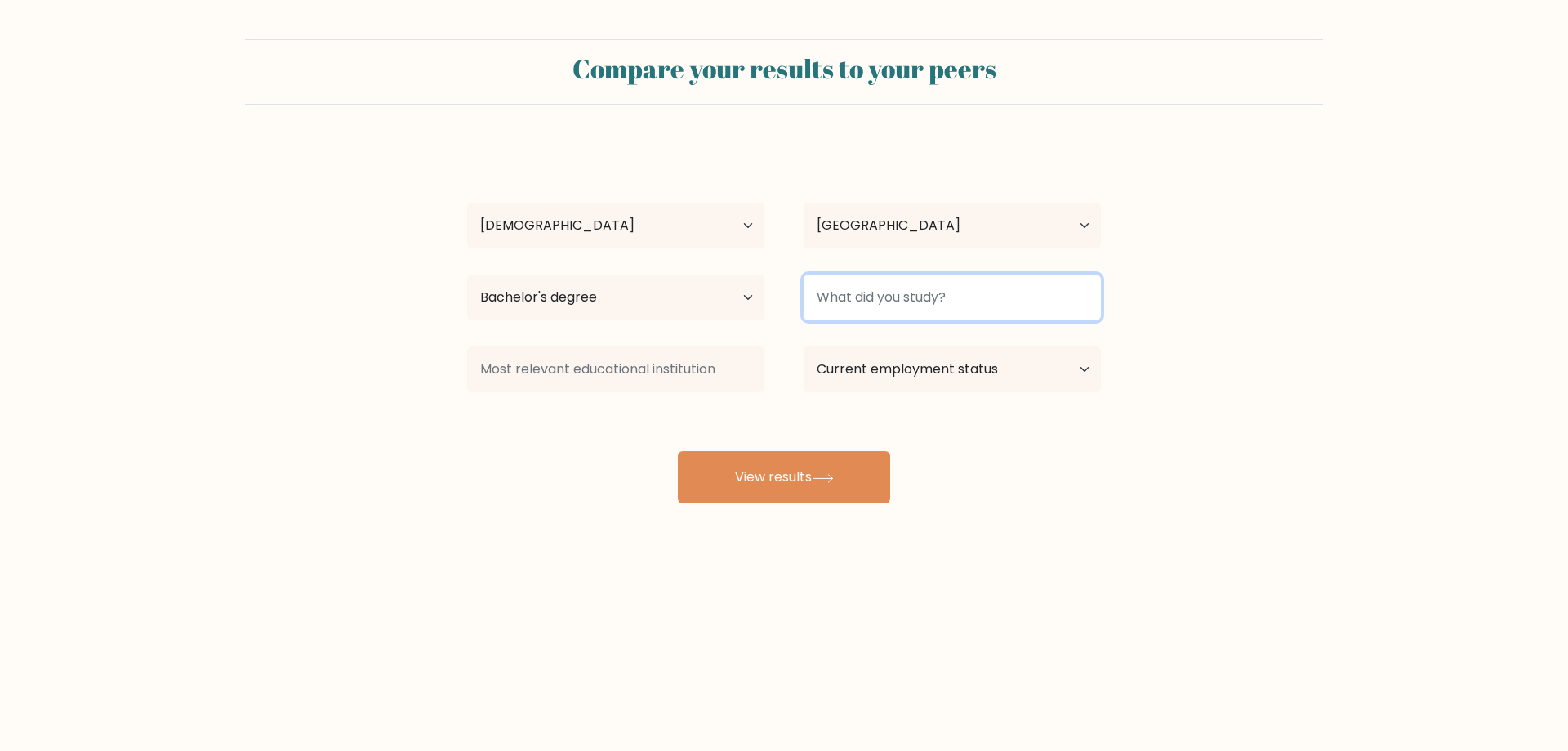
click at [944, 284] on input at bounding box center [952, 297] width 298 height 46
type input "Finance"
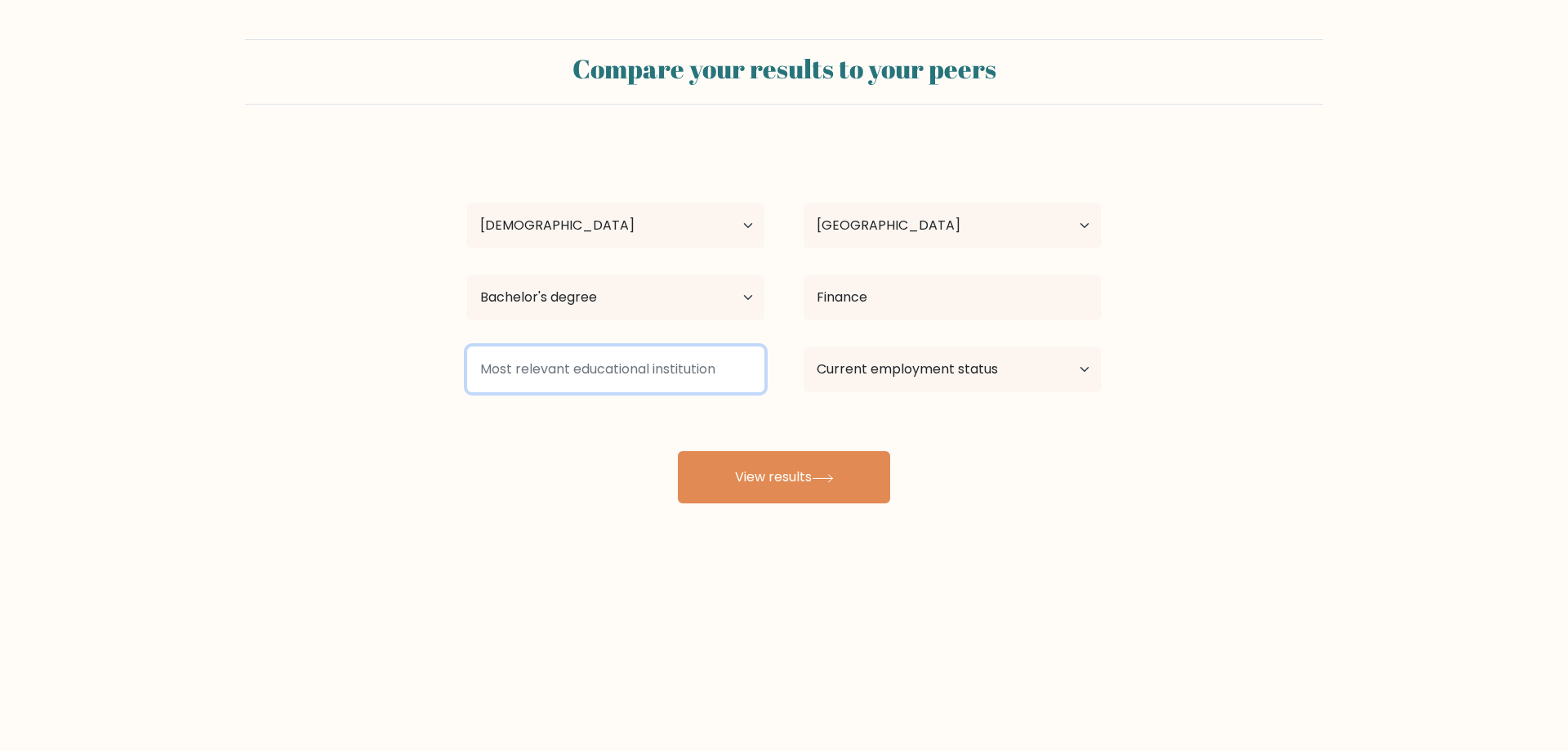
click at [708, 359] on input at bounding box center [616, 369] width 298 height 46
click at [905, 379] on select "Current employment status Employed Student Retired Other / prefer not to answer" at bounding box center [952, 369] width 298 height 46
select select "other"
click at [804, 347] on select "Current employment status Employed Student Retired Other / prefer not to answer" at bounding box center [952, 369] width 298 height 46
click at [630, 358] on input at bounding box center [616, 369] width 298 height 46
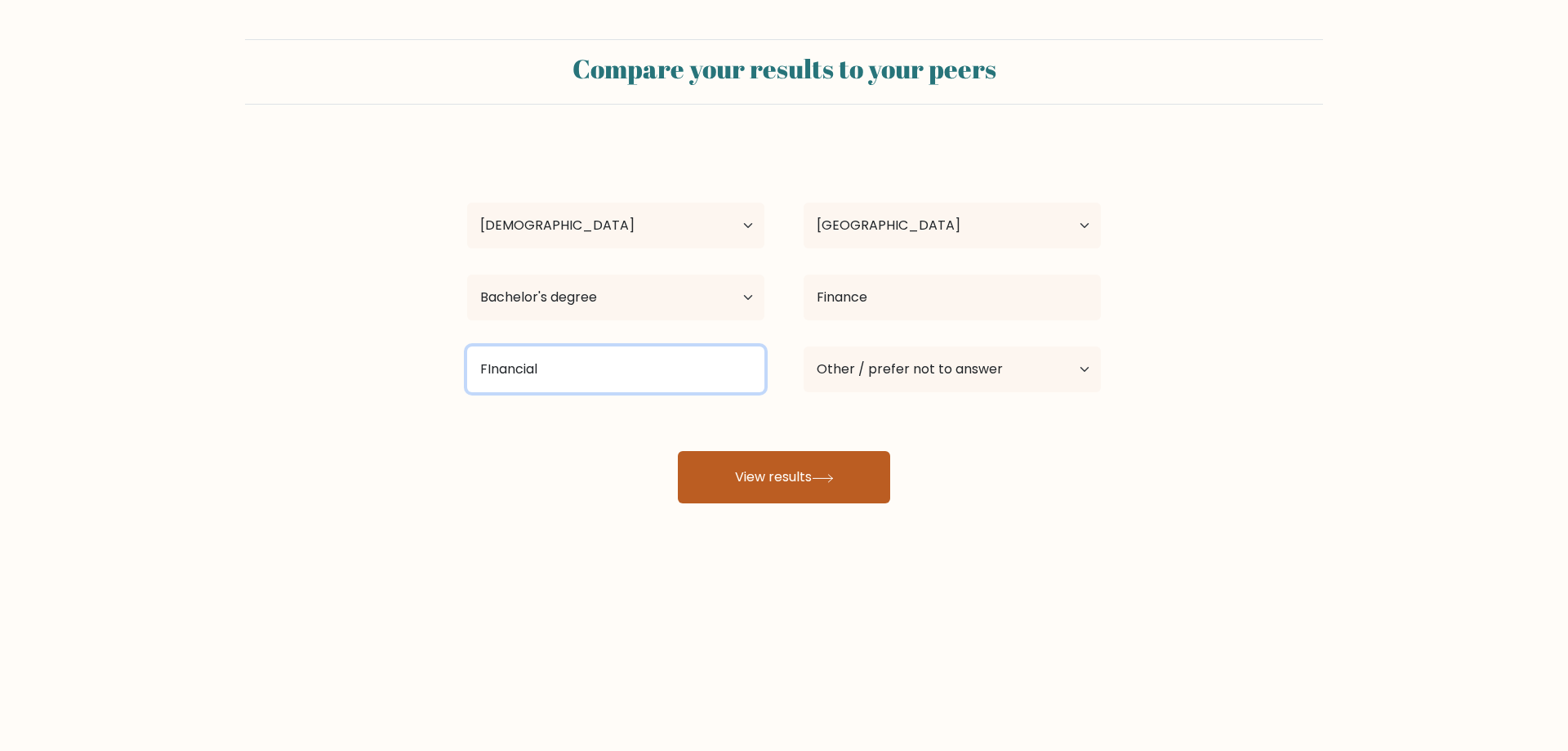
type input "FInancial"
click at [735, 466] on button "View results" at bounding box center [784, 477] width 212 height 52
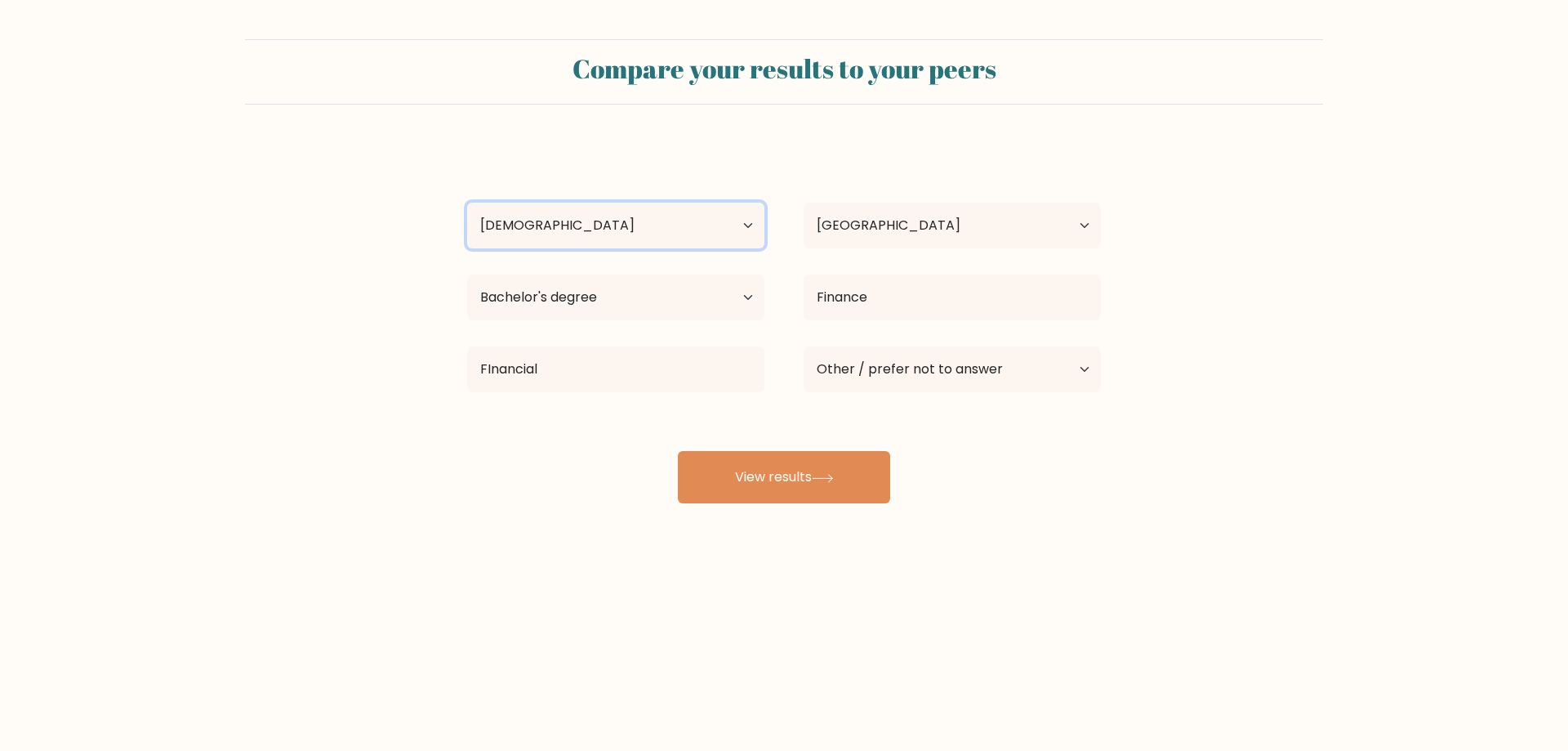
click at [642, 210] on select "Age Under 18 years old 18-24 years old 25-34 years old 35-44 years old 45-54 ye…" at bounding box center [616, 225] width 298 height 46
select select "18_24"
click at [467, 203] on select "Age Under 18 years old 18-24 years old 25-34 years old 35-44 years old 45-54 ye…" at bounding box center [616, 225] width 298 height 46
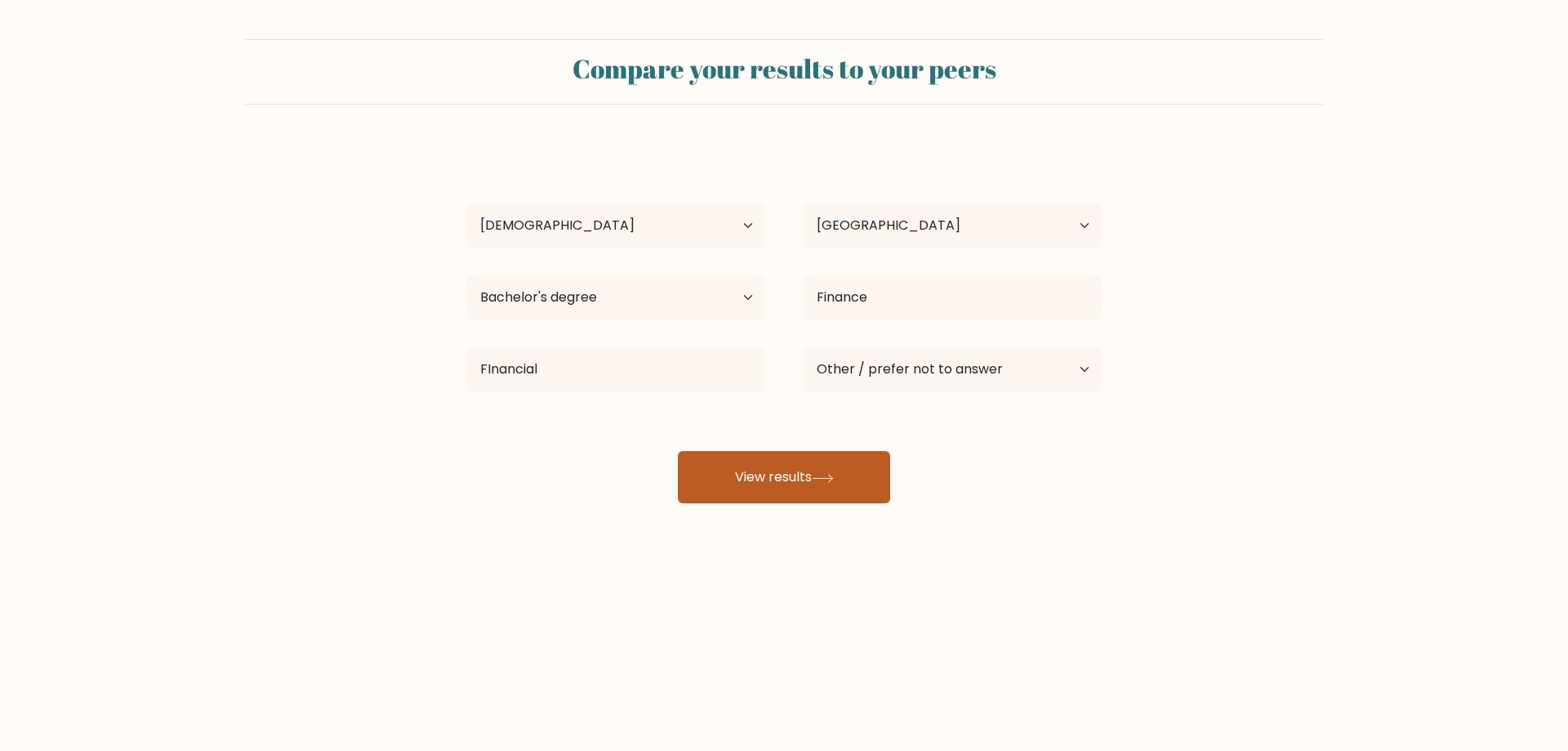
click at [791, 491] on button "View results" at bounding box center [784, 477] width 212 height 52
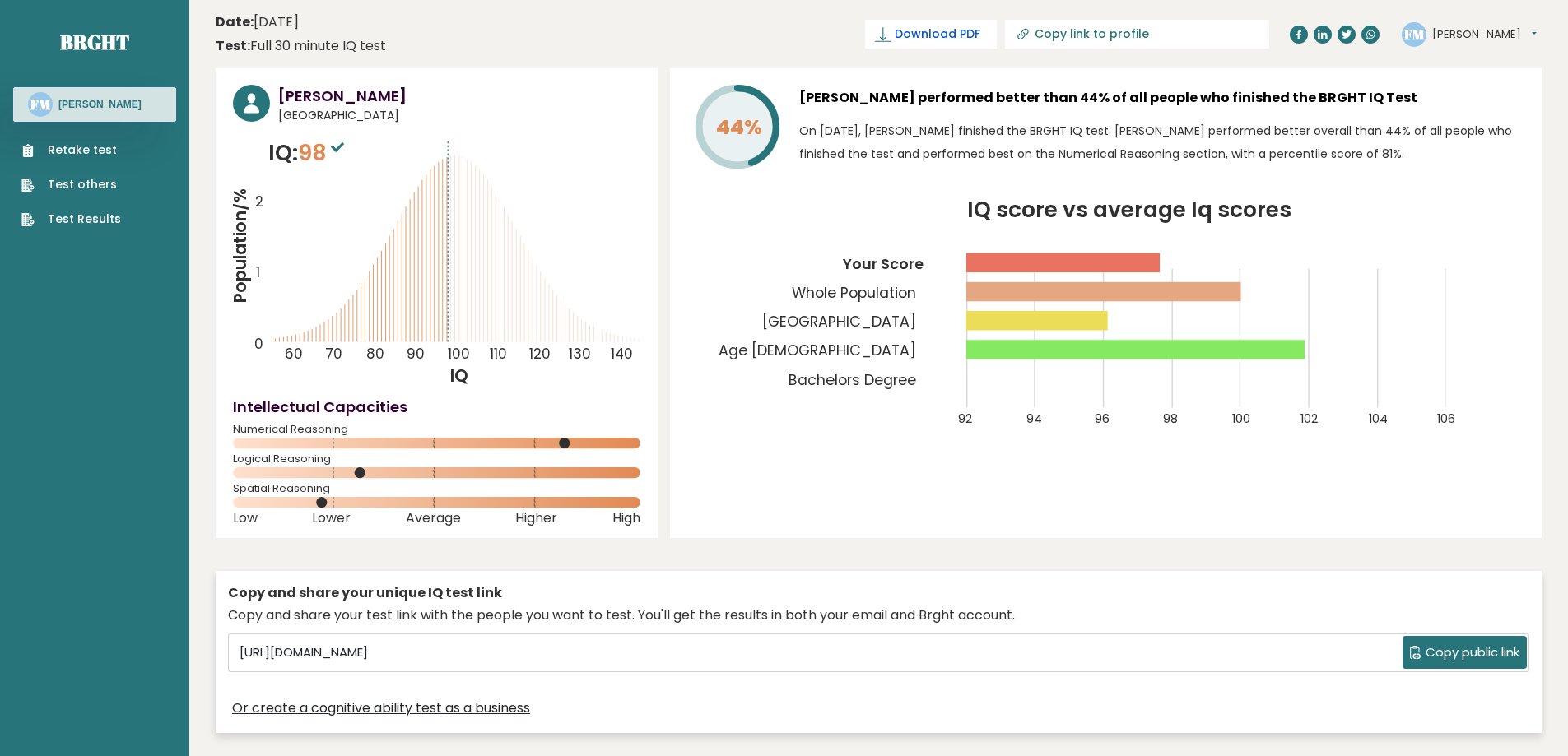
click at [980, 32] on span "Download PDF" at bounding box center [937, 34] width 86 height 18
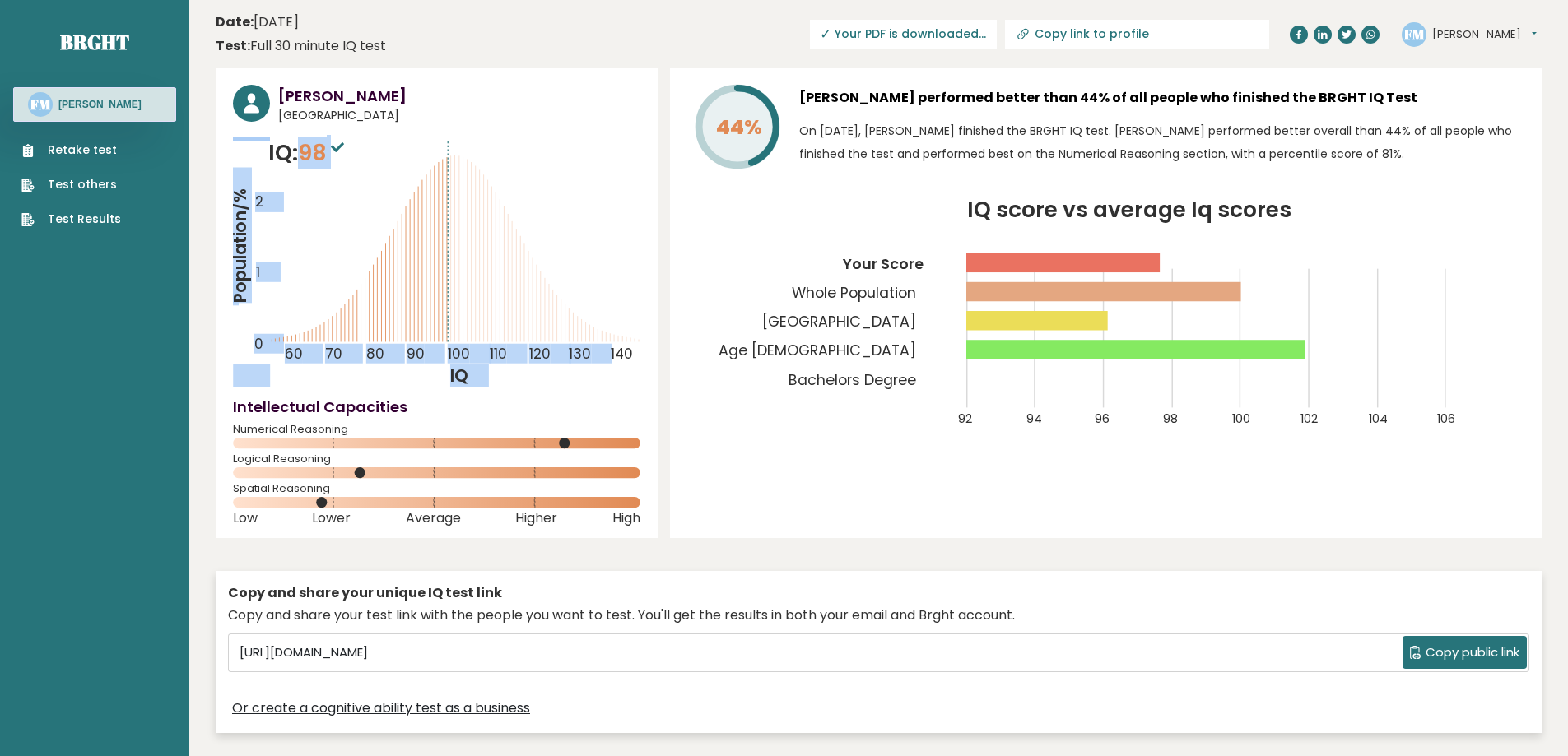
drag, startPoint x: 306, startPoint y: 145, endPoint x: 460, endPoint y: 148, distance: 154.0
click at [460, 148] on div "IQ: 98 Population/% IQ 0 1 2 60 70 80 90 100 110 120 130 140" at bounding box center [436, 262] width 407 height 251
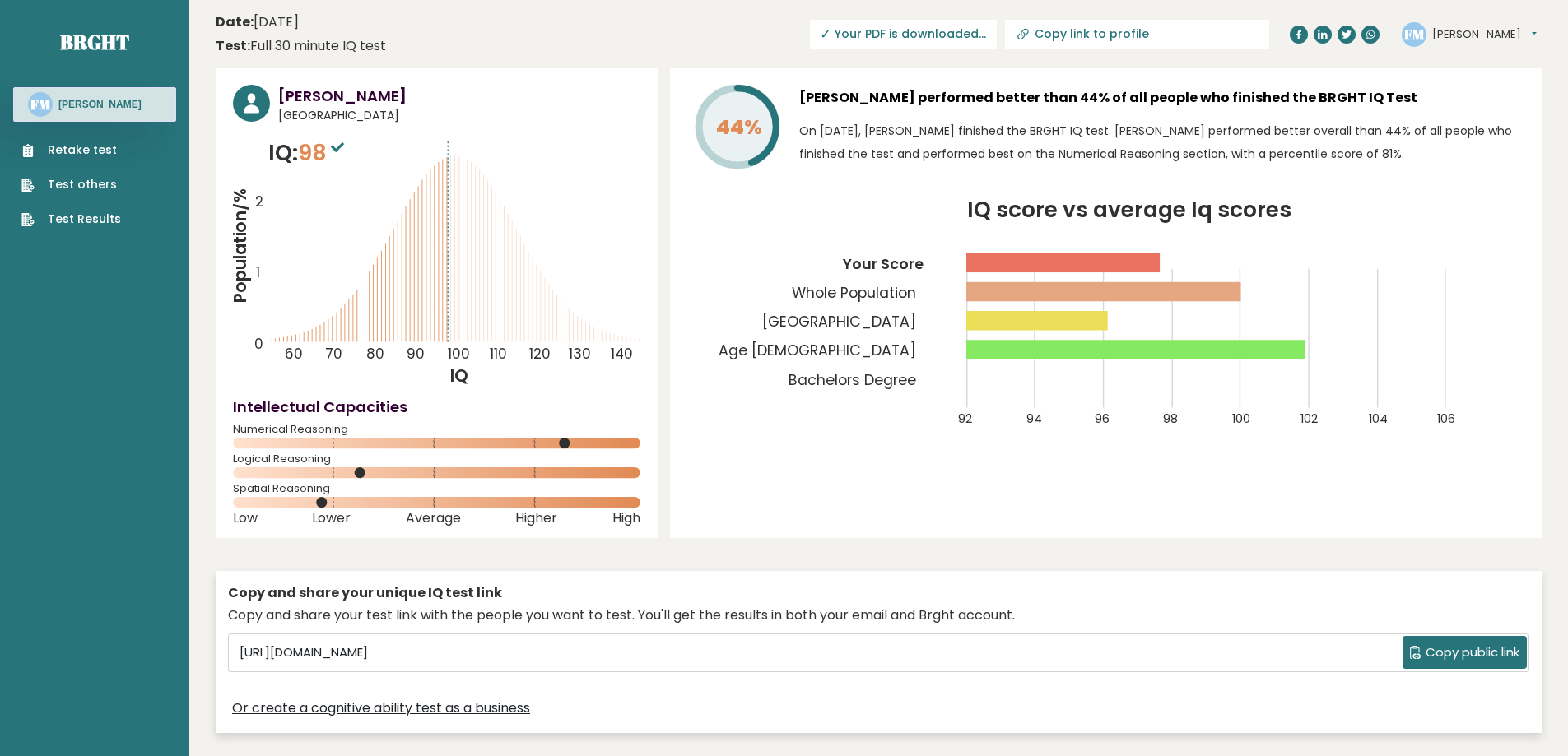
click at [560, 375] on icon "Population/% IQ 0 1 2 60 70 80 90 100 110 120 130 140" at bounding box center [436, 262] width 407 height 251
